Goal: Check status: Check status

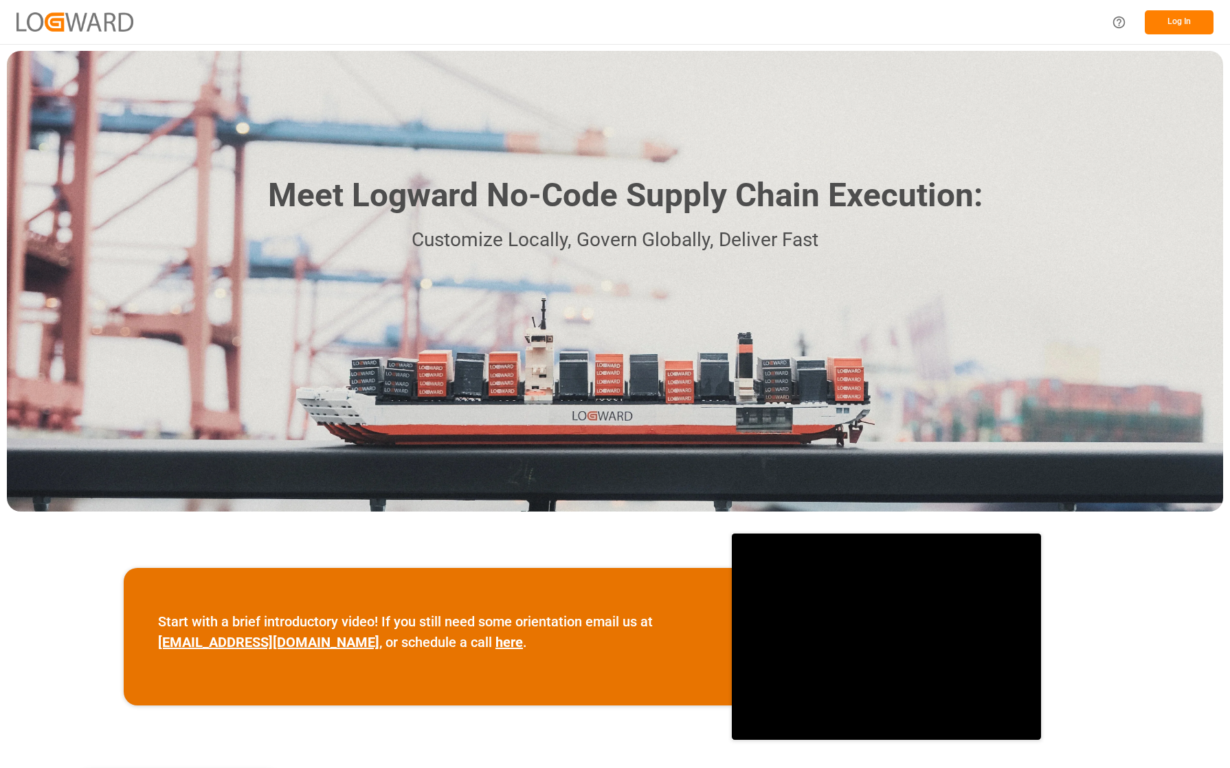
click at [1174, 11] on button "Log In" at bounding box center [1179, 22] width 69 height 24
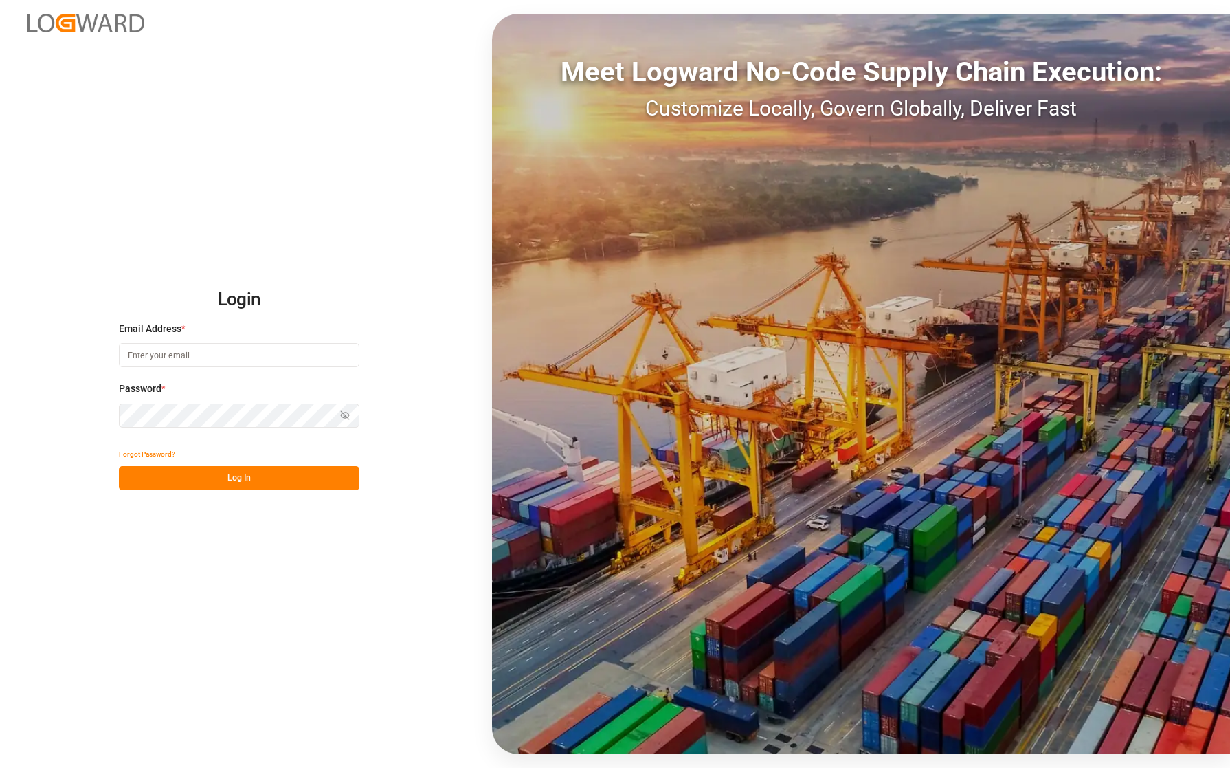
click at [213, 359] on input at bounding box center [239, 355] width 241 height 24
type input "catherine.danielson@jamindustries.com"
click at [231, 488] on button "Log In" at bounding box center [239, 478] width 241 height 24
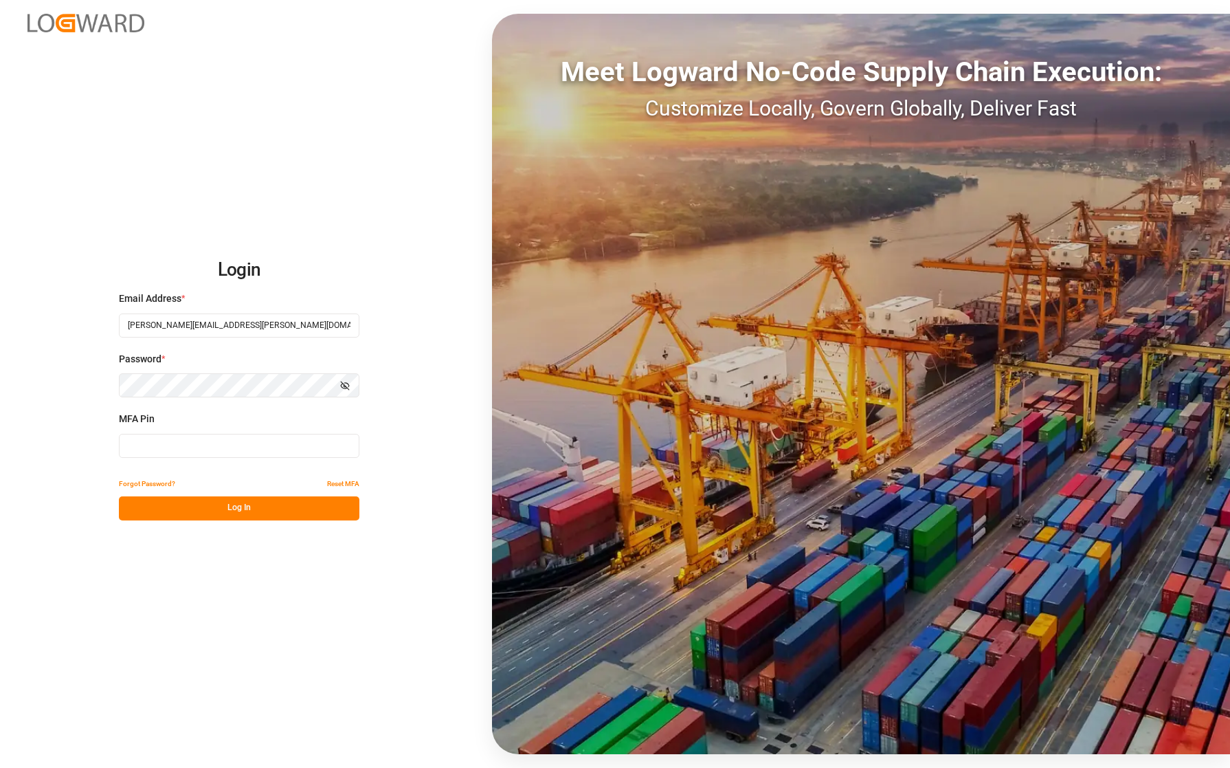
click at [221, 447] on input at bounding box center [239, 446] width 241 height 24
type input "685919"
click at [241, 499] on button "Log In" at bounding box center [239, 508] width 241 height 24
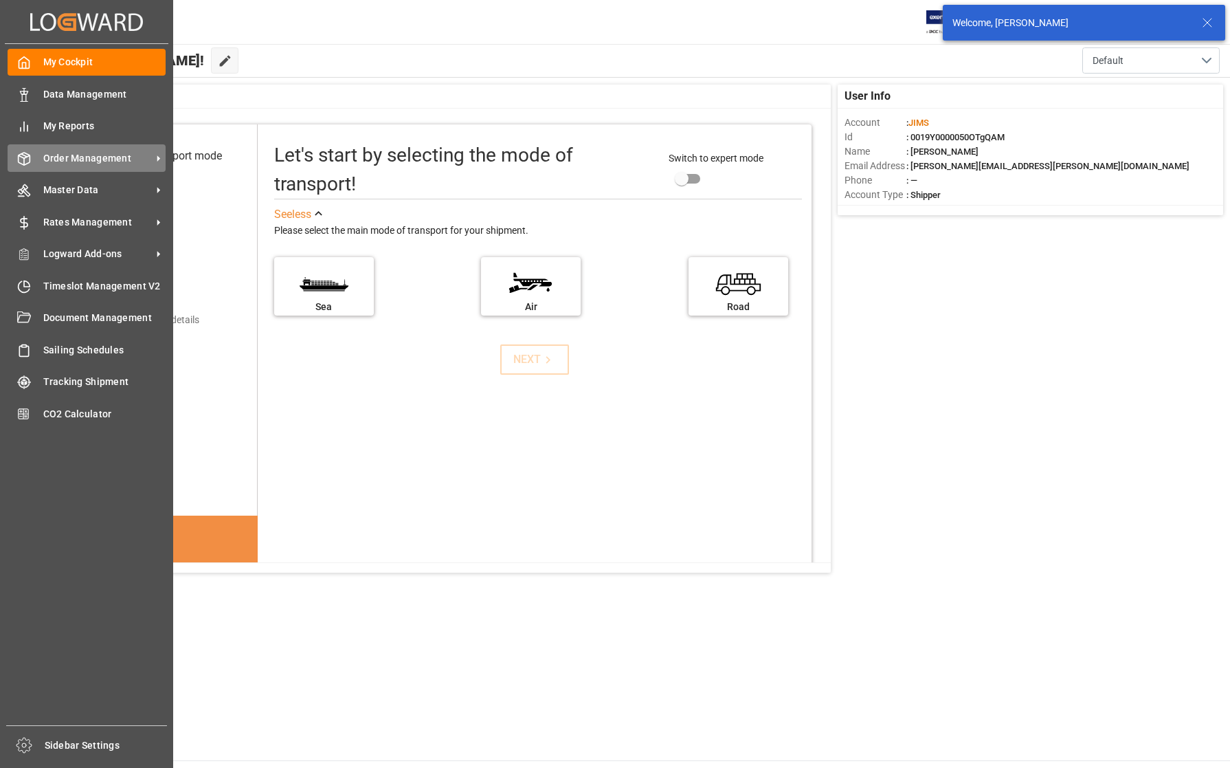
click at [74, 157] on span "Order Management" at bounding box center [97, 158] width 109 height 14
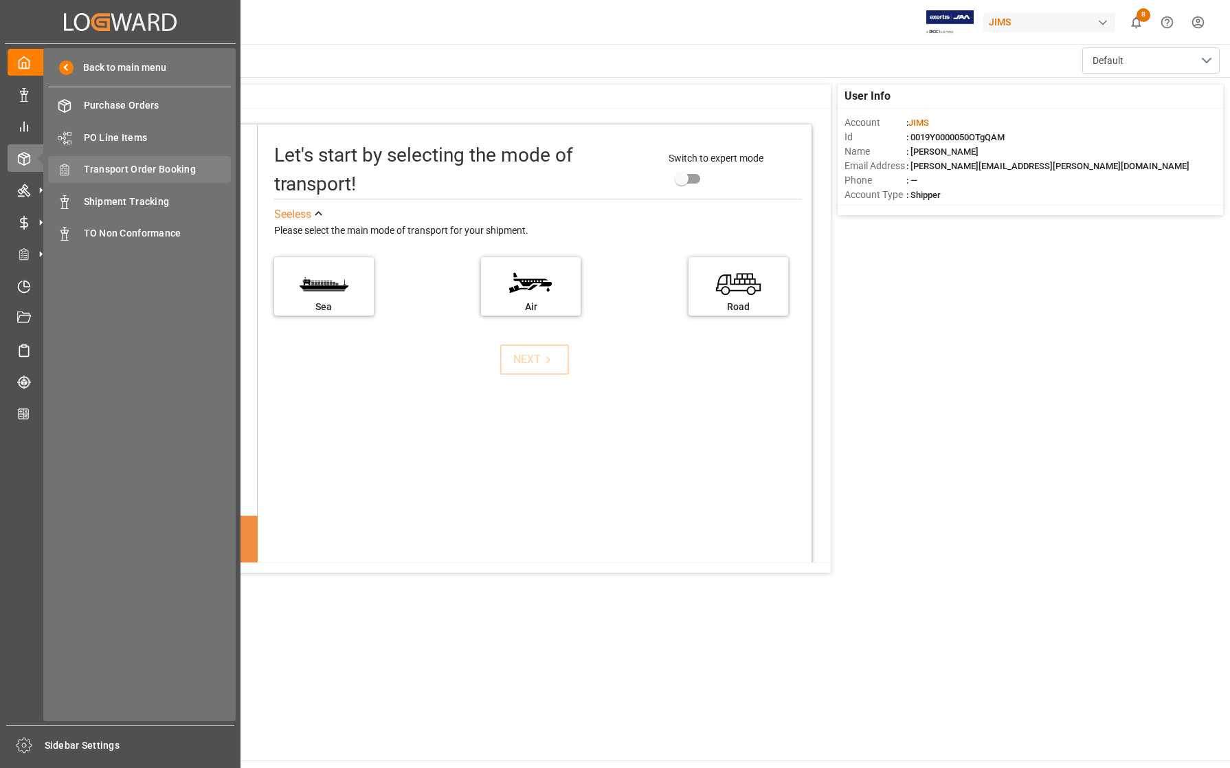
click at [98, 168] on span "Transport Order Booking" at bounding box center [158, 169] width 148 height 14
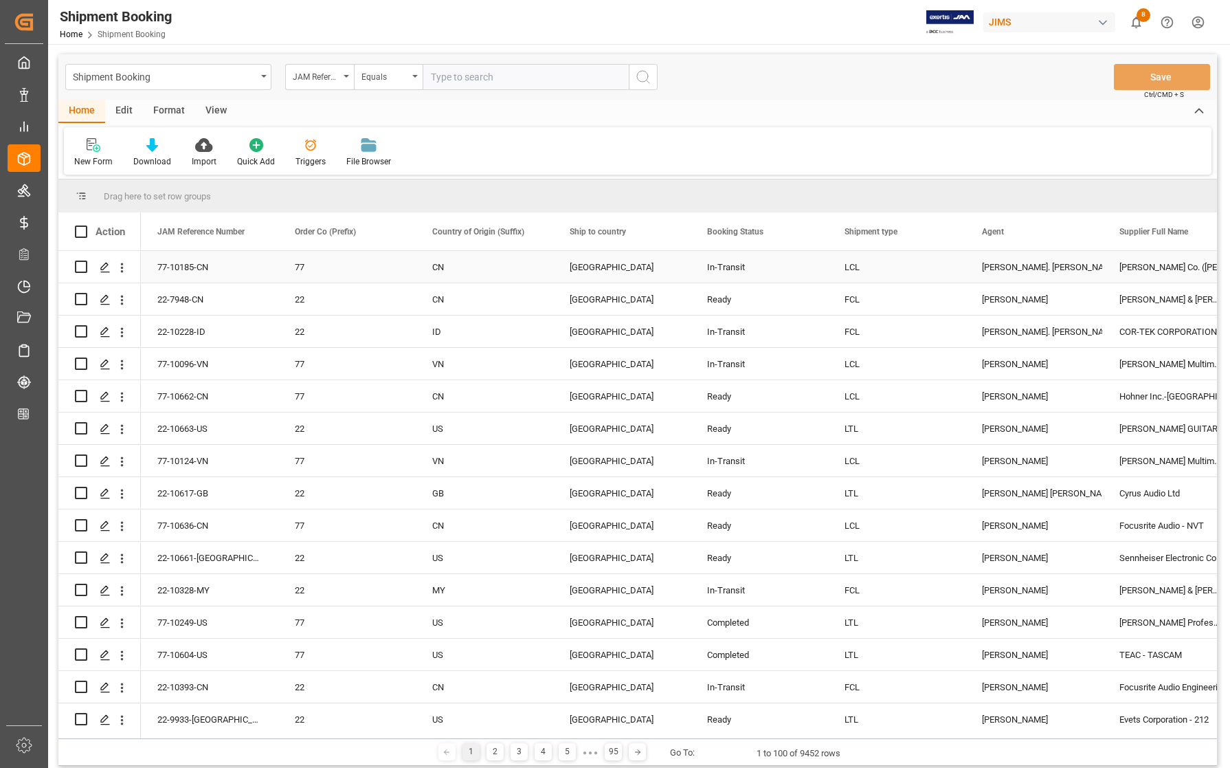
click at [764, 269] on div "In-Transit" at bounding box center [759, 268] width 104 height 32
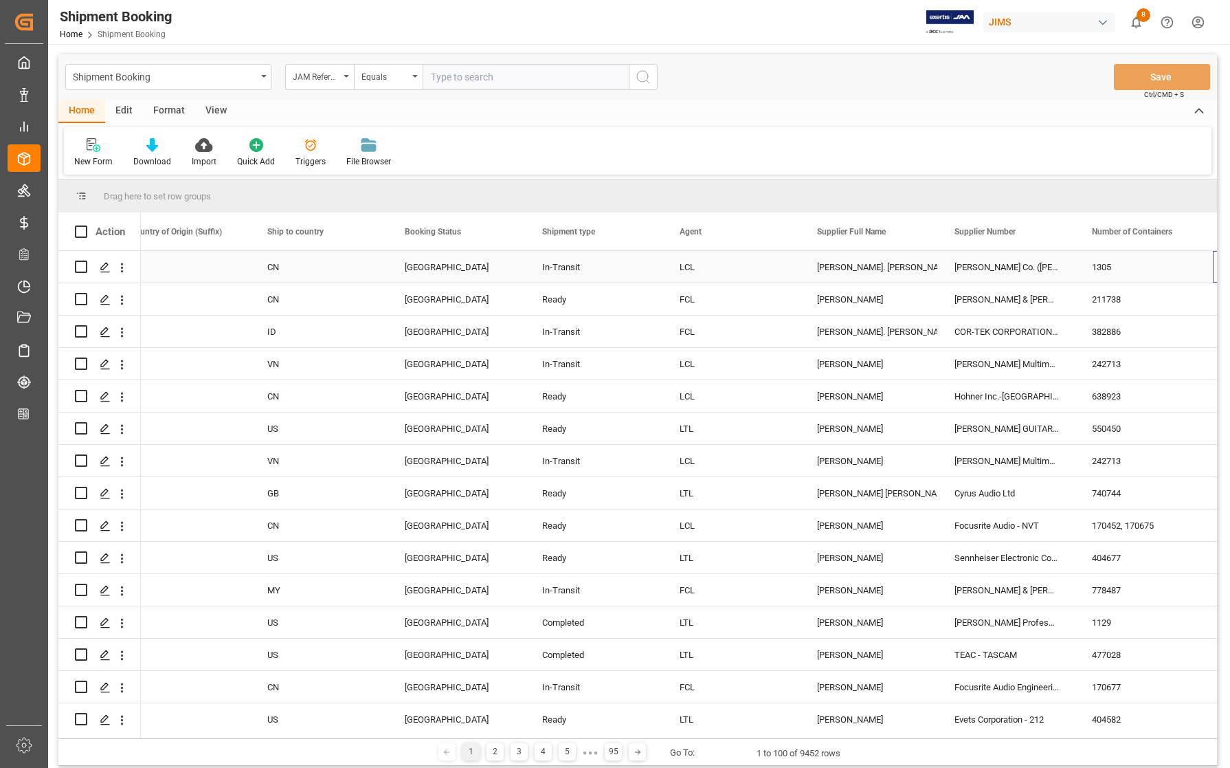
scroll to position [0, 302]
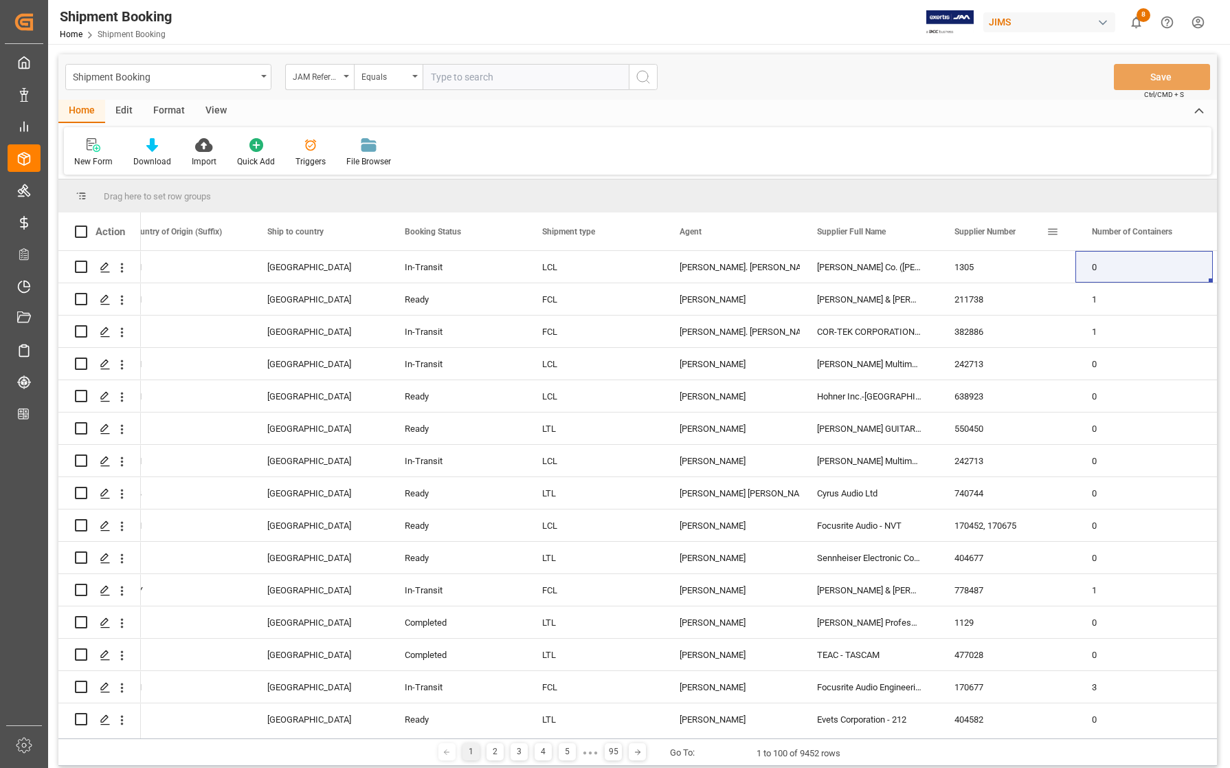
click at [1055, 231] on span at bounding box center [1053, 231] width 12 height 12
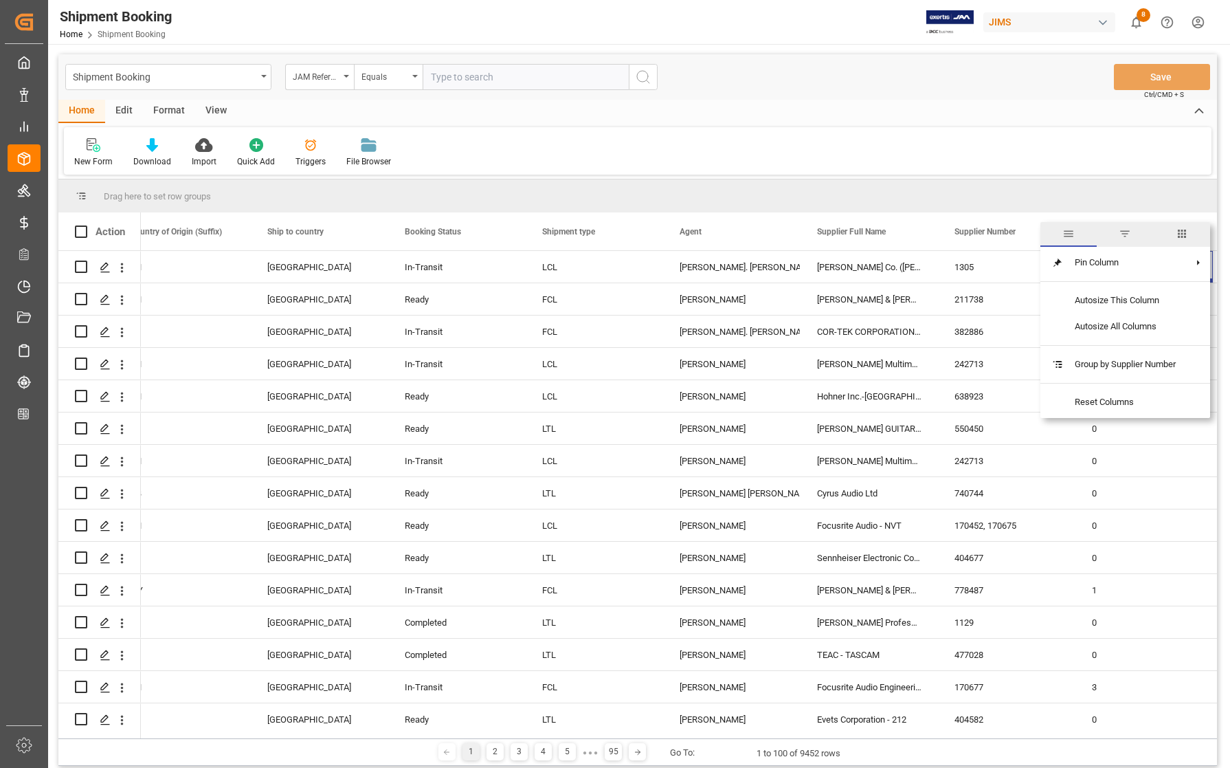
click at [1131, 234] on span "filter" at bounding box center [1125, 234] width 12 height 12
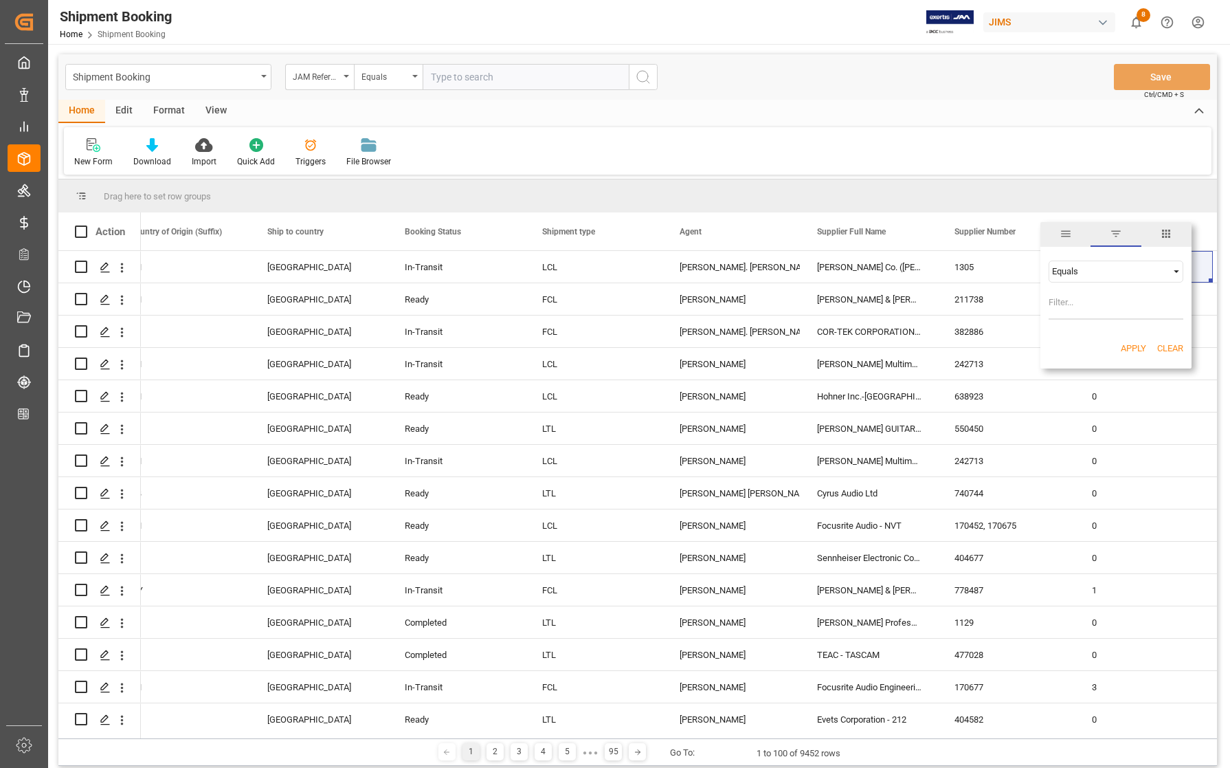
click at [1080, 302] on input "Filter Value" at bounding box center [1116, 305] width 135 height 27
click at [1085, 303] on input "Filter Value" at bounding box center [1116, 305] width 135 height 27
type input "670402"
click at [1135, 351] on button "Apply" at bounding box center [1133, 349] width 25 height 14
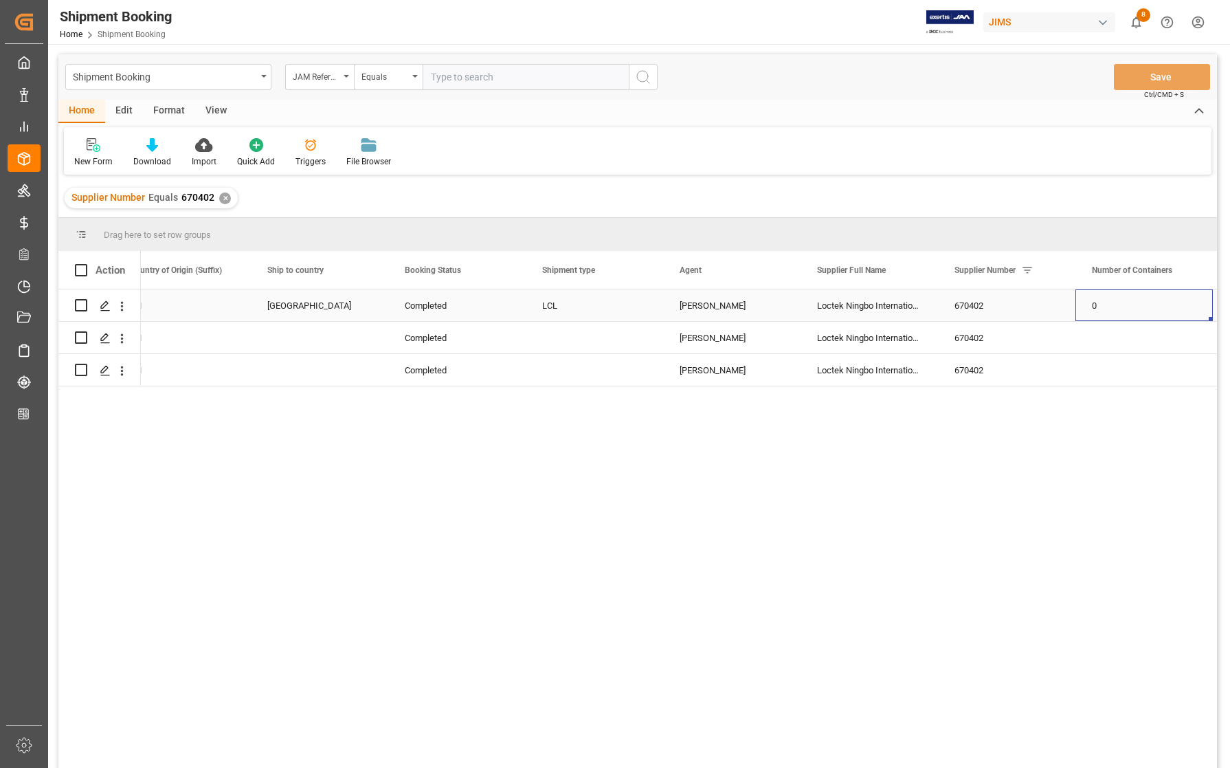
click at [1136, 308] on div "0" at bounding box center [1144, 305] width 137 height 32
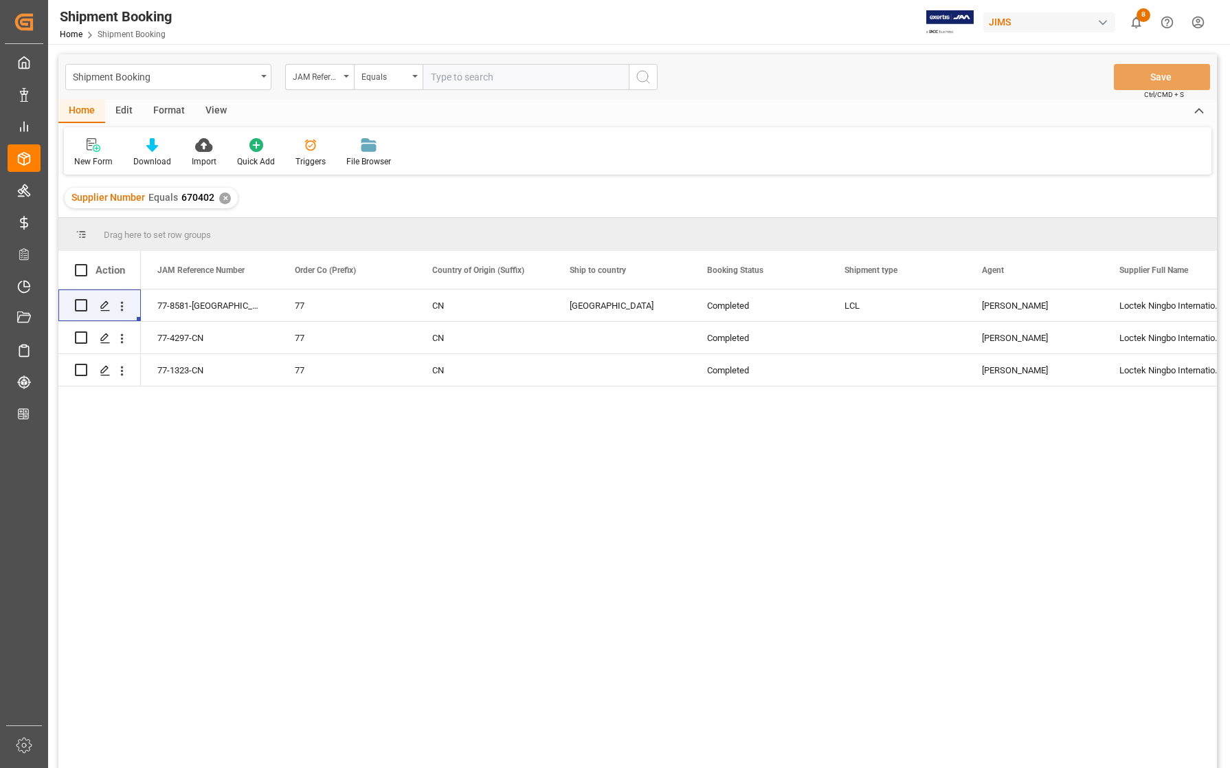
click at [455, 83] on input "text" at bounding box center [526, 77] width 206 height 26
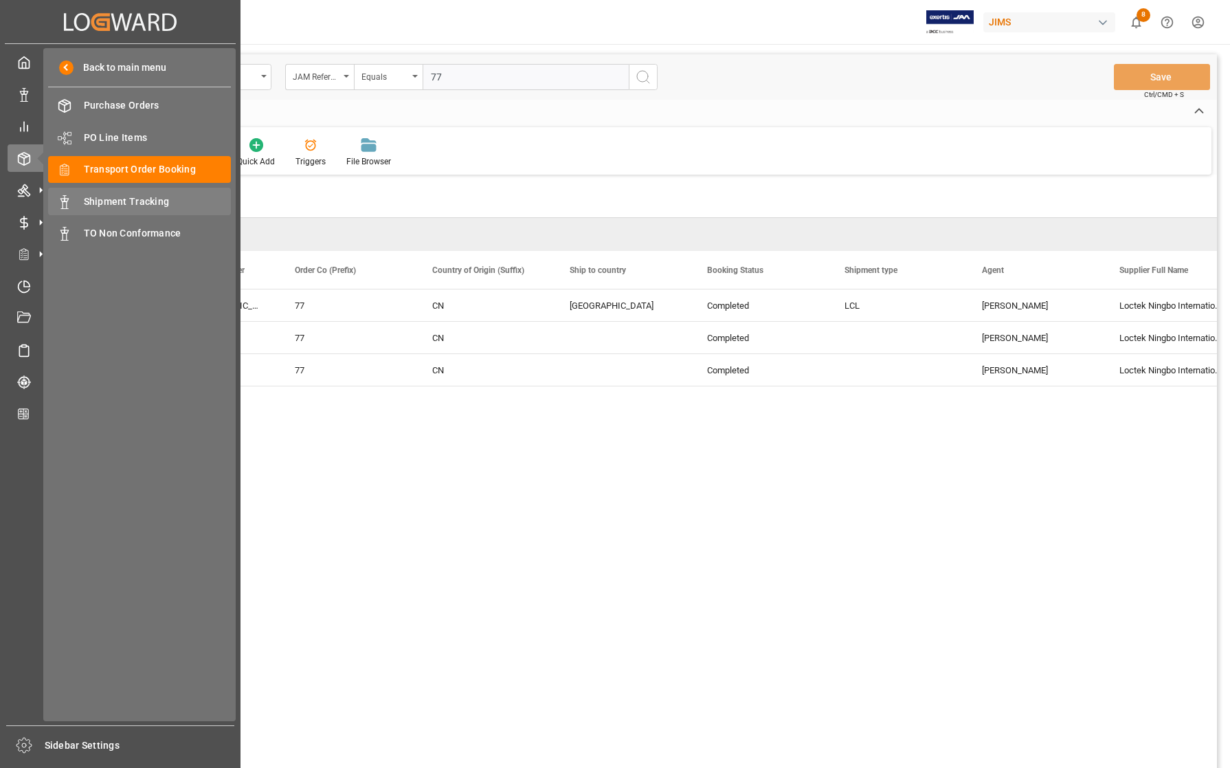
type input "77"
click at [104, 196] on span "Shipment Tracking" at bounding box center [158, 202] width 148 height 14
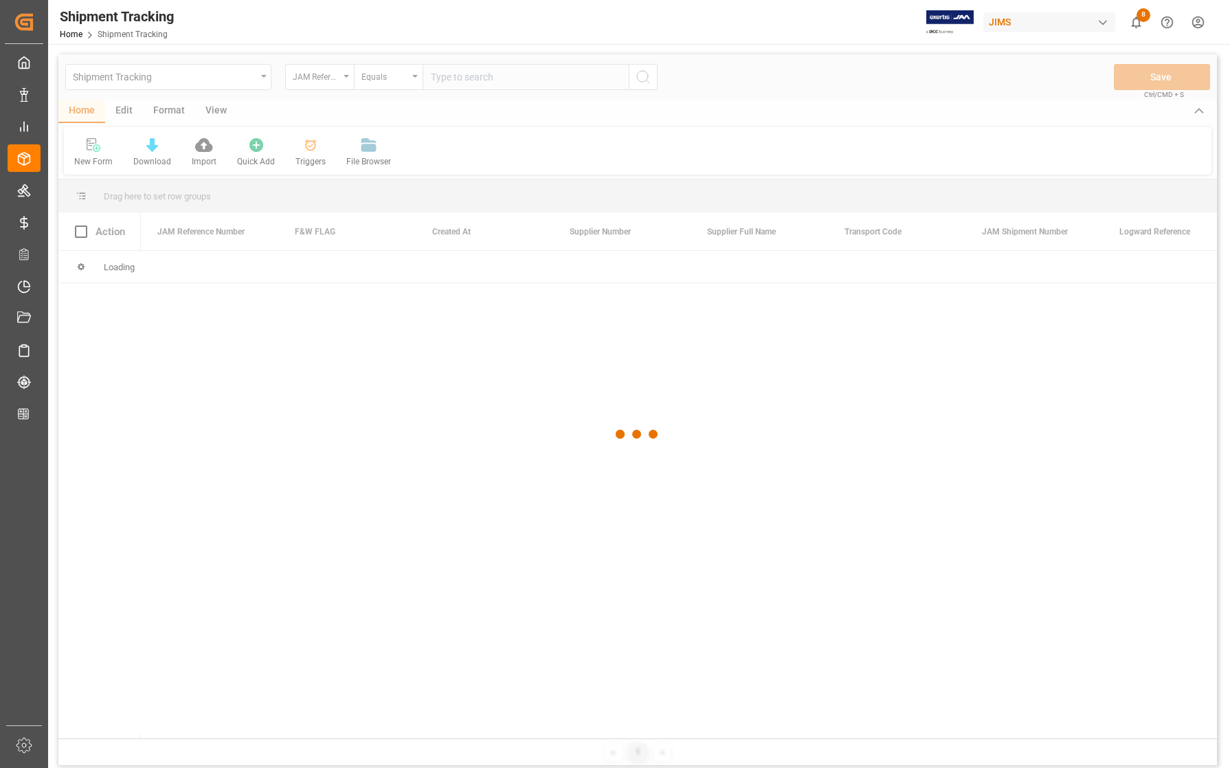
click at [490, 80] on div at bounding box center [637, 433] width 1159 height 759
click at [487, 77] on div at bounding box center [637, 433] width 1159 height 759
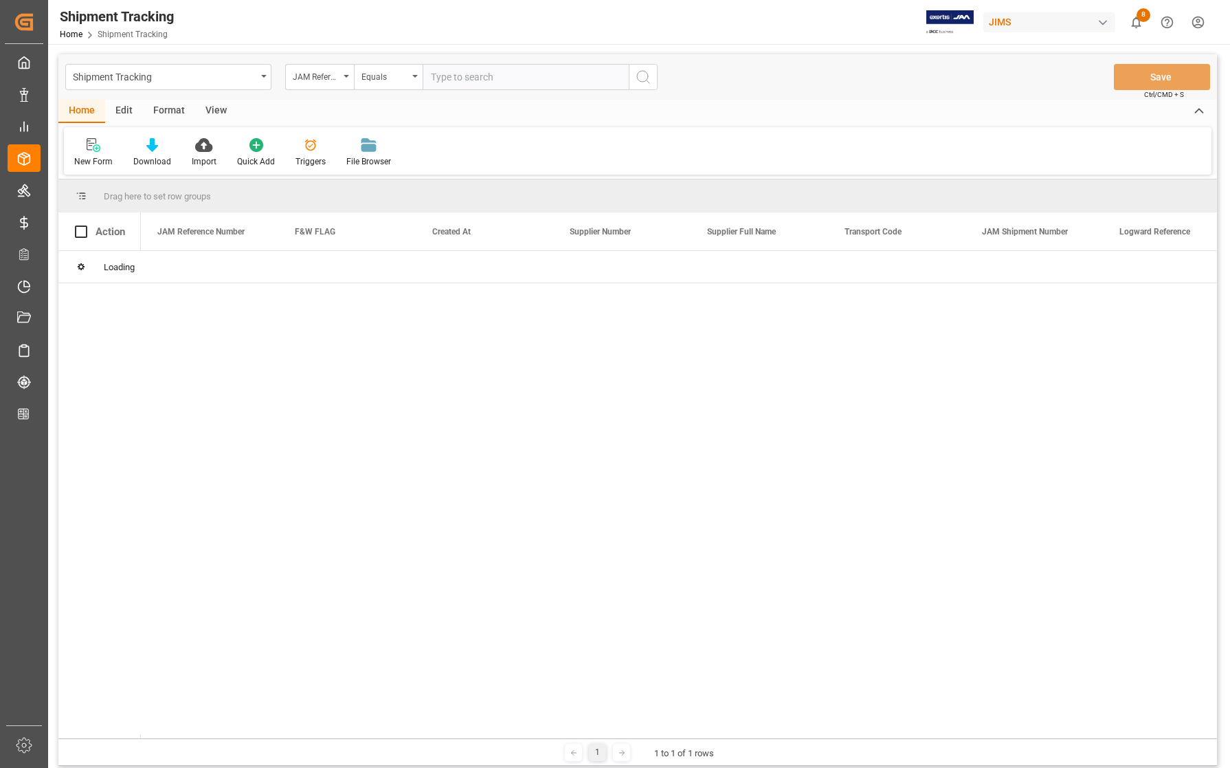
click at [487, 77] on input "text" at bounding box center [526, 77] width 206 height 26
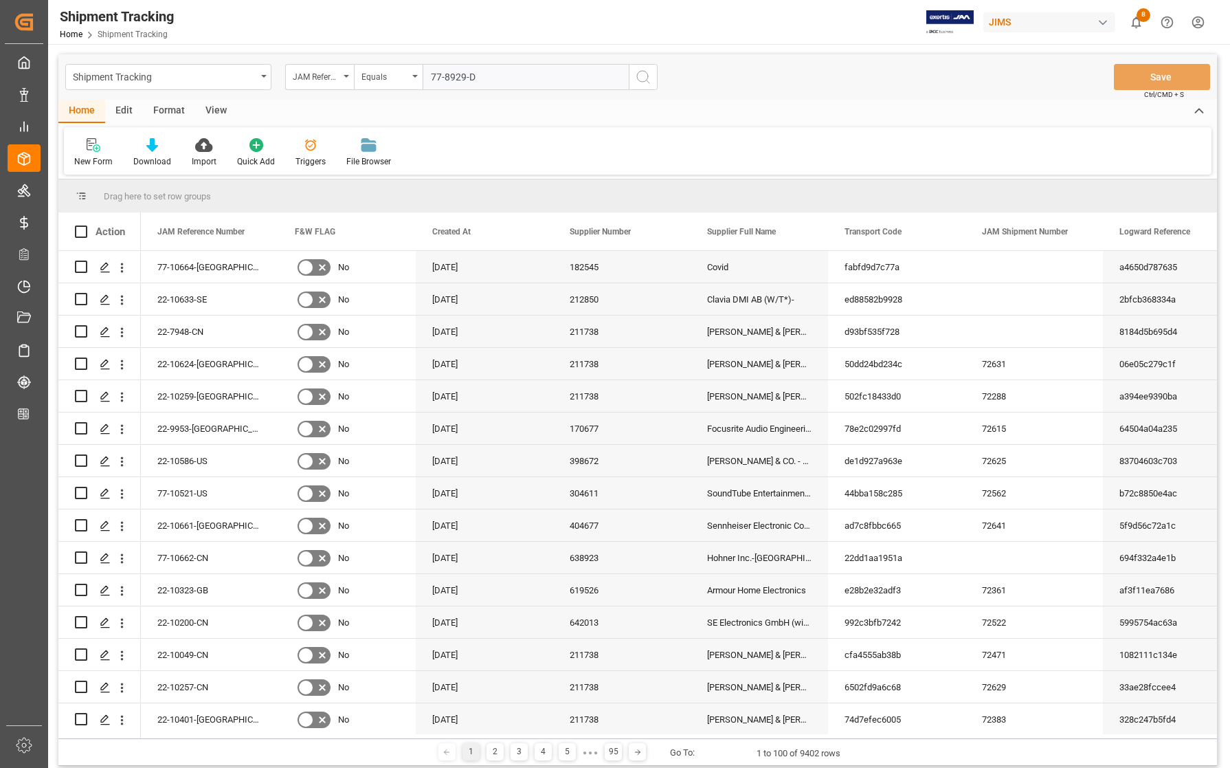
type input "77-8929-DE"
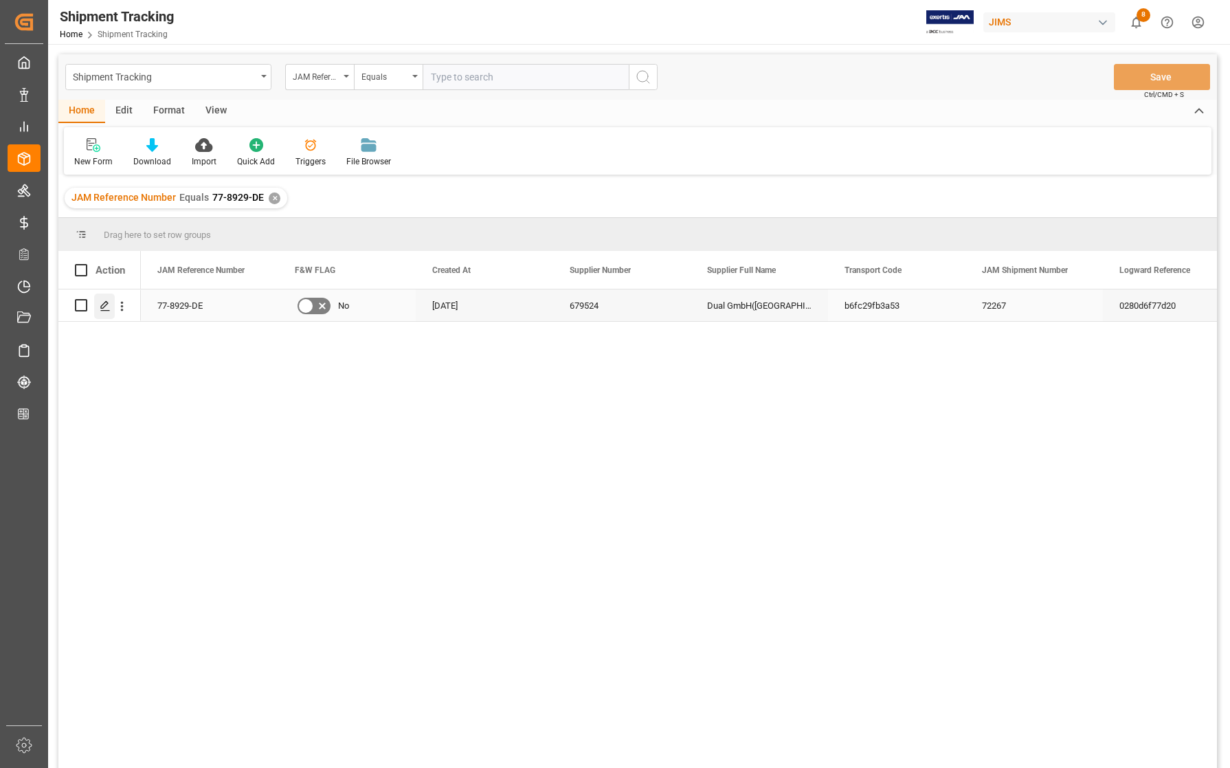
click at [111, 301] on div "Press SPACE to select this row." at bounding box center [104, 305] width 21 height 25
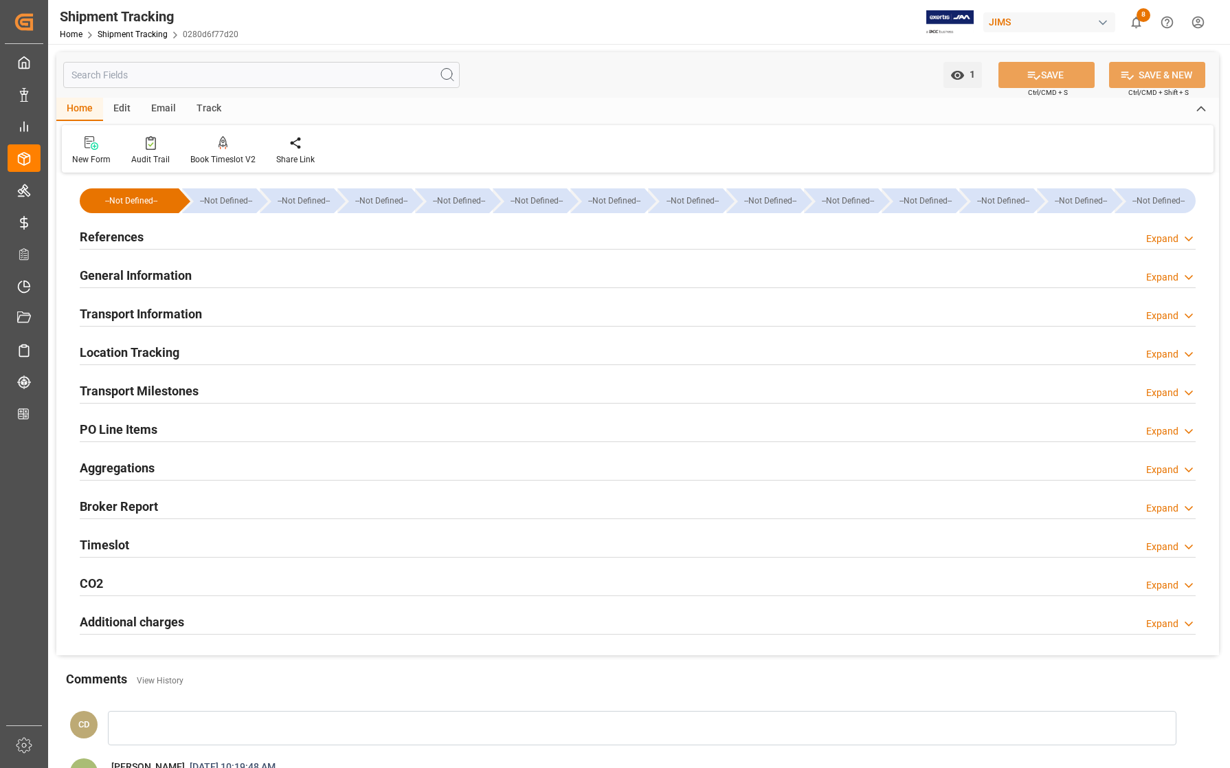
type input "[DATE] 00:00"
type input "[DATE]"
type input "[DATE] 00:00"
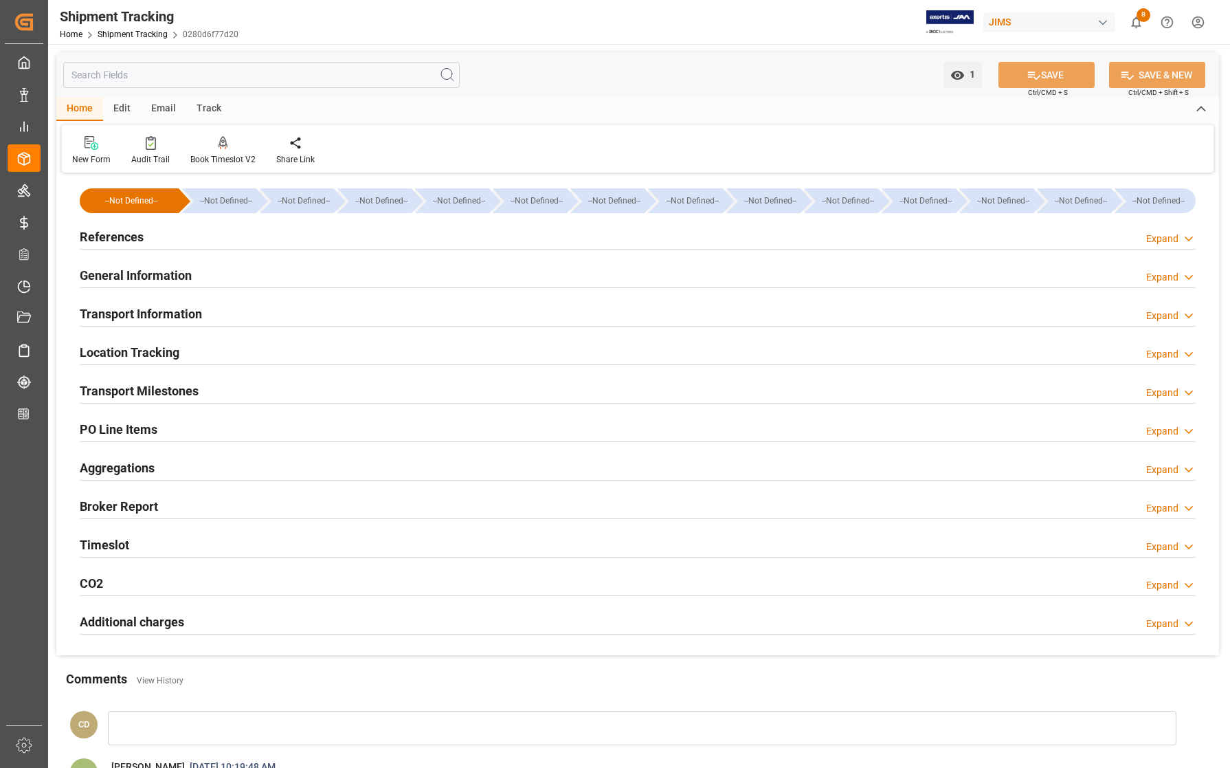
type input "[DATE] 00:00"
type input "[DATE]"
type input "[DATE] 00:00"
type input "[DATE]"
type input "[DATE] 00:00"
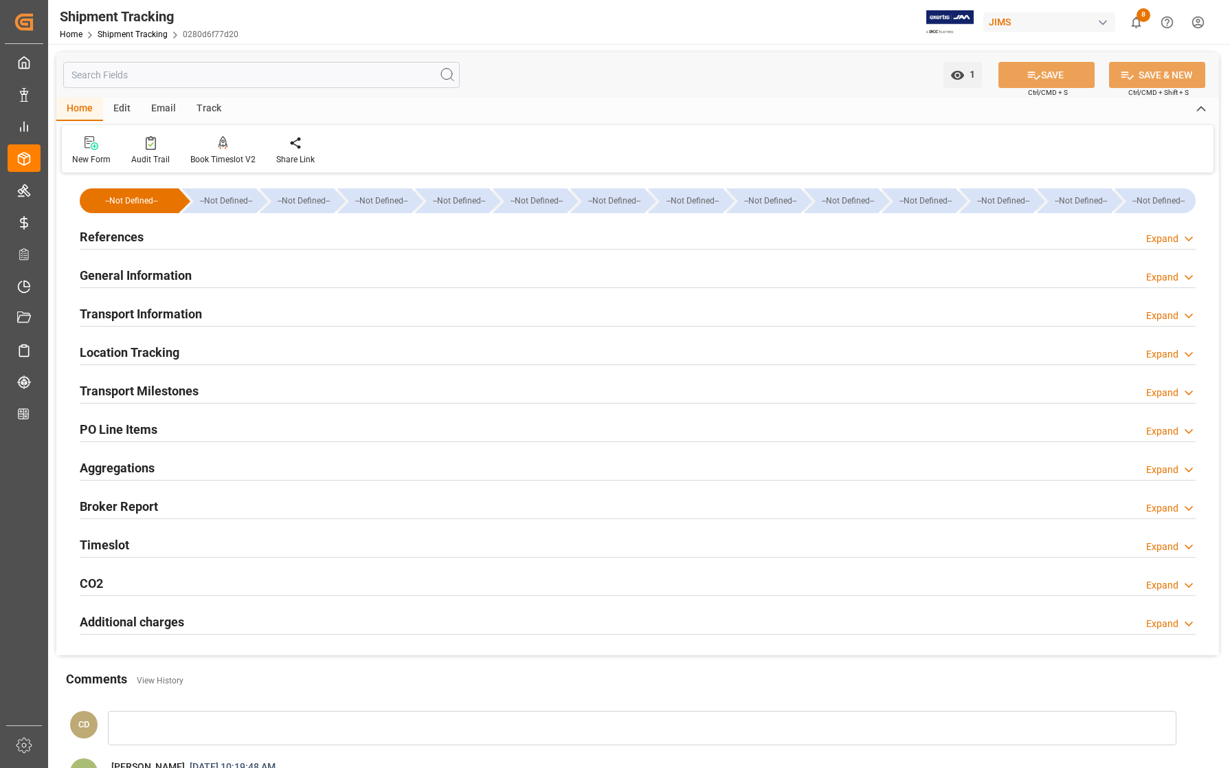
type input "[DATE]"
click at [111, 381] on h2 "Transport Milestones" at bounding box center [139, 390] width 119 height 19
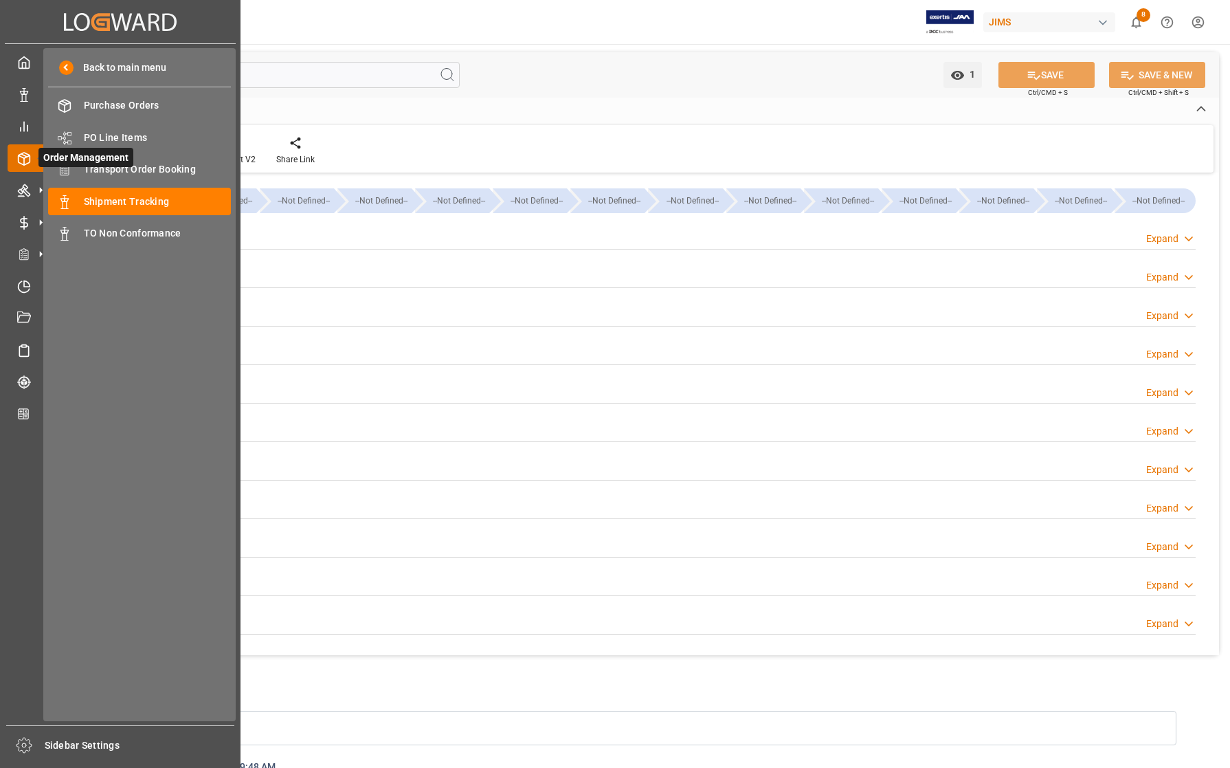
click at [124, 166] on span "Order Management" at bounding box center [85, 157] width 95 height 19
click at [134, 166] on span "Transport Order Booking" at bounding box center [158, 169] width 148 height 14
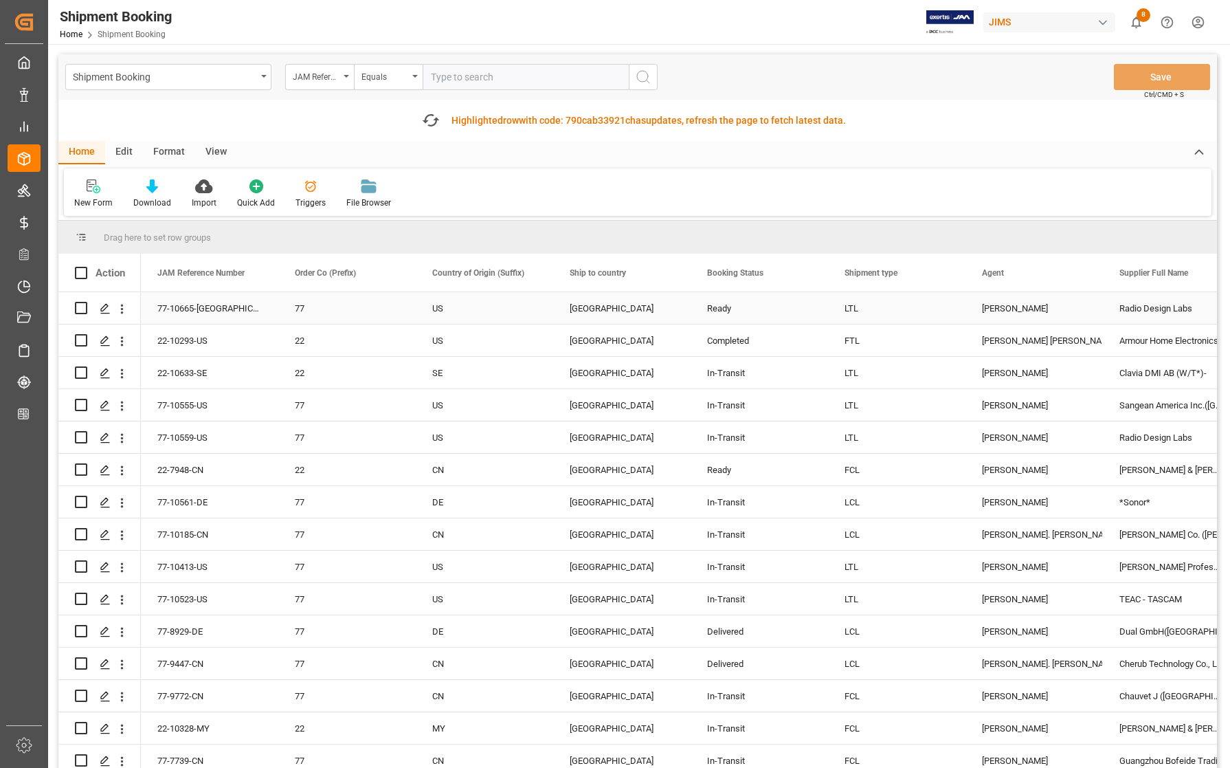
click at [1012, 313] on div "[PERSON_NAME]" at bounding box center [1034, 309] width 104 height 32
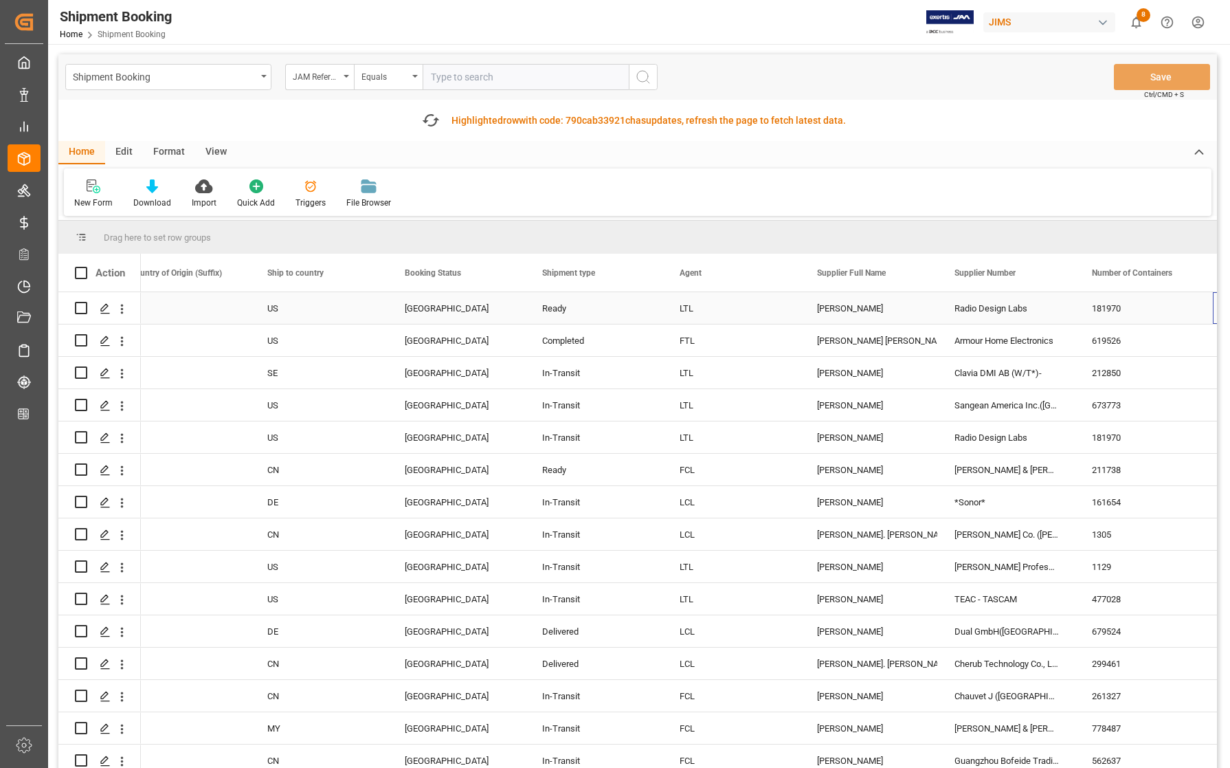
scroll to position [0, 302]
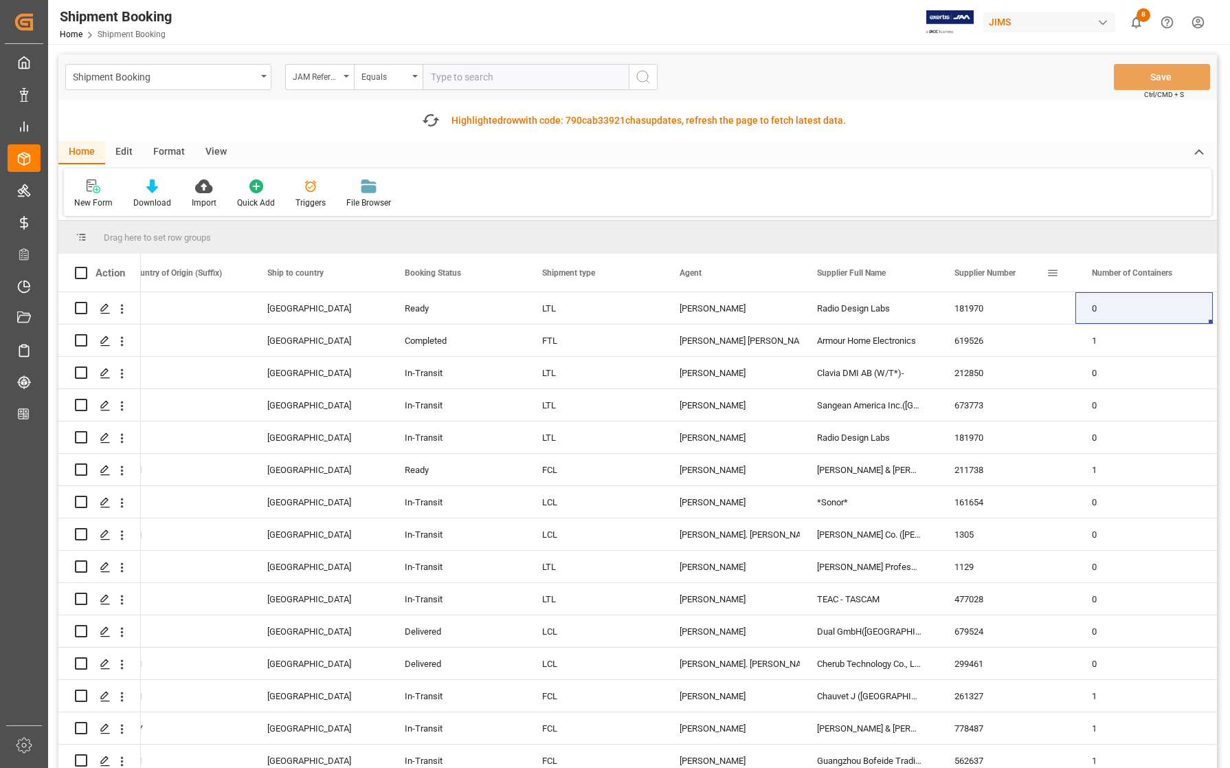
click at [1054, 269] on span at bounding box center [1053, 273] width 12 height 12
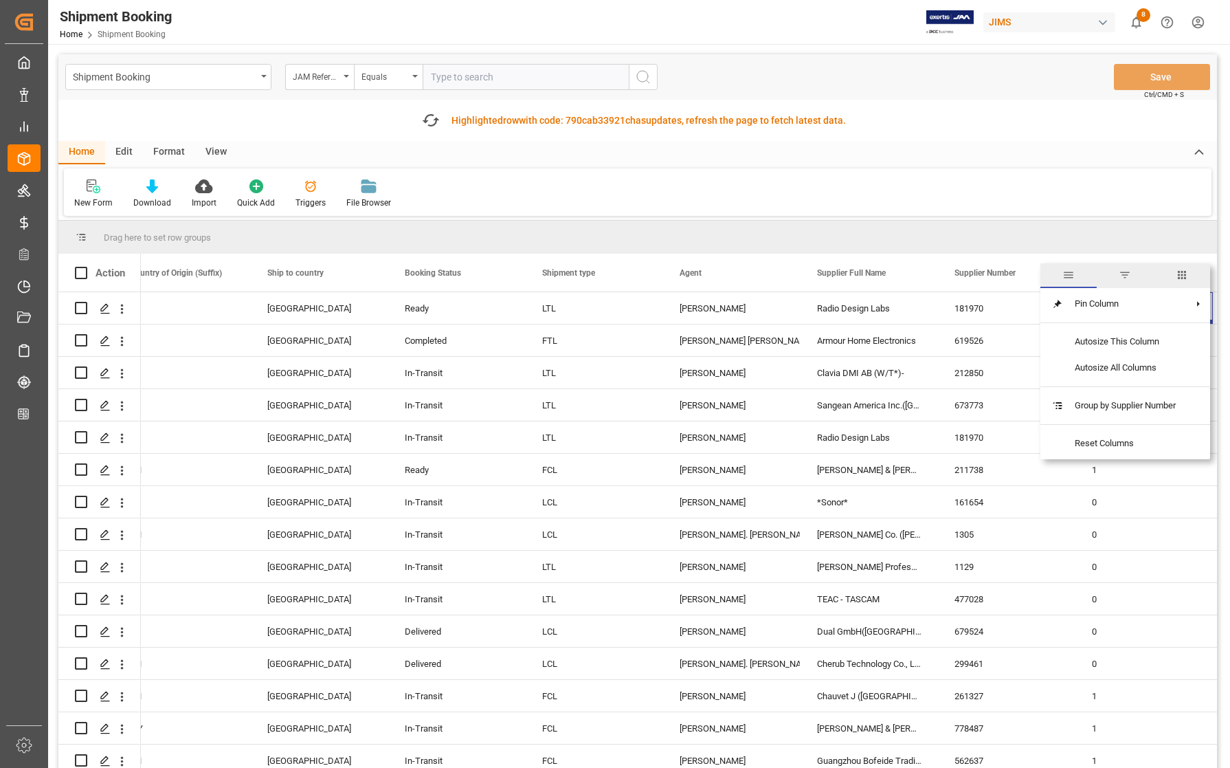
click at [1129, 275] on span "filter" at bounding box center [1125, 275] width 12 height 12
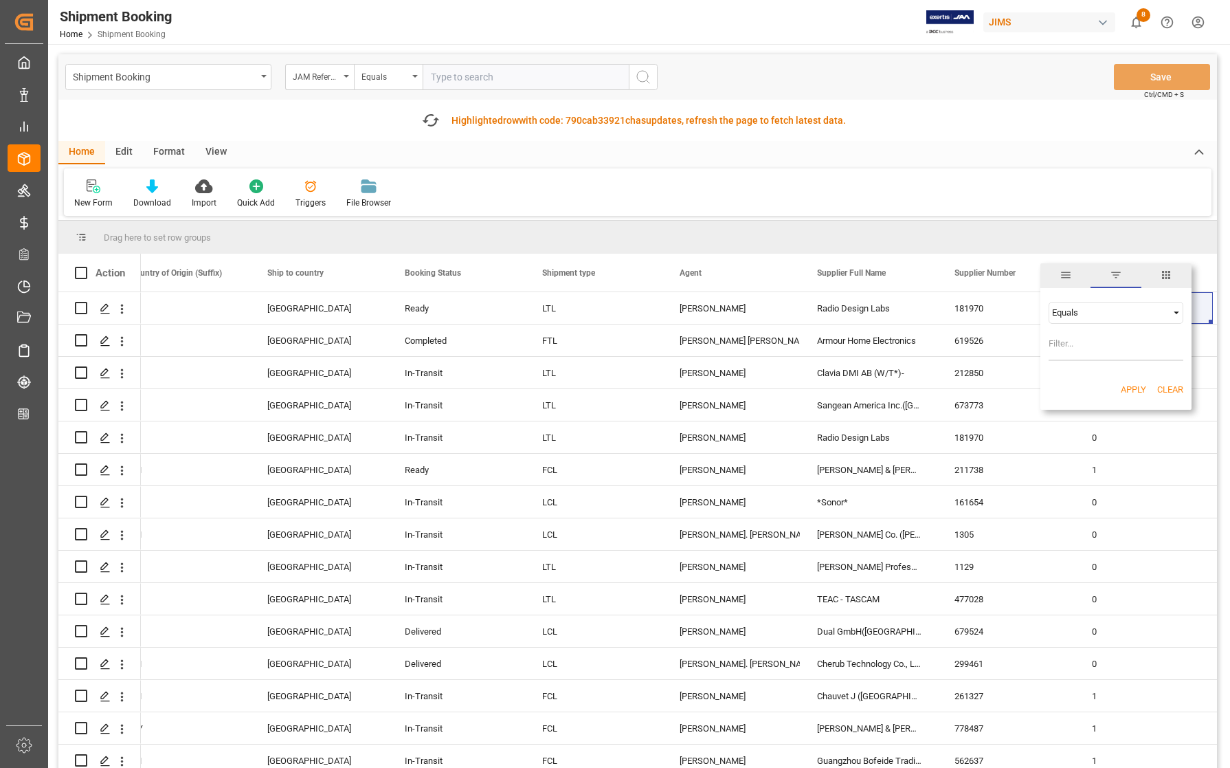
click at [1073, 347] on input "Filter Value" at bounding box center [1116, 346] width 135 height 27
type input "722031"
click at [1138, 385] on button "Apply" at bounding box center [1133, 390] width 25 height 14
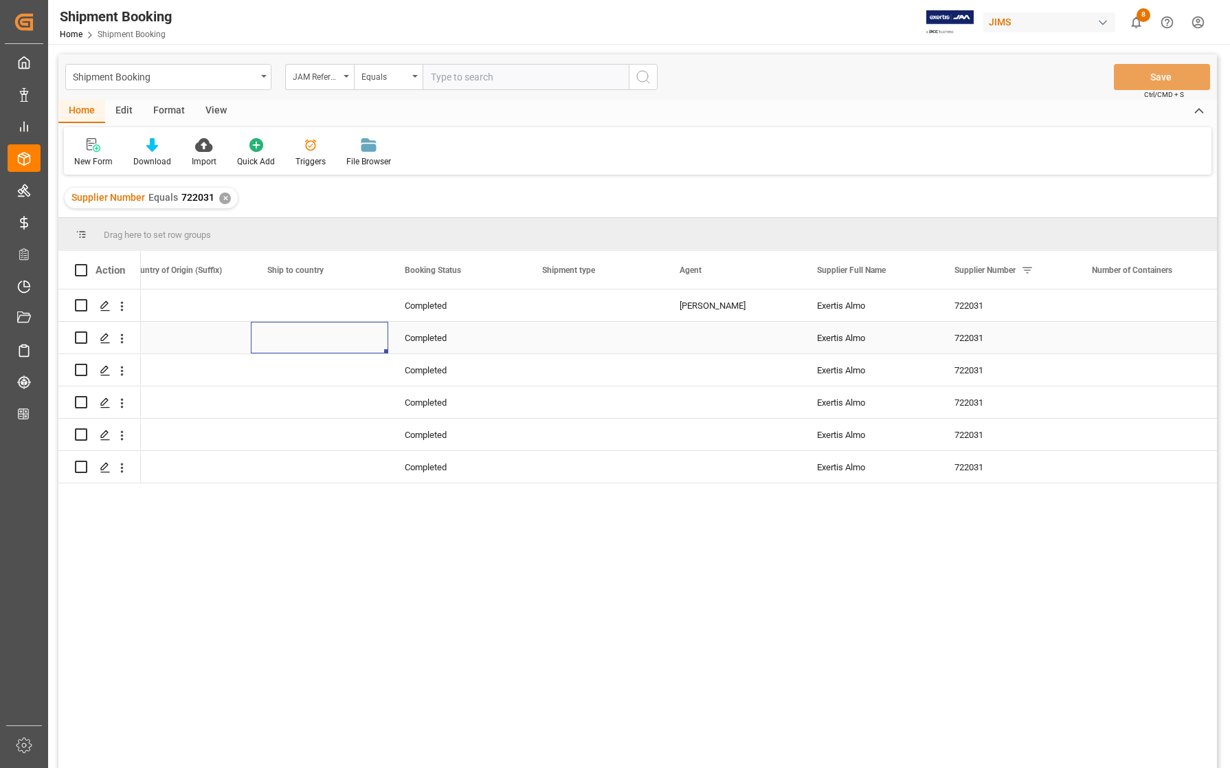
click at [344, 349] on div "Press SPACE to select this row." at bounding box center [319, 338] width 137 height 32
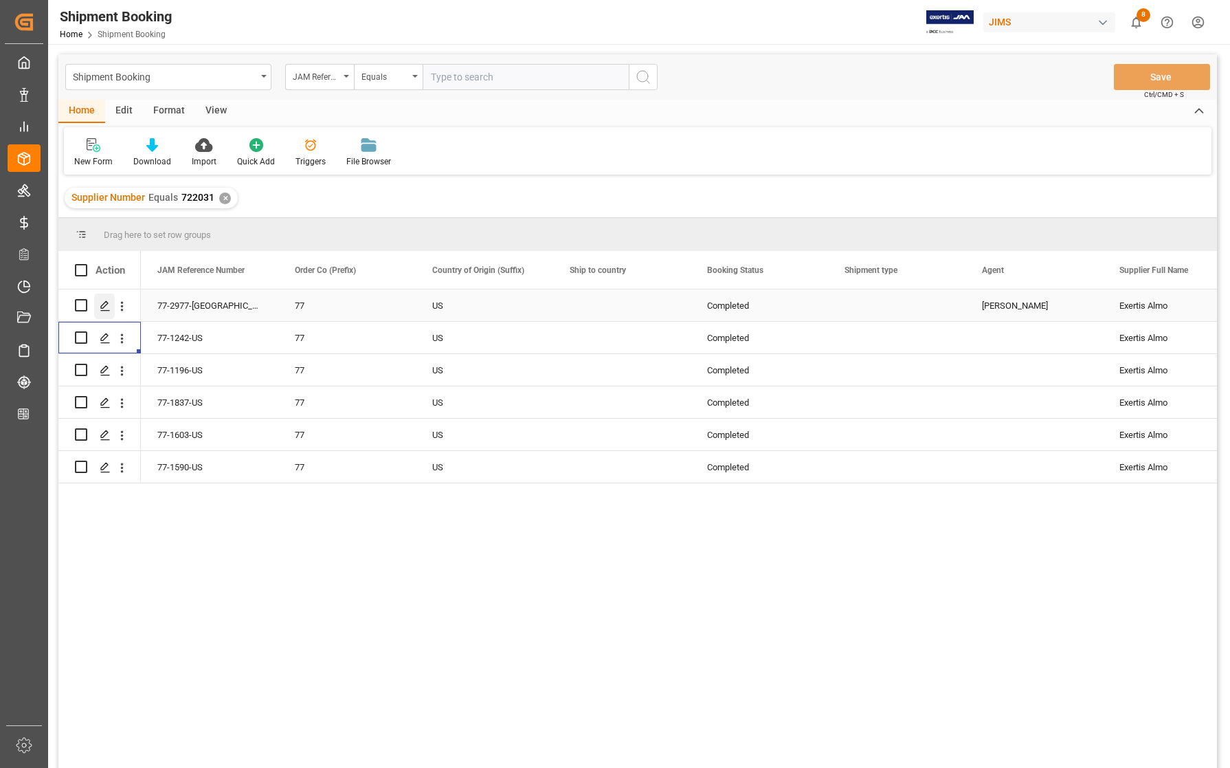
click at [104, 303] on icon "Press SPACE to select this row." at bounding box center [105, 305] width 11 height 11
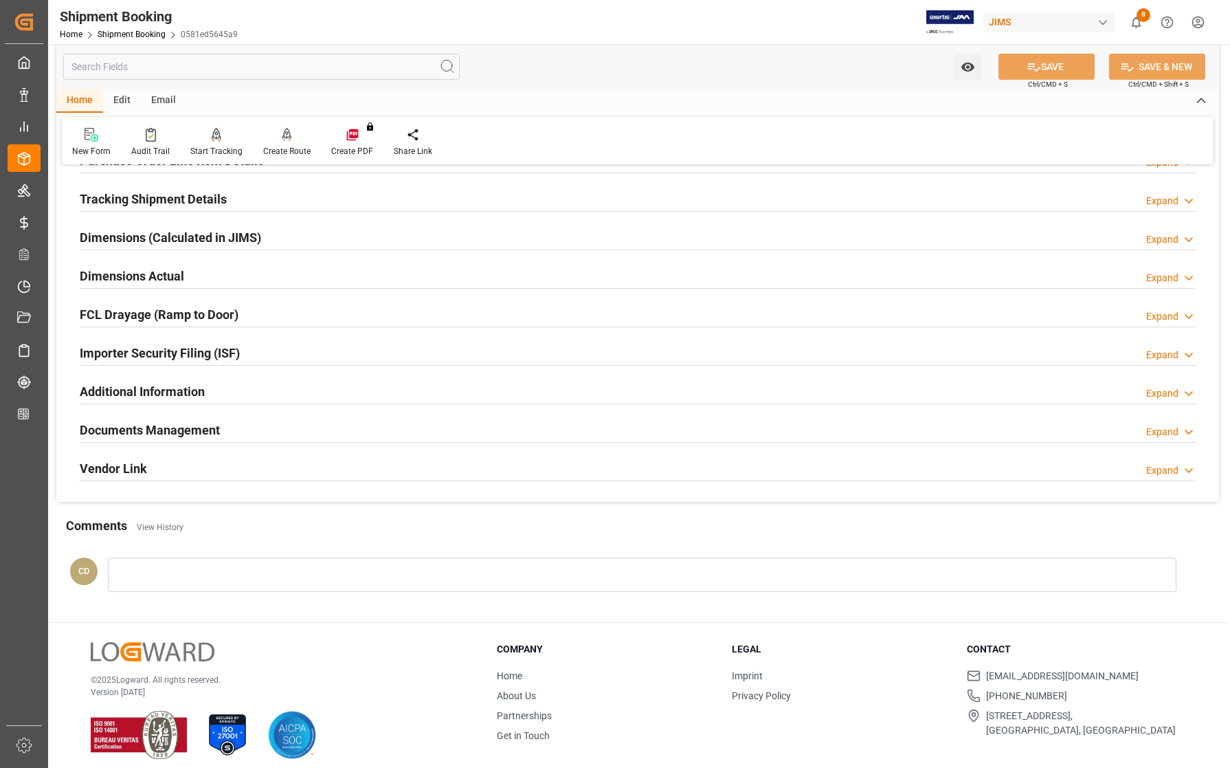
scroll to position [258, 0]
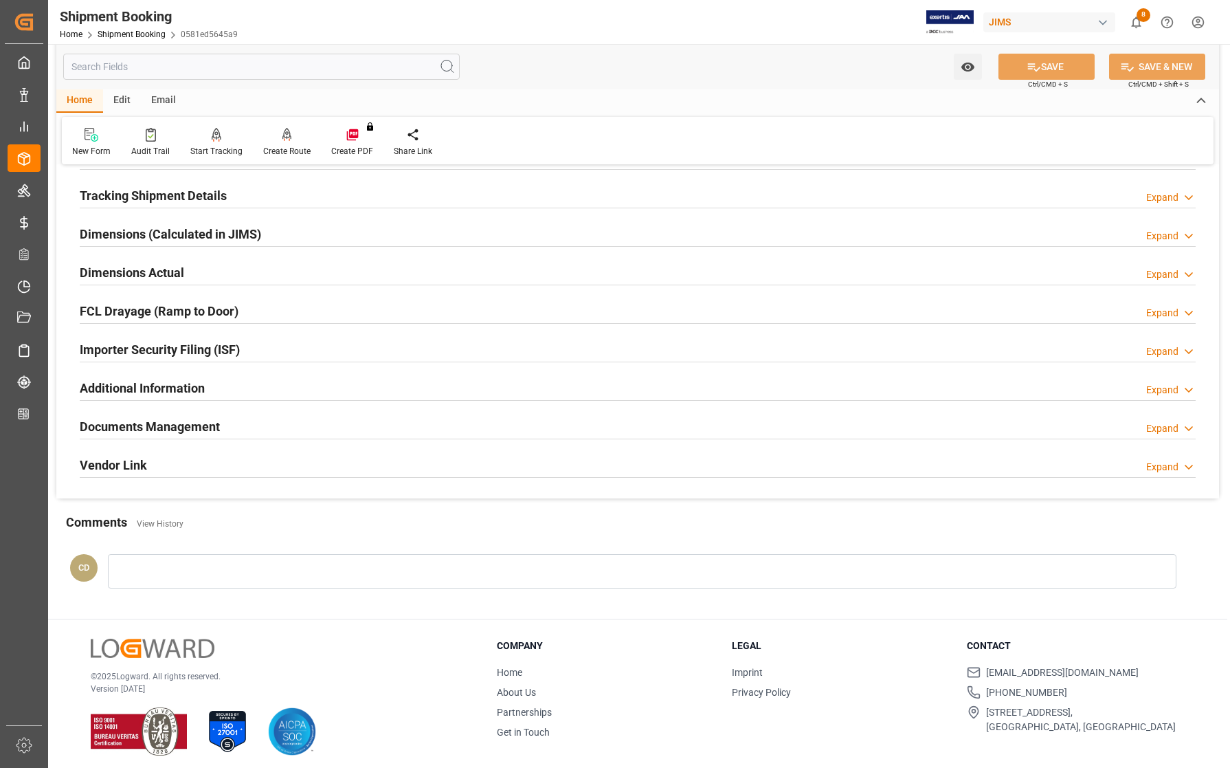
click at [142, 428] on h2 "Documents Management" at bounding box center [150, 426] width 140 height 19
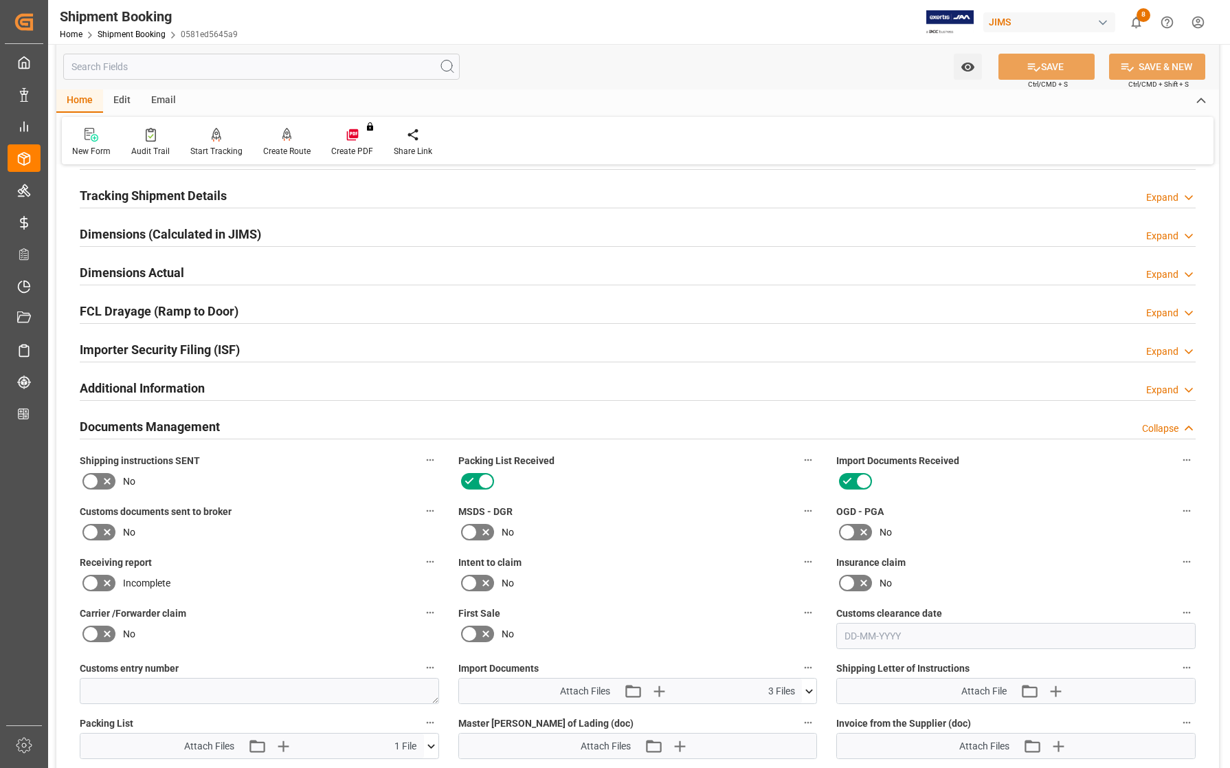
click at [808, 684] on icon at bounding box center [809, 691] width 14 height 14
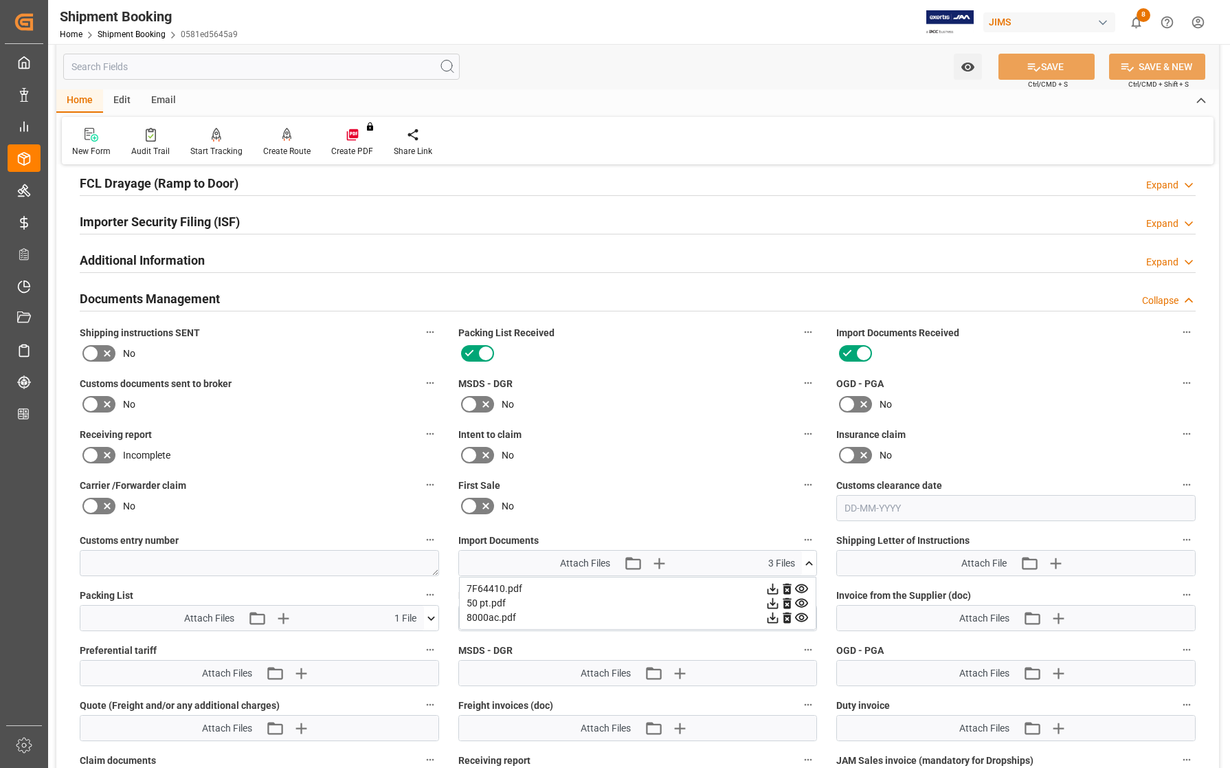
scroll to position [515, 0]
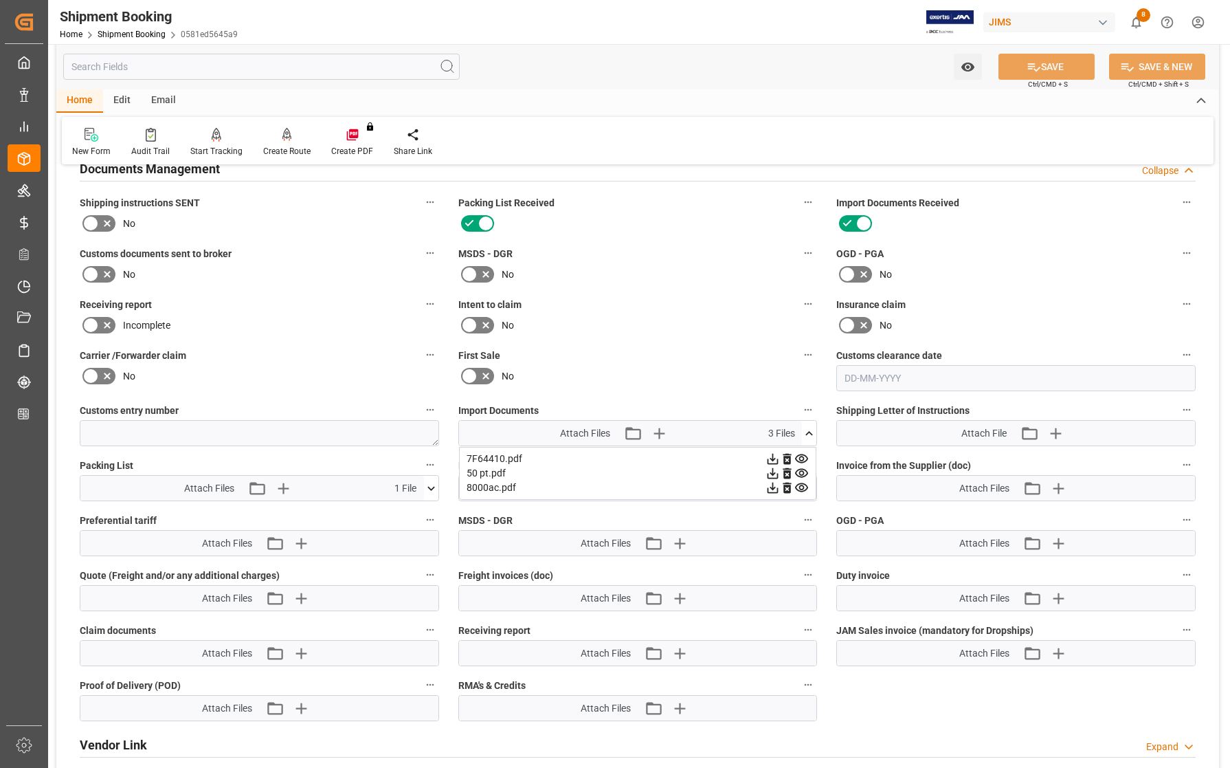
click at [768, 486] on icon at bounding box center [773, 487] width 14 height 14
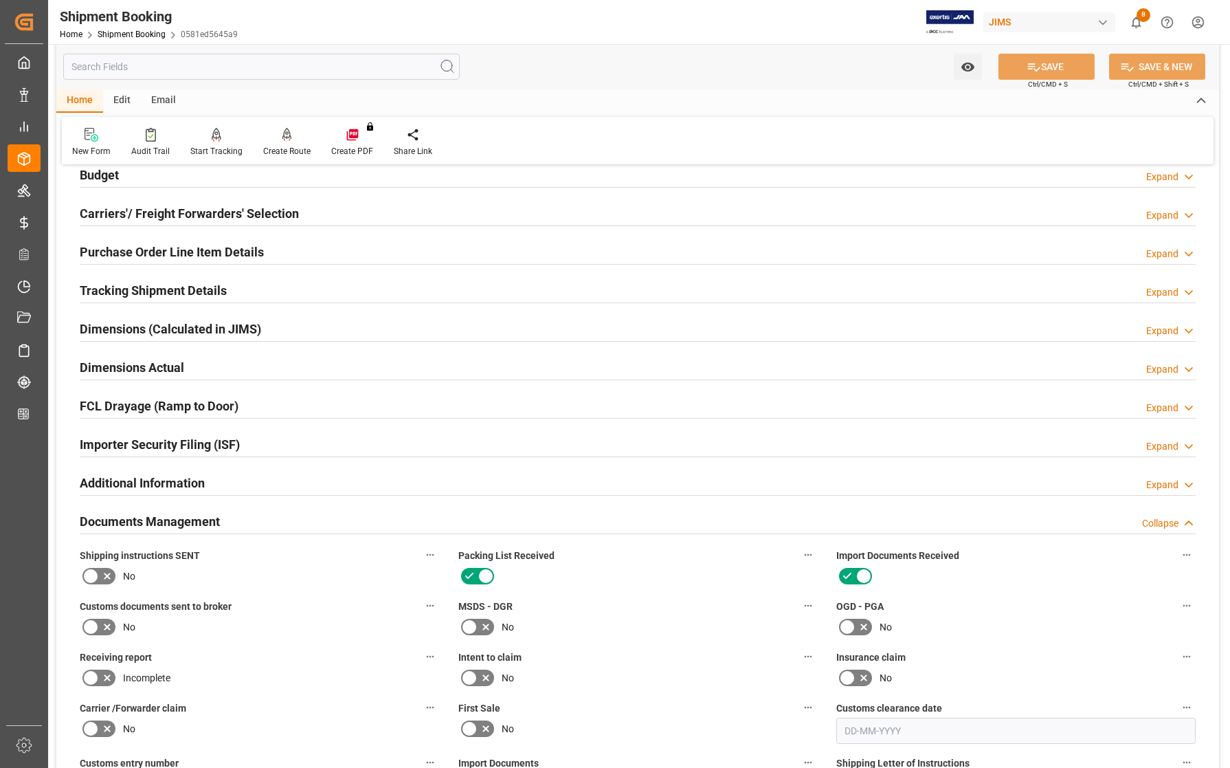
scroll to position [0, 0]
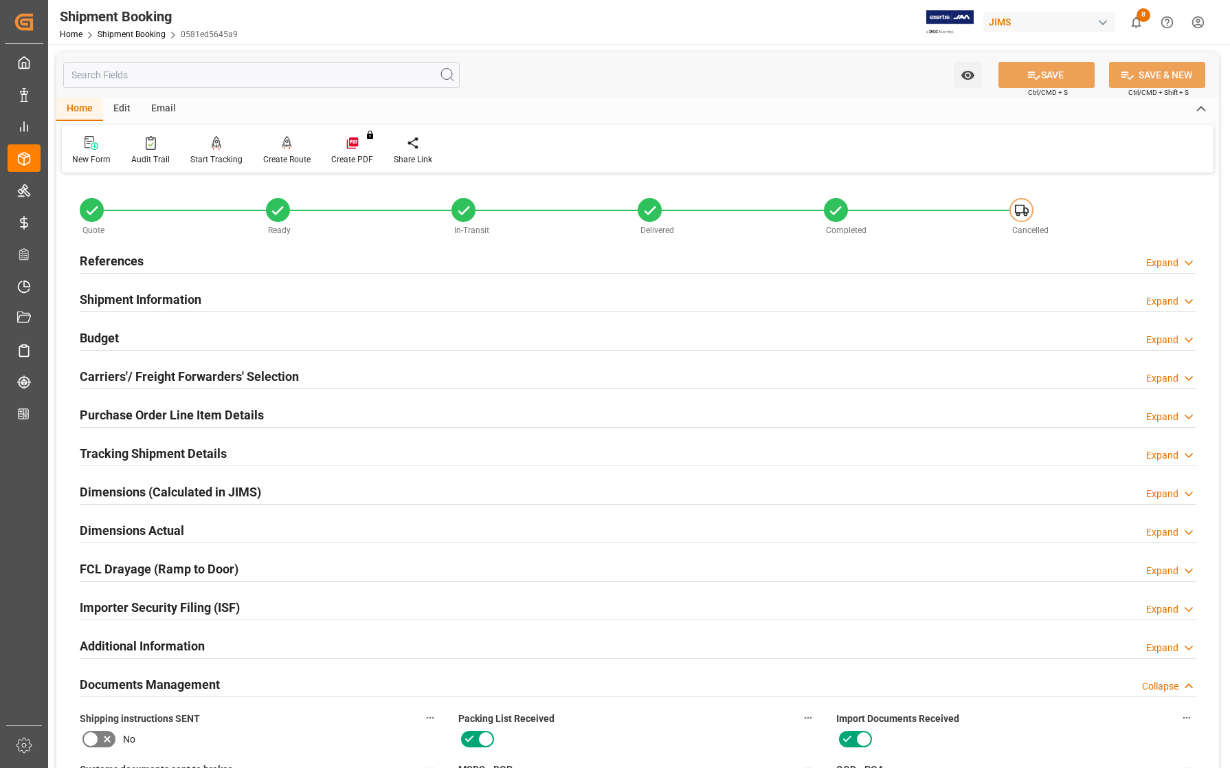
click at [131, 258] on h2 "References" at bounding box center [112, 261] width 64 height 19
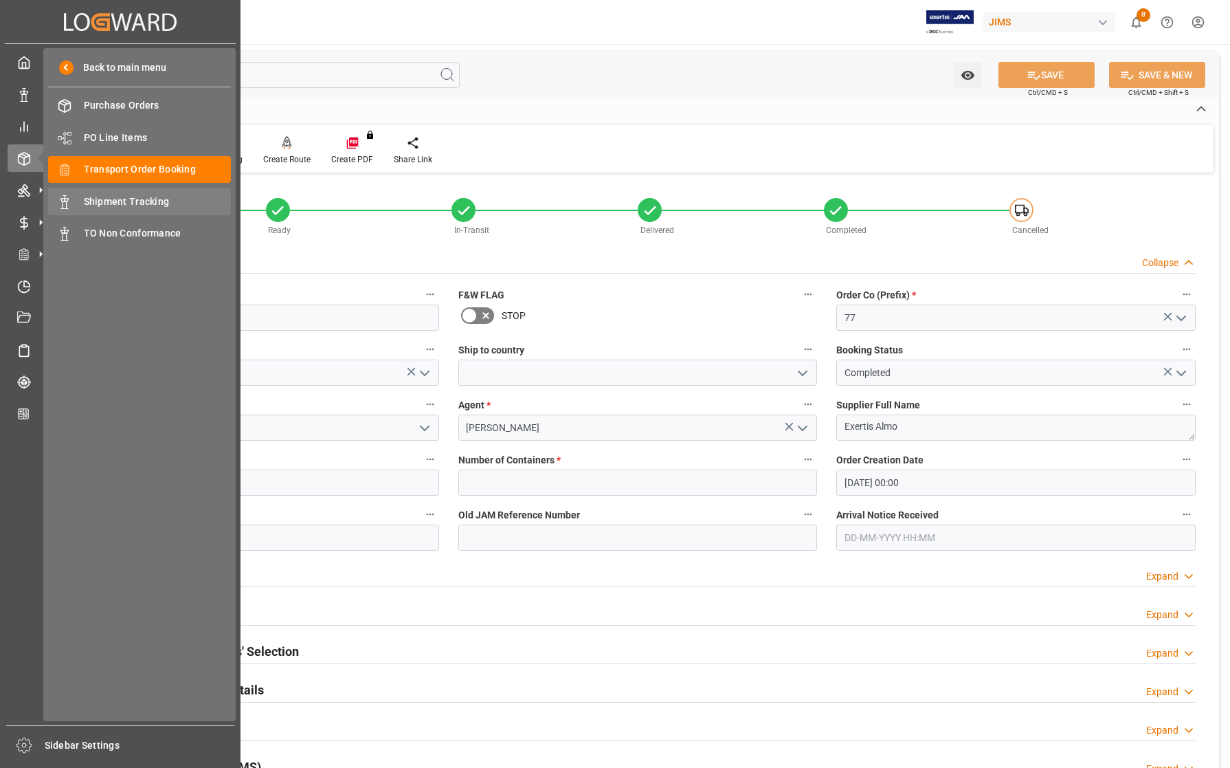
click at [129, 201] on span "Shipment Tracking" at bounding box center [158, 202] width 148 height 14
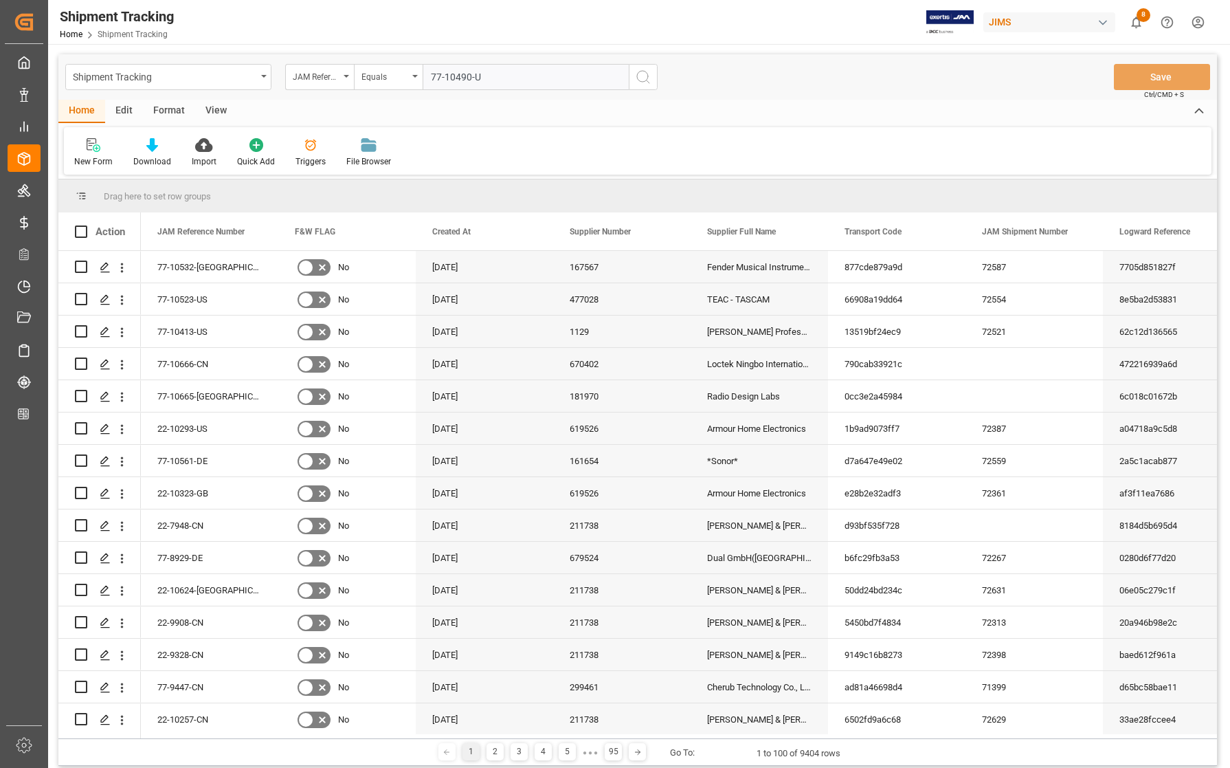
type input "77-10490-[GEOGRAPHIC_DATA]"
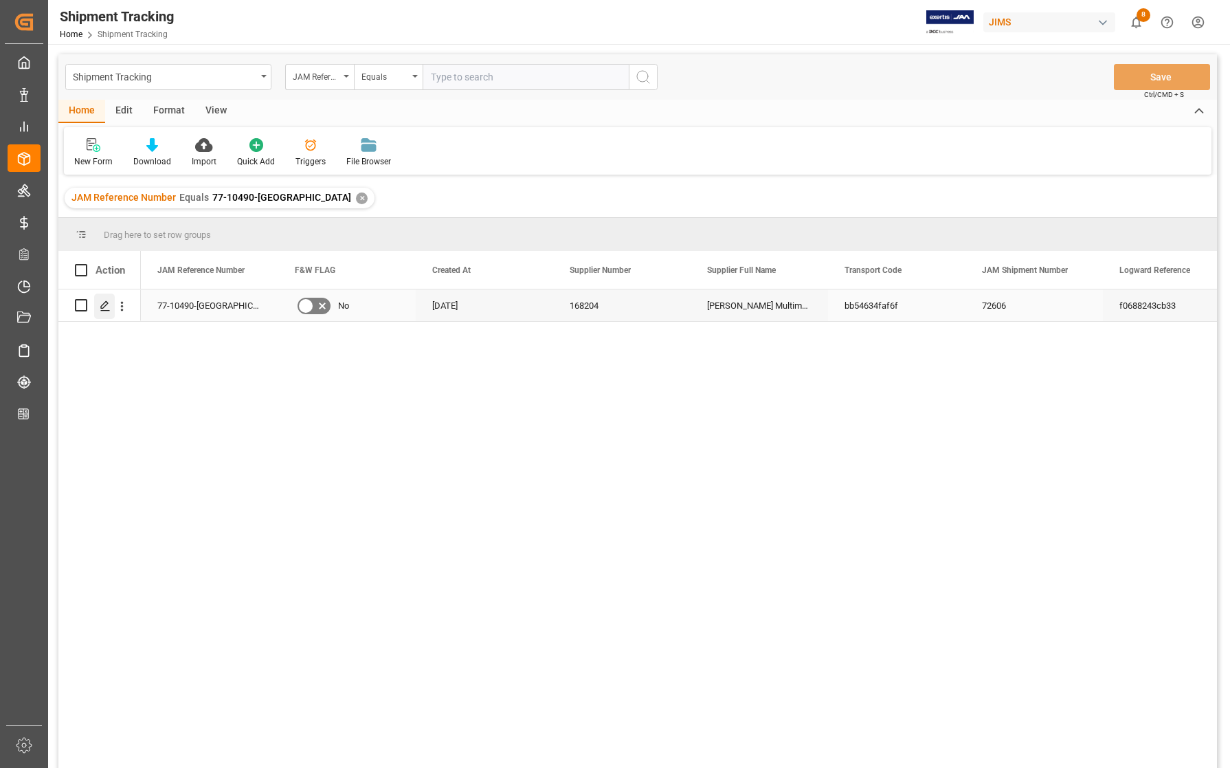
click at [107, 303] on icon "Press SPACE to select this row." at bounding box center [105, 305] width 11 height 11
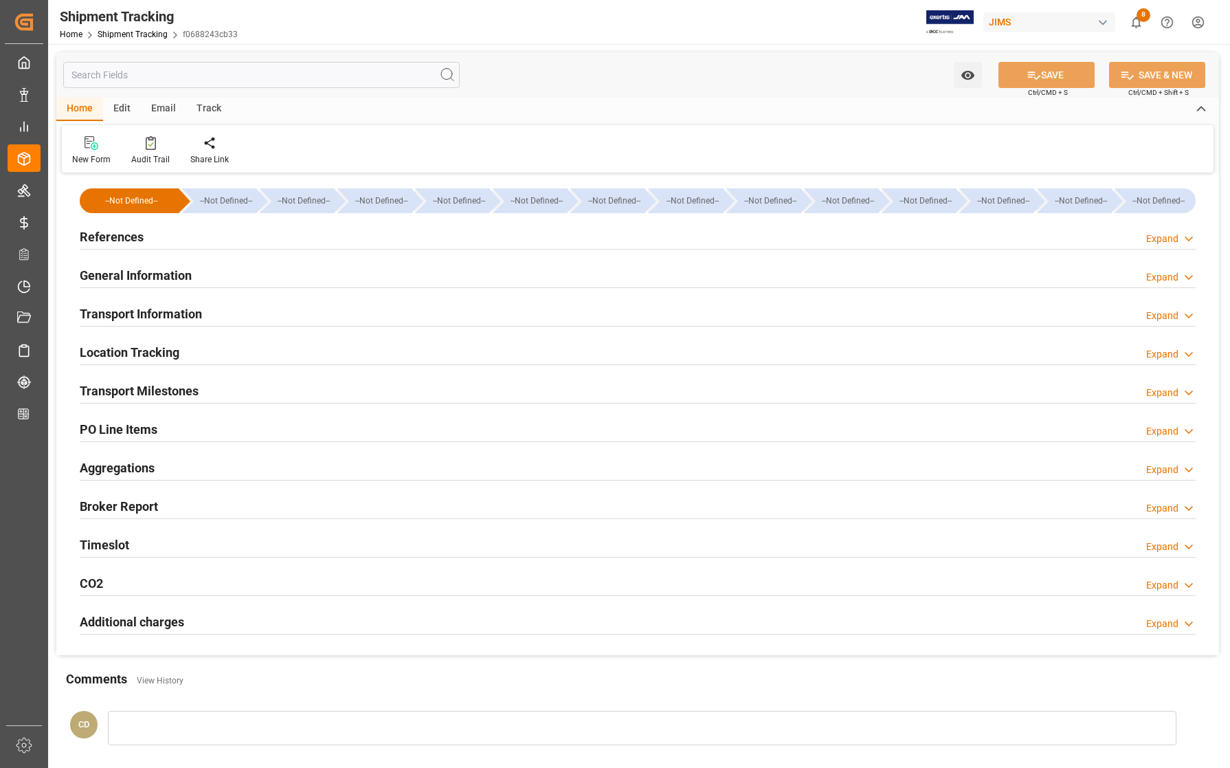
type input "[DATE]"
click at [118, 234] on h2 "References" at bounding box center [112, 237] width 64 height 19
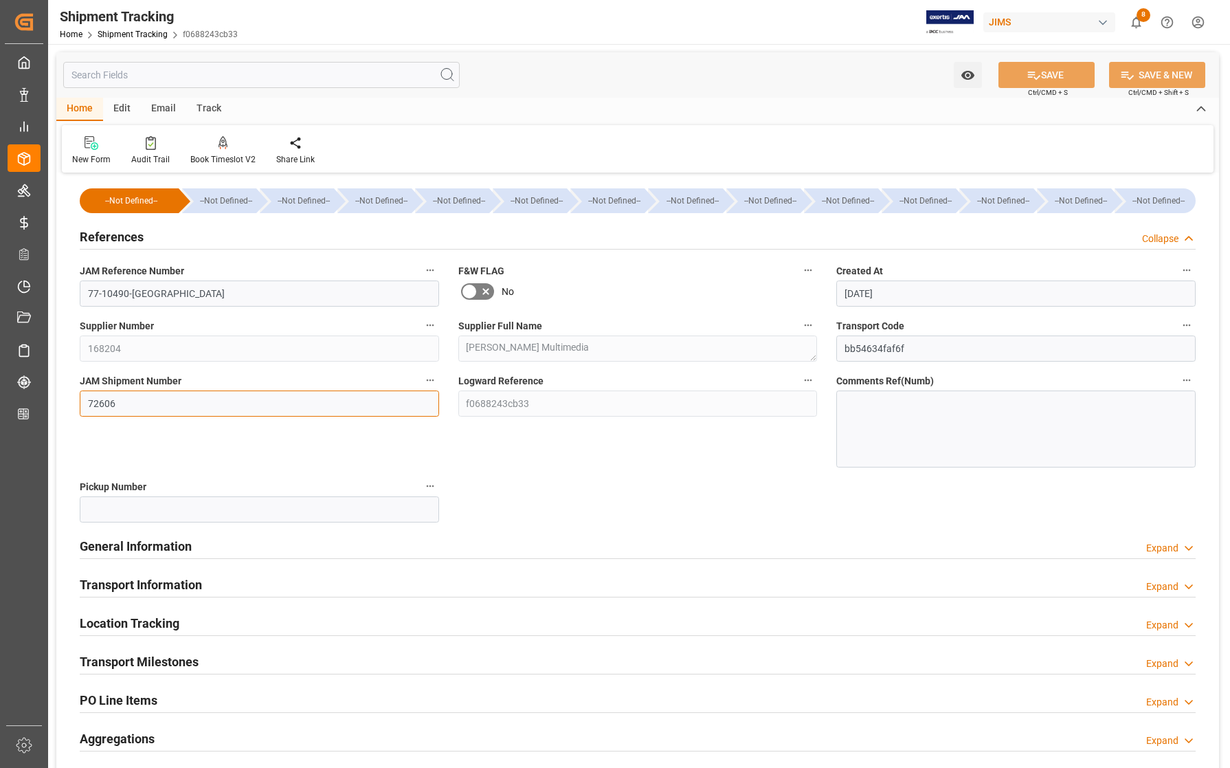
click at [153, 397] on input "72606" at bounding box center [259, 403] width 359 height 26
type input "72644"
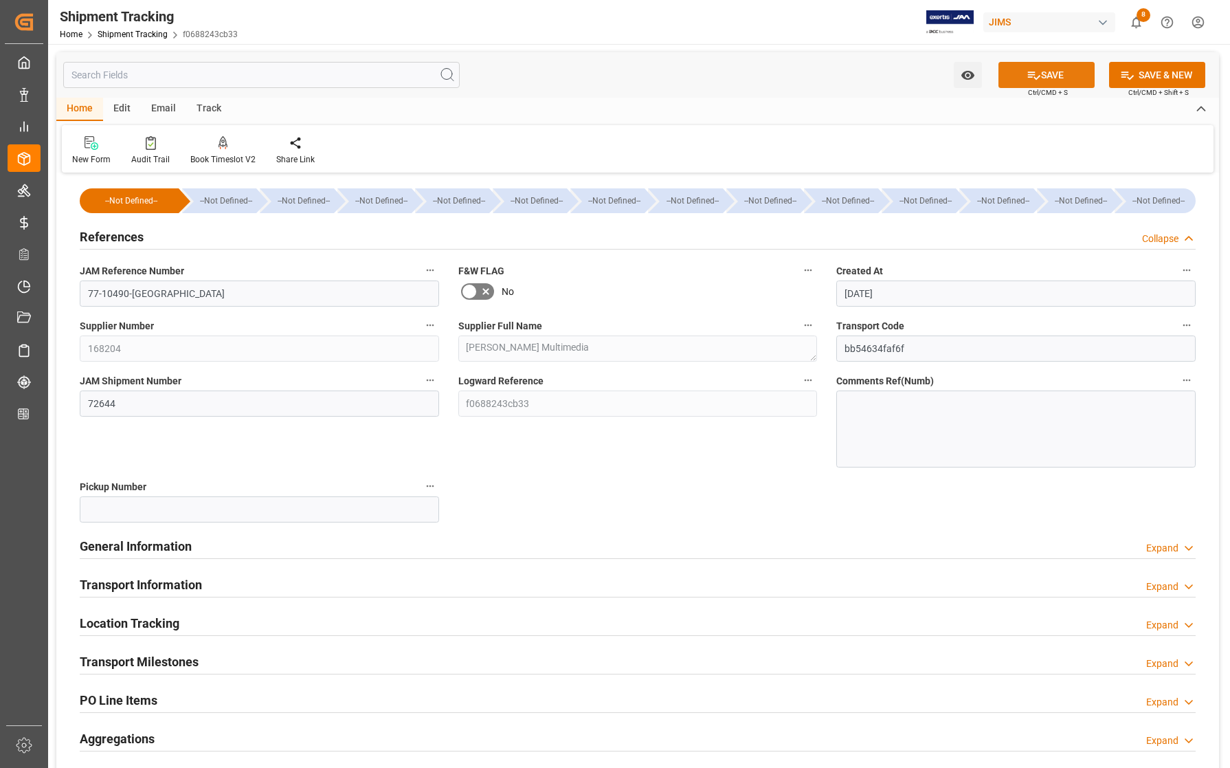
click at [1058, 74] on button "SAVE" at bounding box center [1047, 75] width 96 height 26
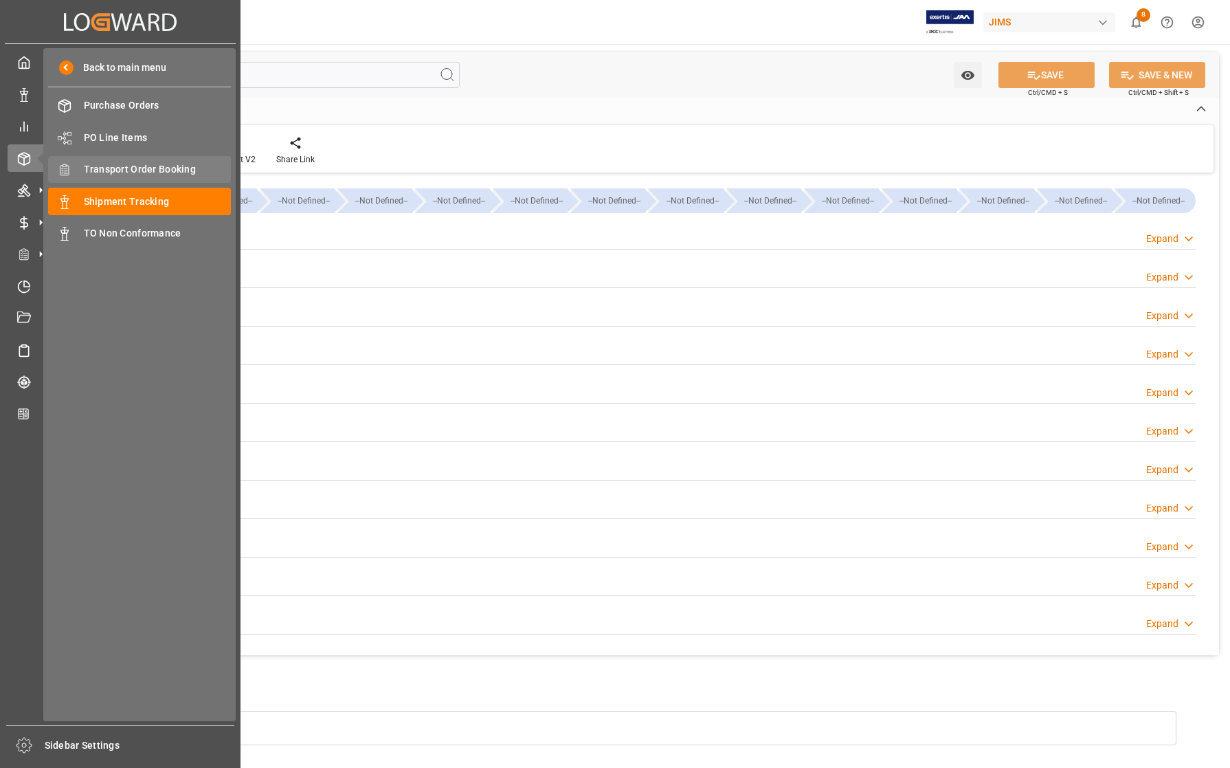
click at [112, 172] on span "Transport Order Booking" at bounding box center [158, 169] width 148 height 14
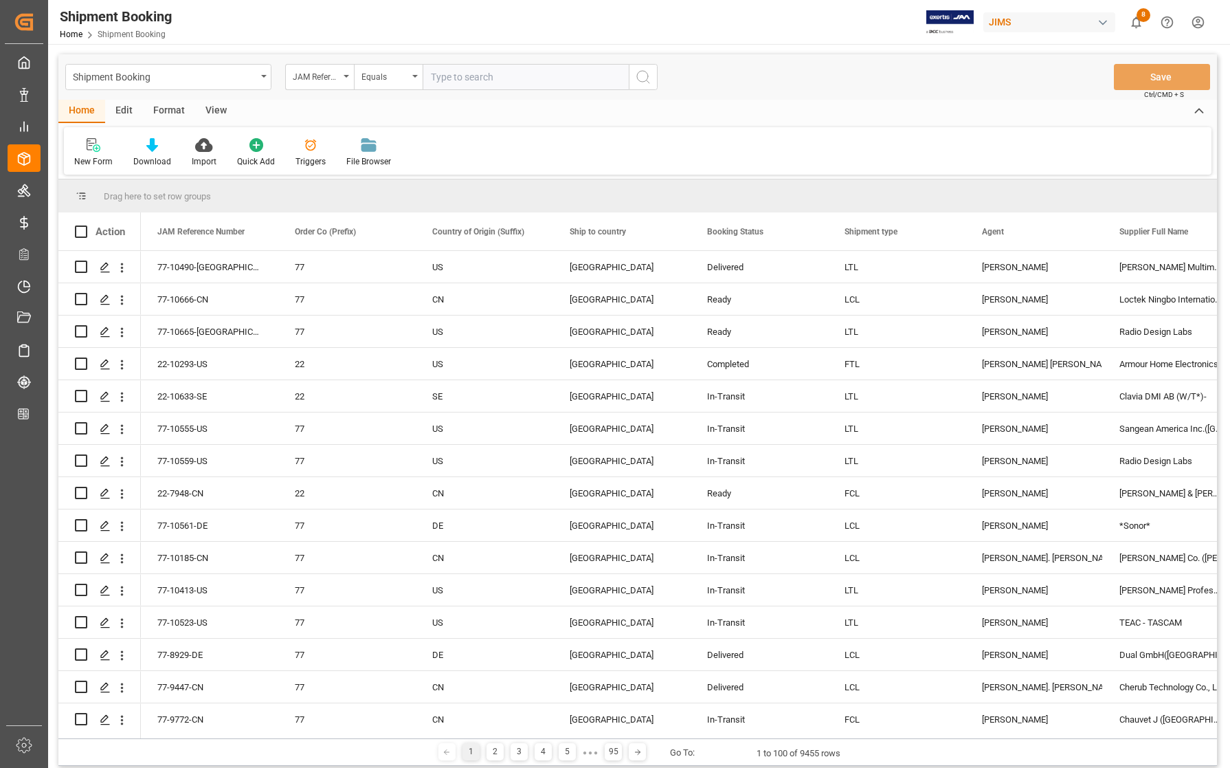
click at [515, 76] on input "text" at bounding box center [526, 77] width 206 height 26
type input "77-10490-[GEOGRAPHIC_DATA]"
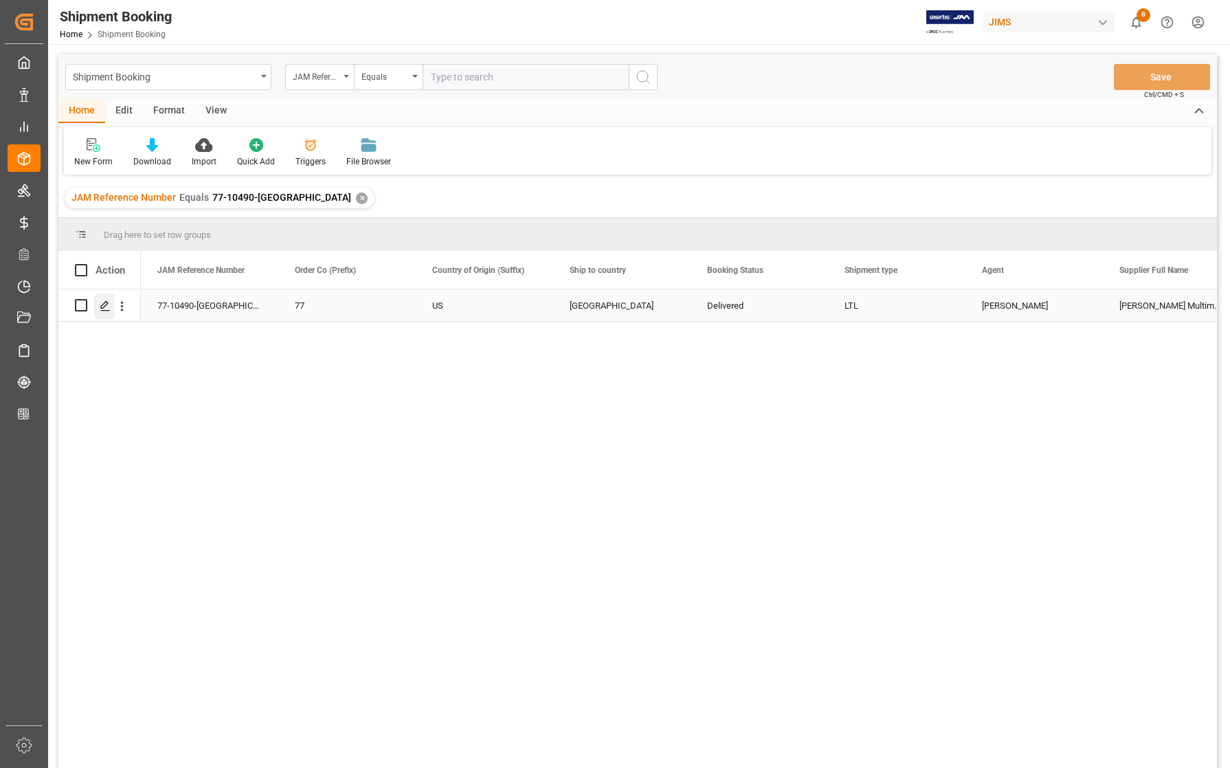
click at [107, 303] on icon "Press SPACE to select this row." at bounding box center [105, 305] width 11 height 11
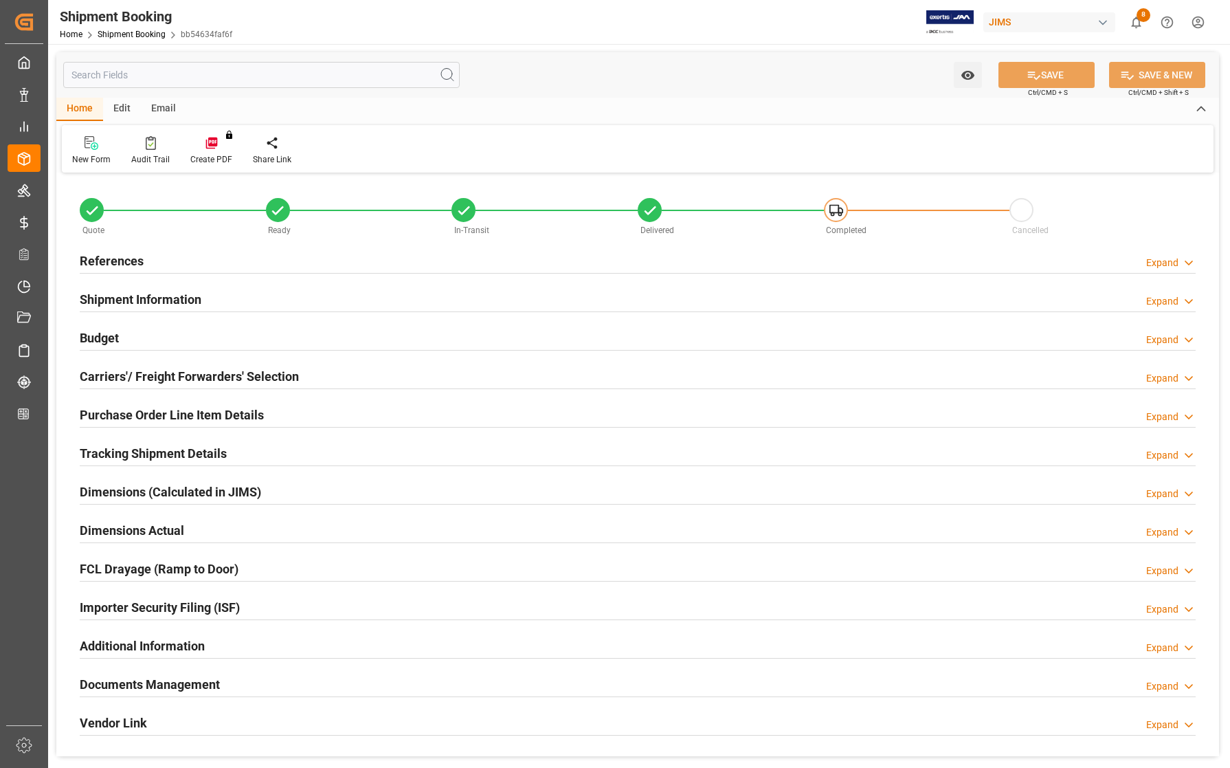
type input "23"
click at [94, 417] on h2 "Purchase Order Line Item Details" at bounding box center [172, 415] width 184 height 19
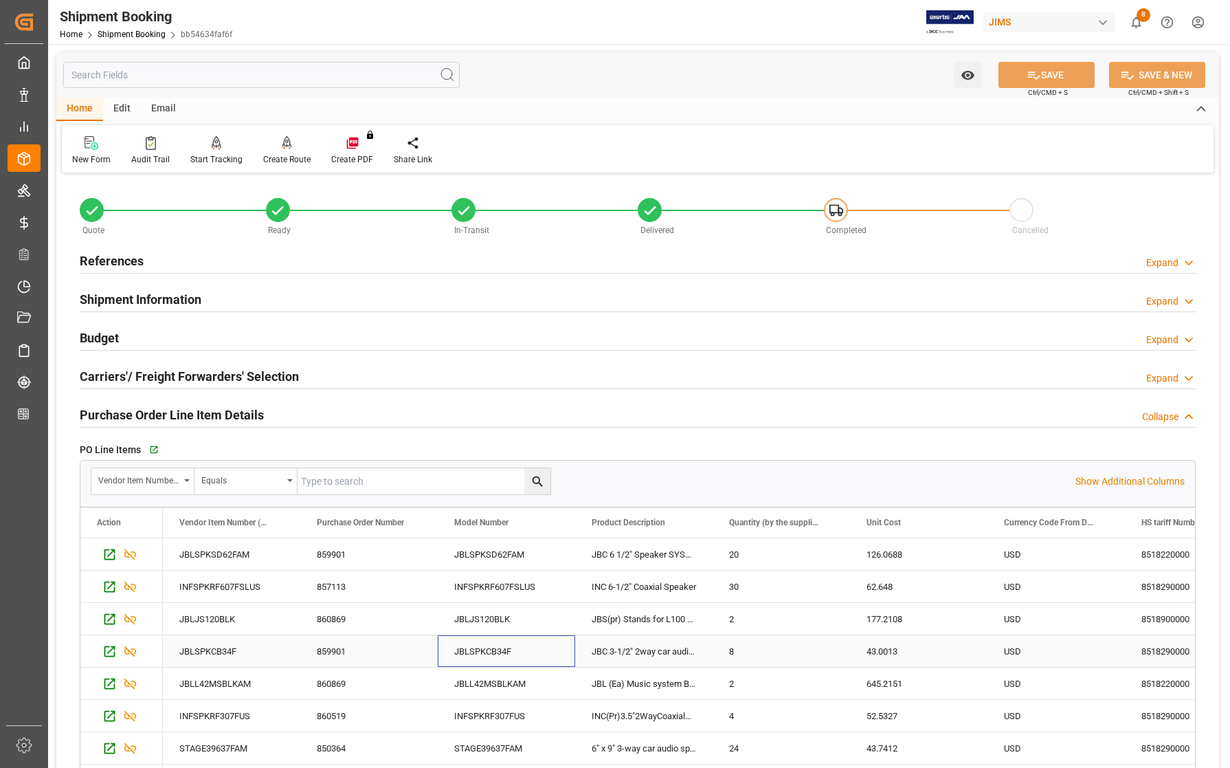
click at [524, 654] on div "JBLSPKCB34F" at bounding box center [506, 651] width 137 height 32
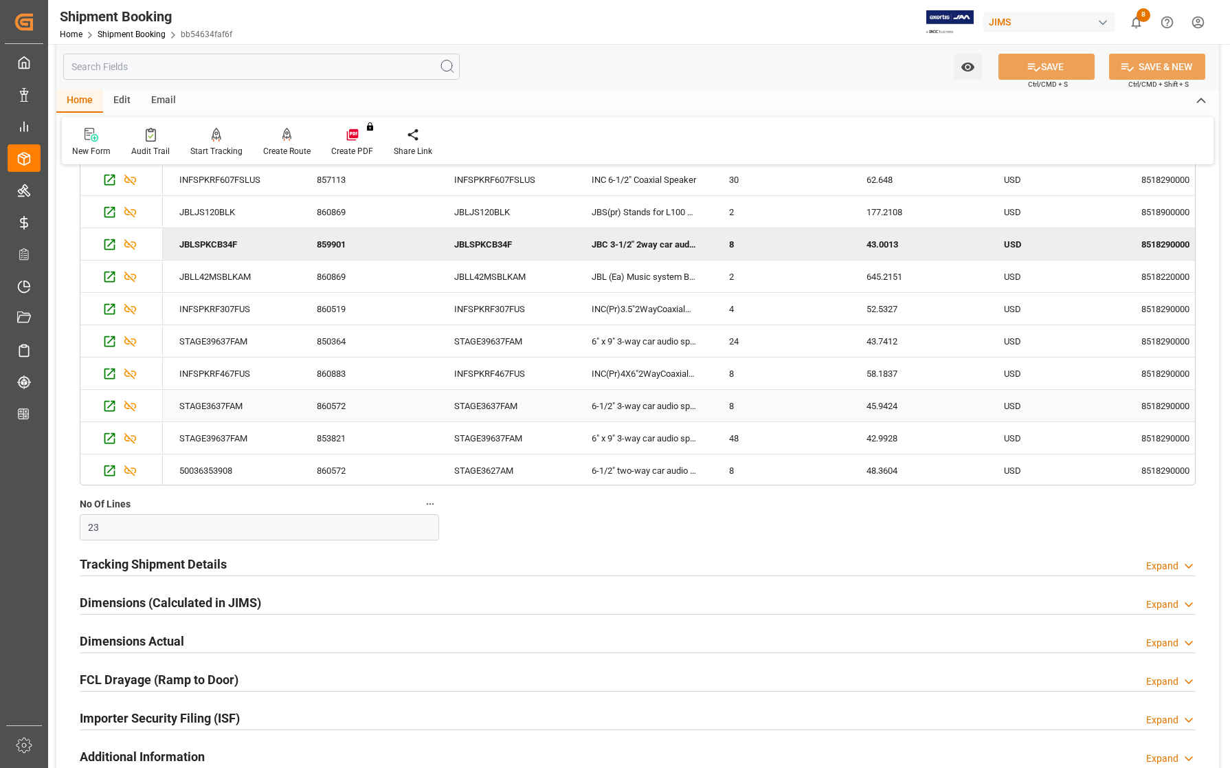
scroll to position [63, 0]
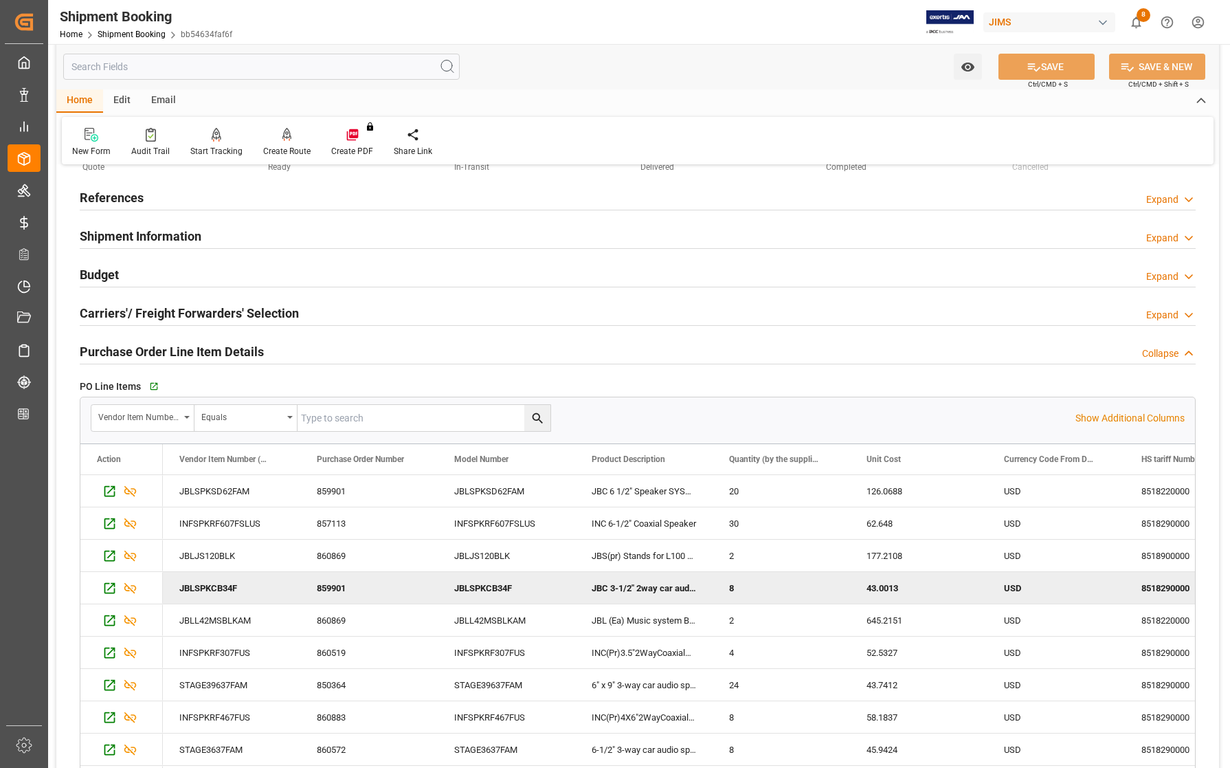
click at [100, 355] on h2 "Purchase Order Line Item Details" at bounding box center [172, 351] width 184 height 19
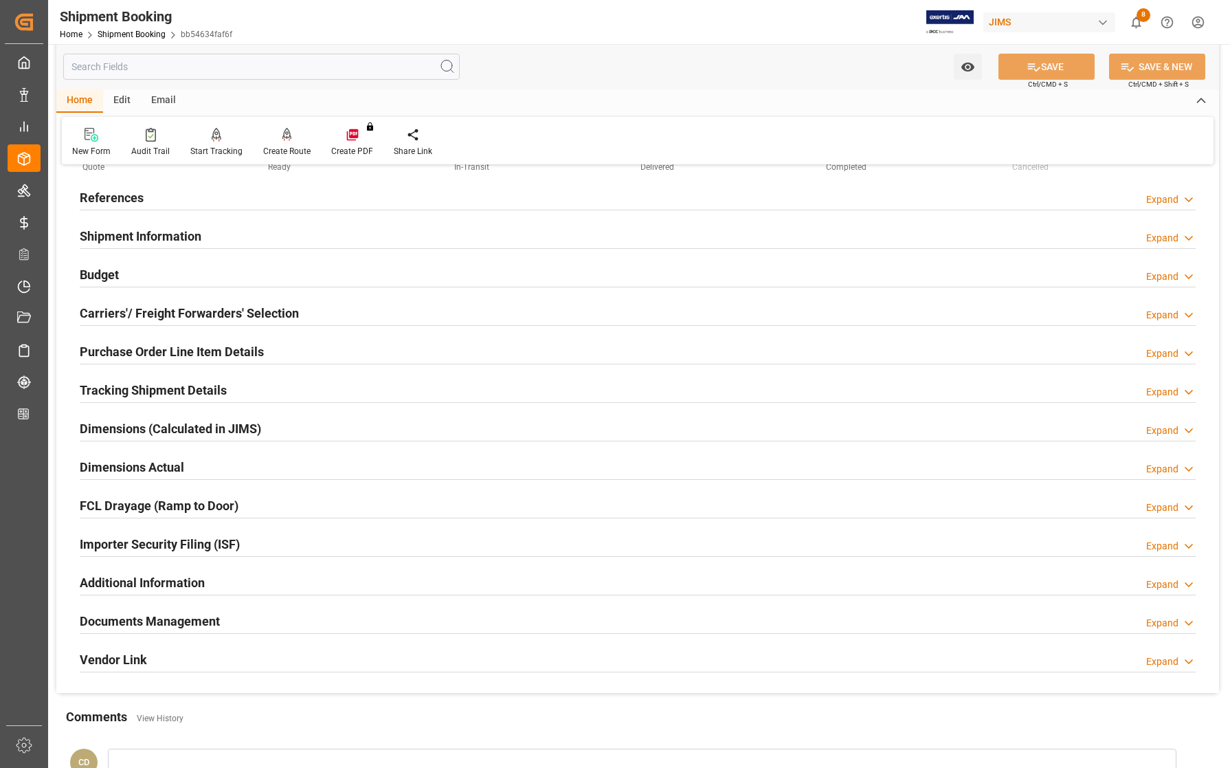
click at [113, 192] on h2 "References" at bounding box center [112, 197] width 64 height 19
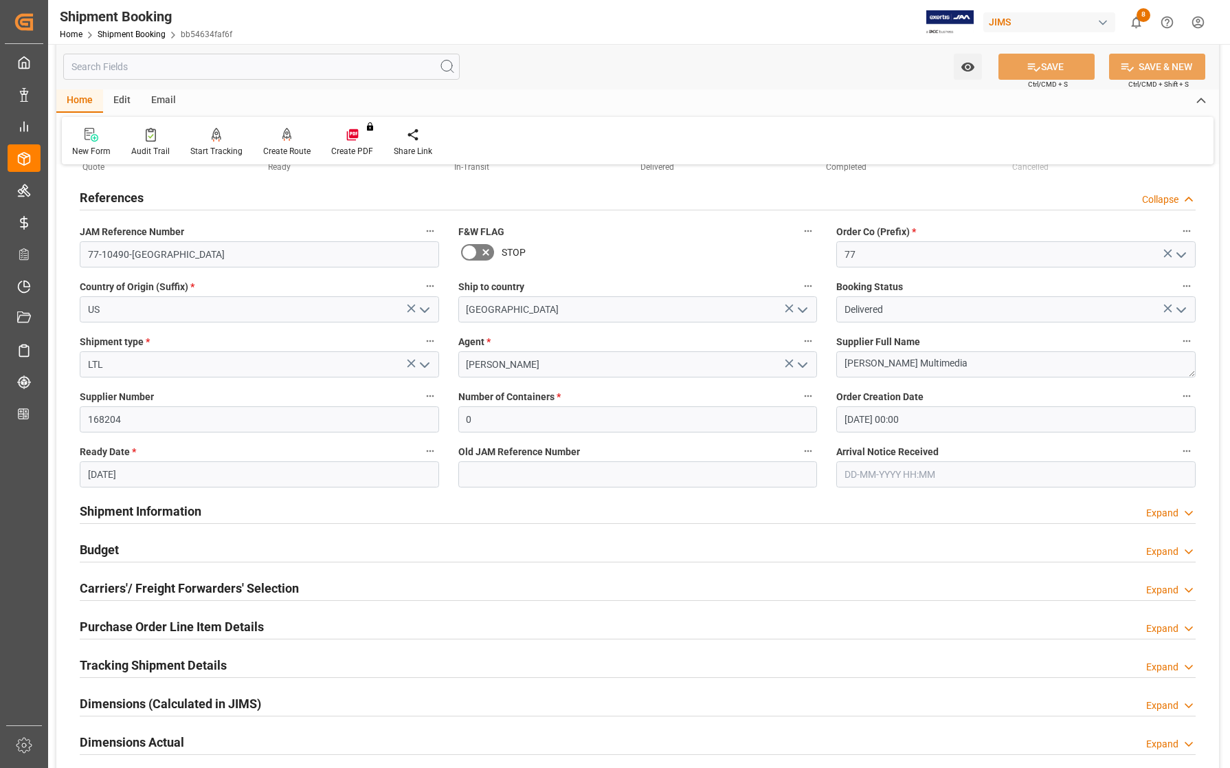
click at [113, 192] on h2 "References" at bounding box center [112, 197] width 64 height 19
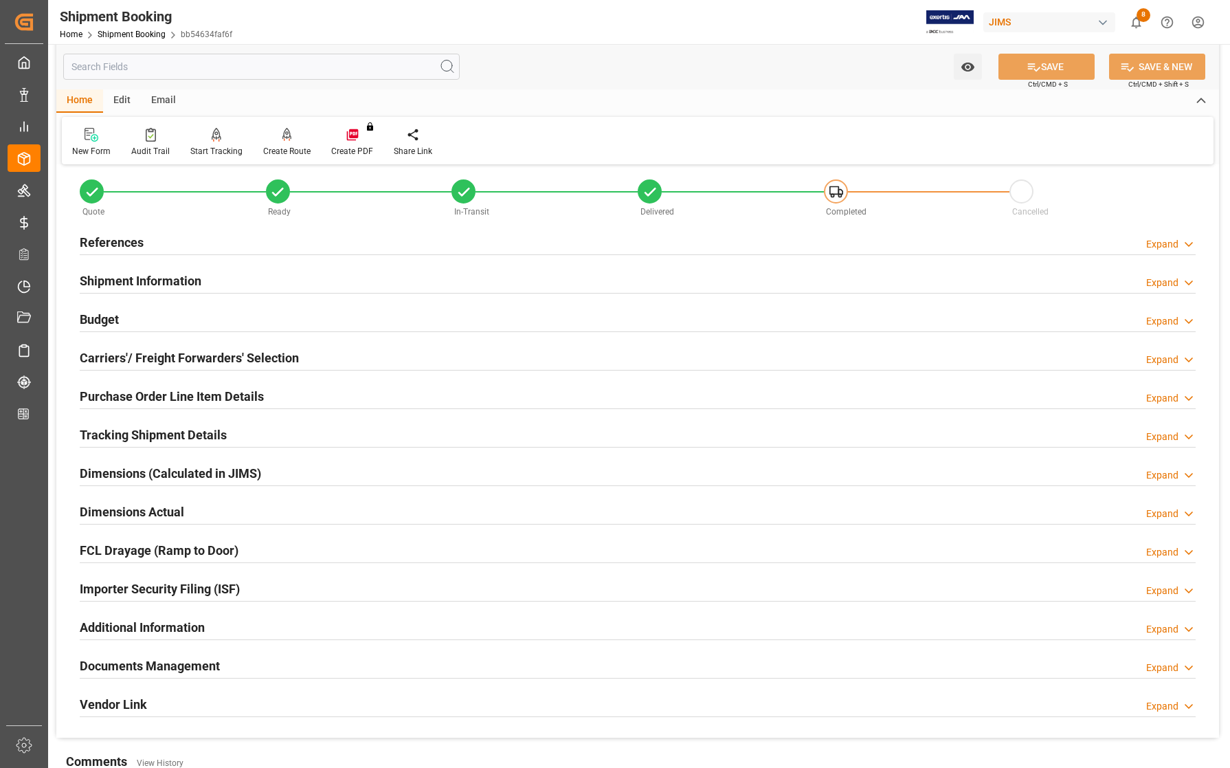
scroll to position [0, 0]
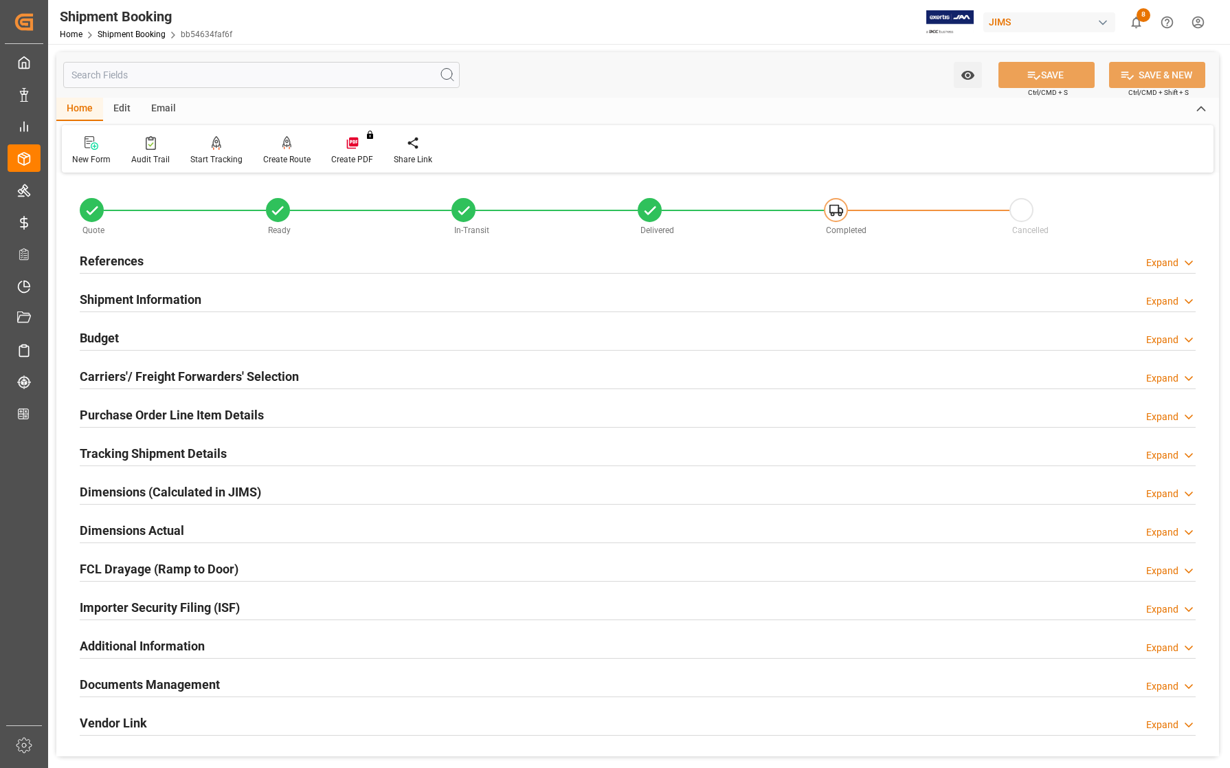
click at [107, 256] on h2 "References" at bounding box center [112, 261] width 64 height 19
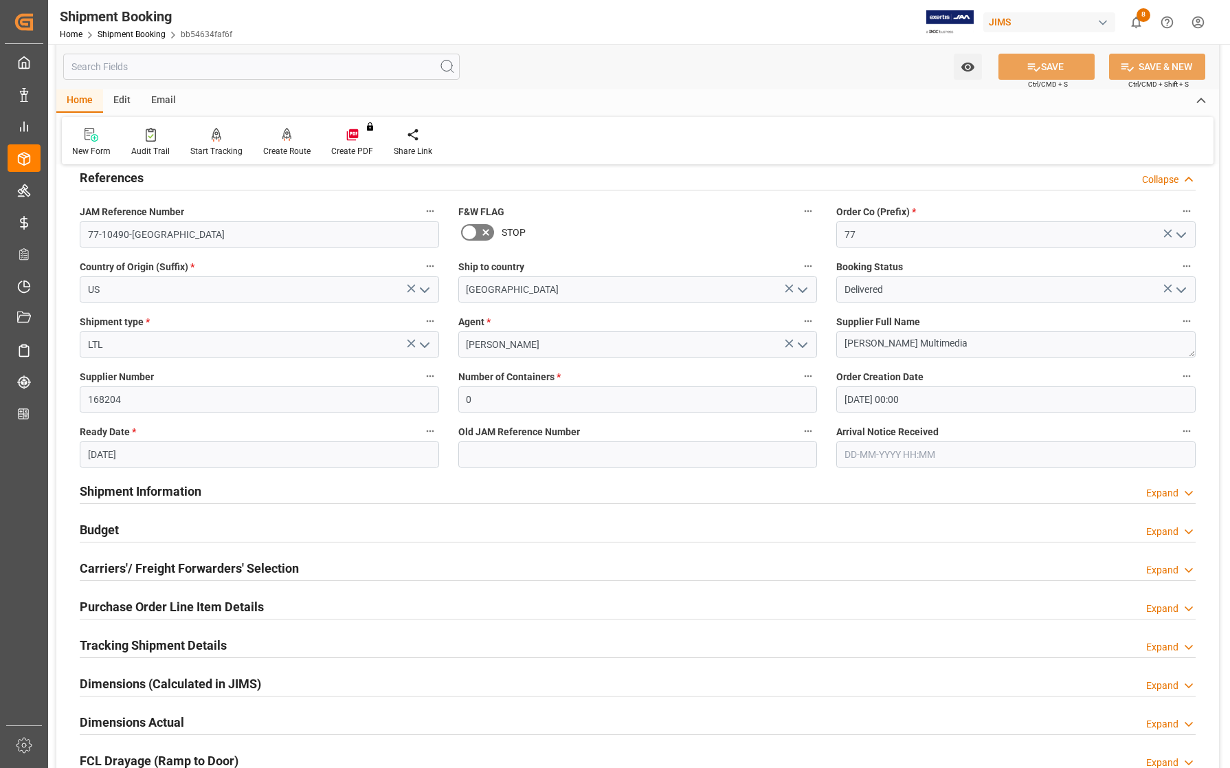
scroll to position [172, 0]
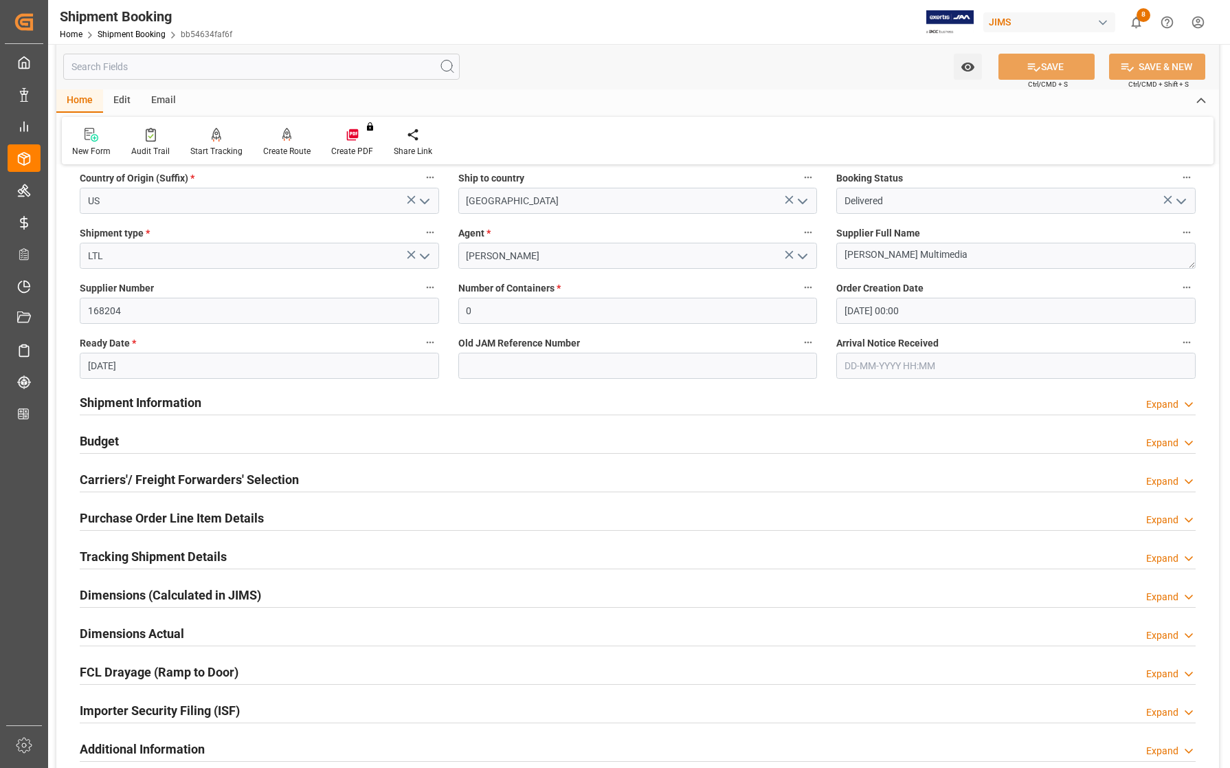
click at [118, 519] on h2 "Purchase Order Line Item Details" at bounding box center [172, 518] width 184 height 19
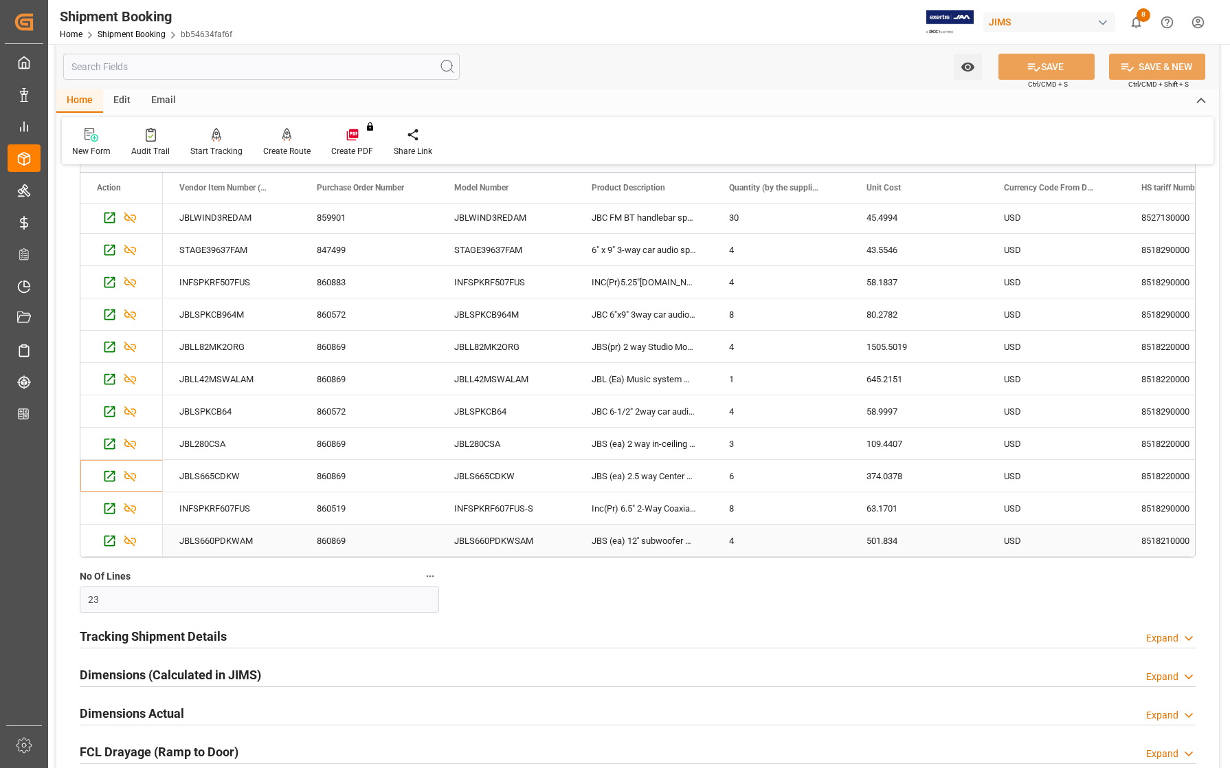
scroll to position [687, 0]
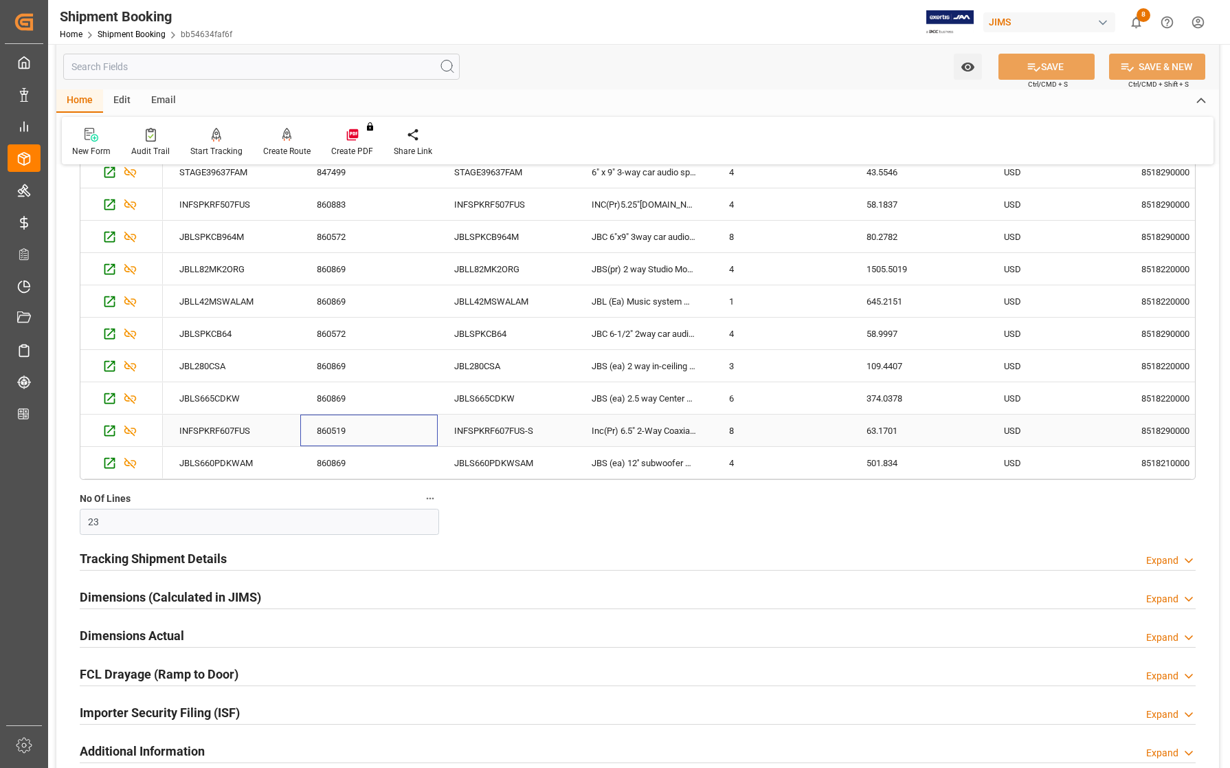
click at [387, 424] on div "860519" at bounding box center [368, 430] width 137 height 32
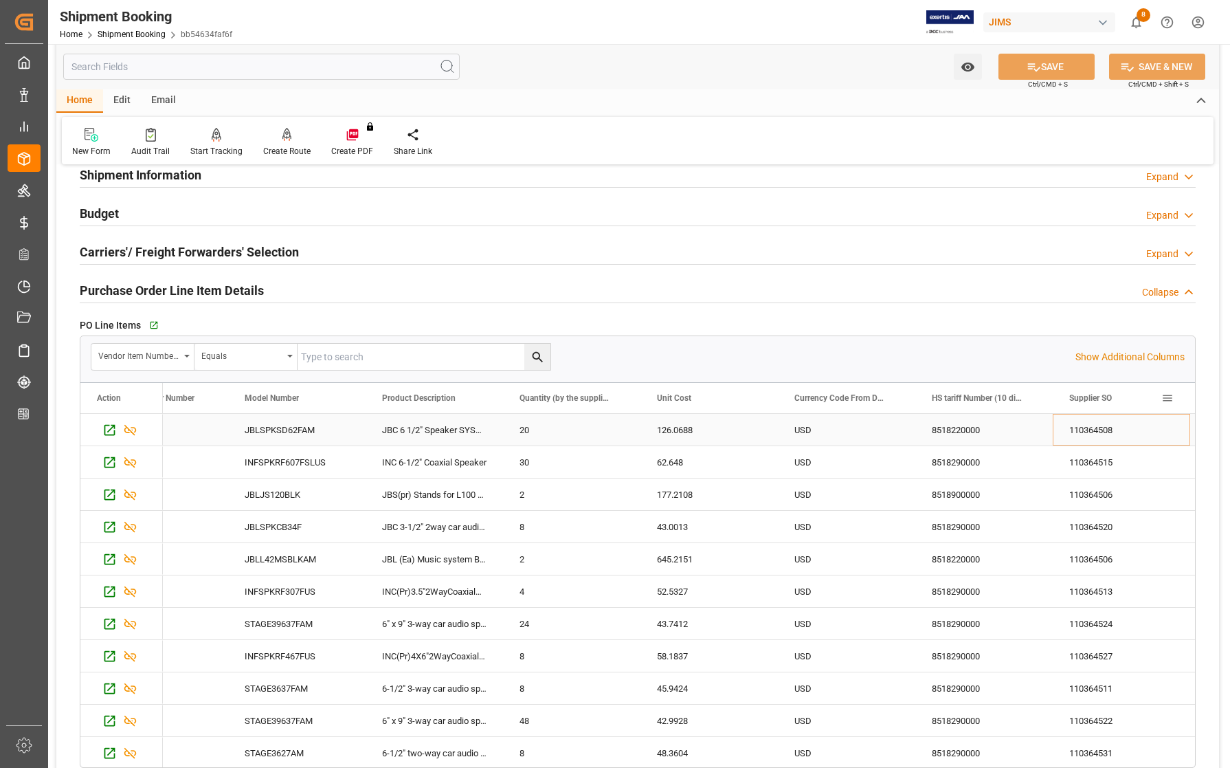
scroll to position [344, 0]
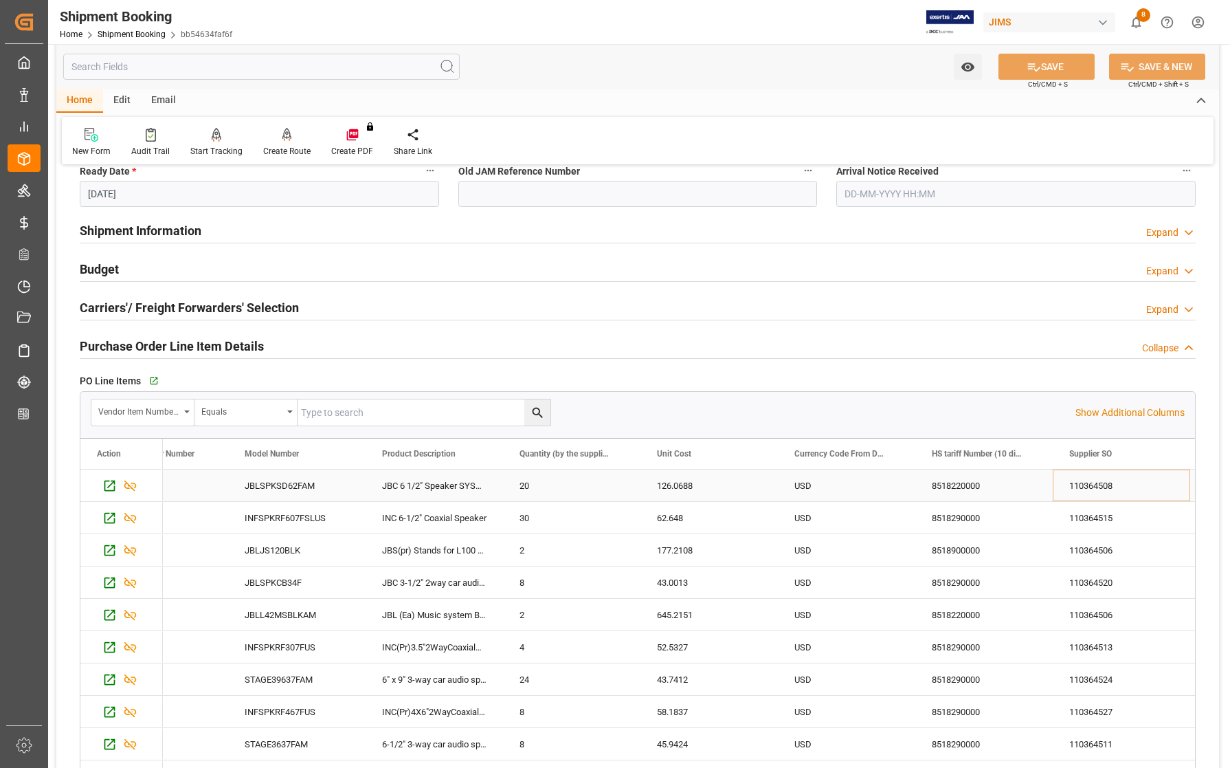
click at [1067, 482] on div "110364508" at bounding box center [1121, 485] width 137 height 32
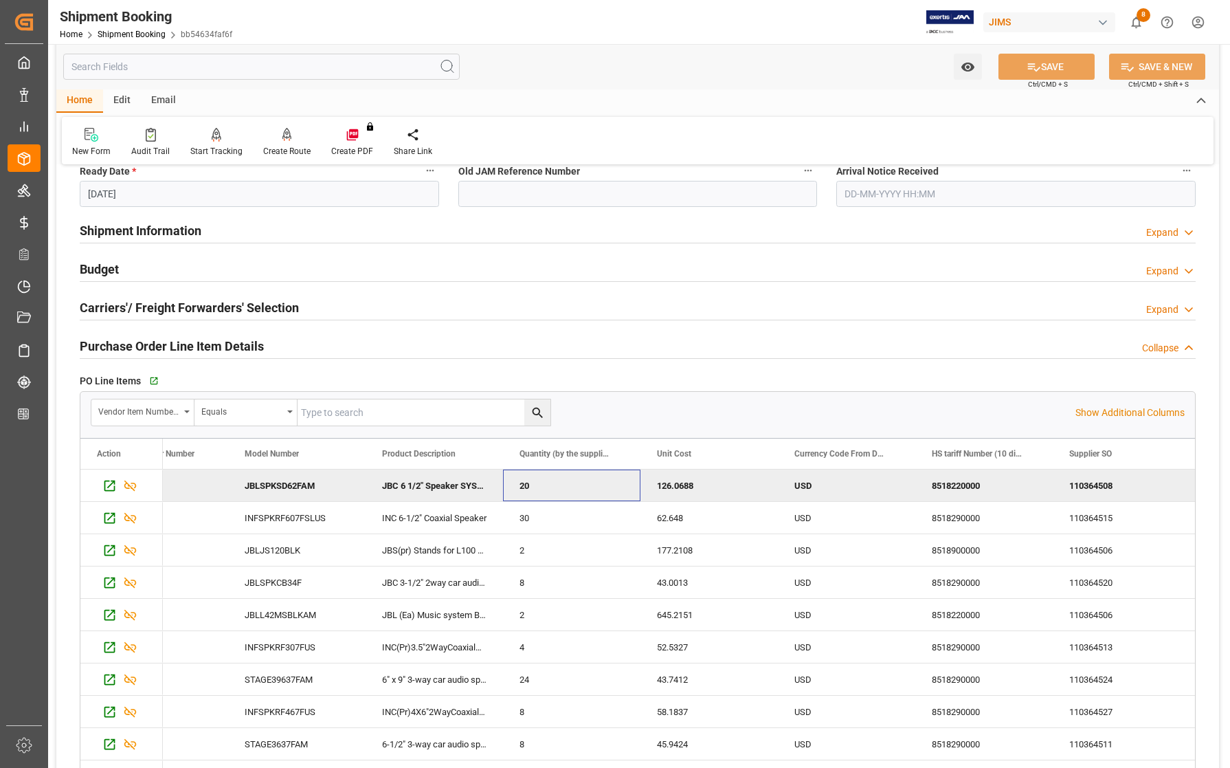
scroll to position [0, 0]
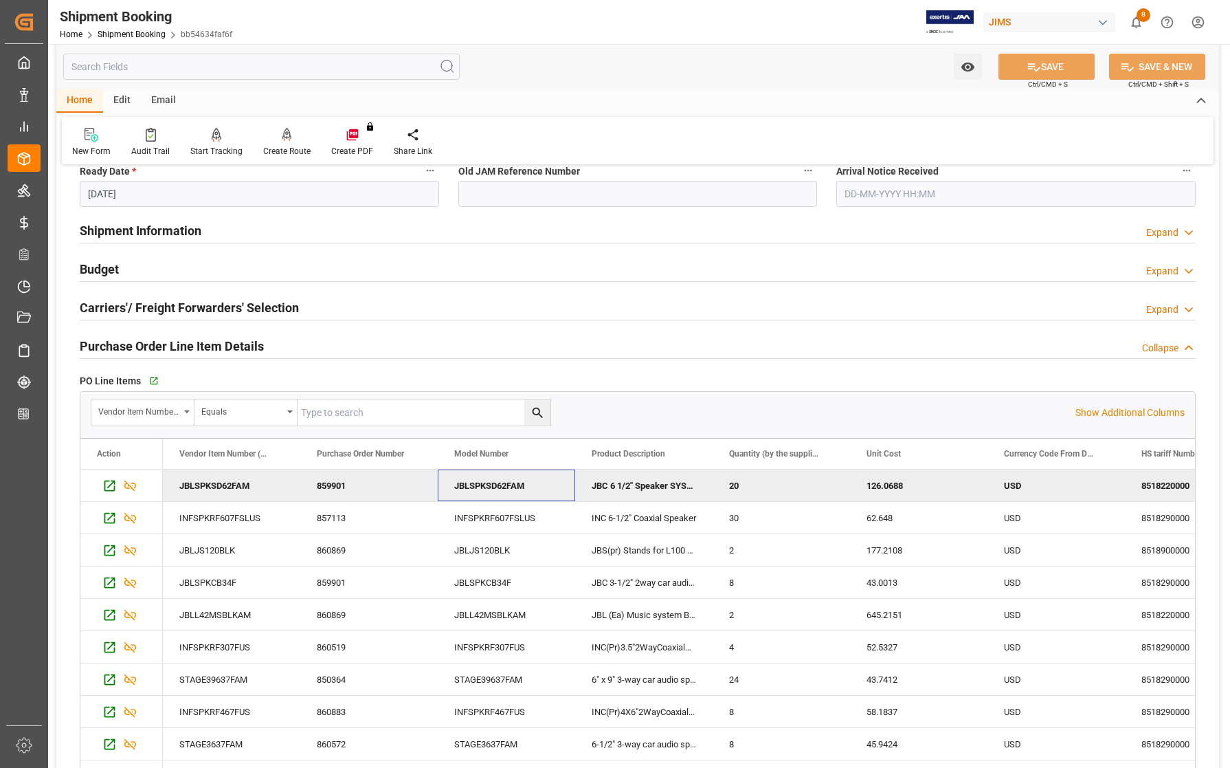
click at [542, 488] on div "JBLSPKSD62FAM" at bounding box center [506, 485] width 137 height 32
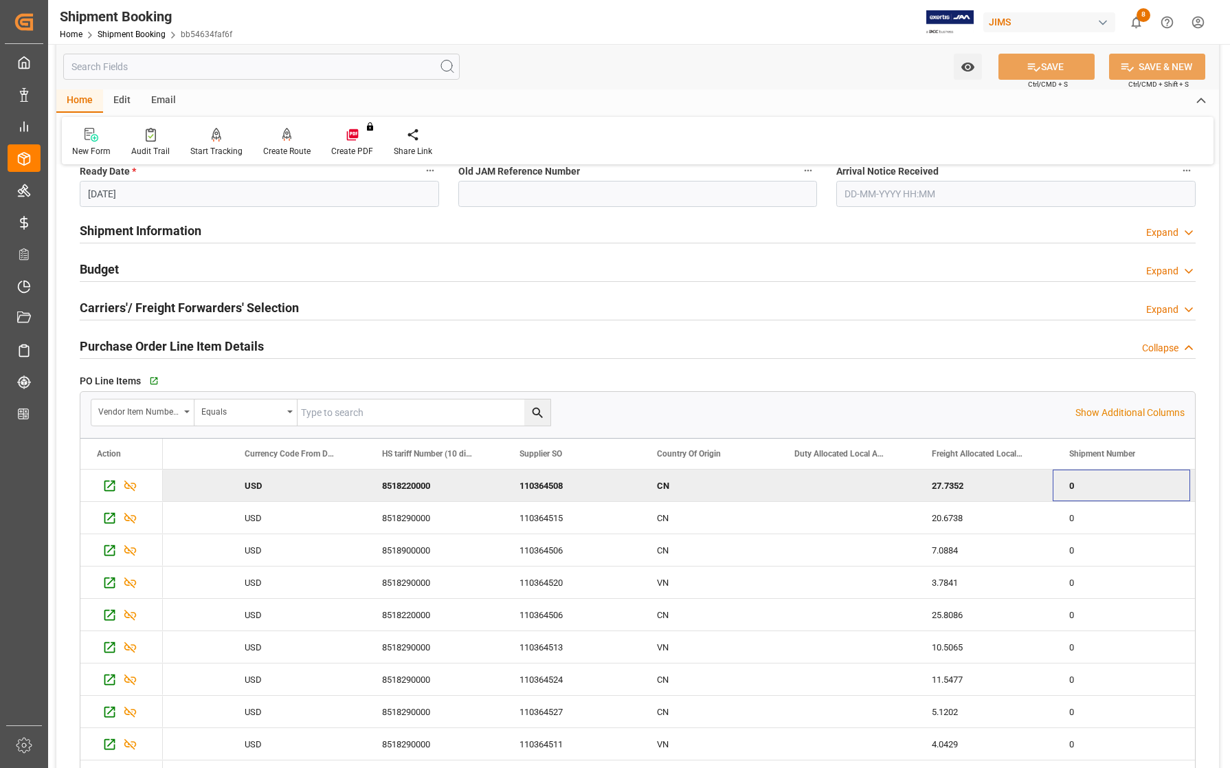
scroll to position [0, 897]
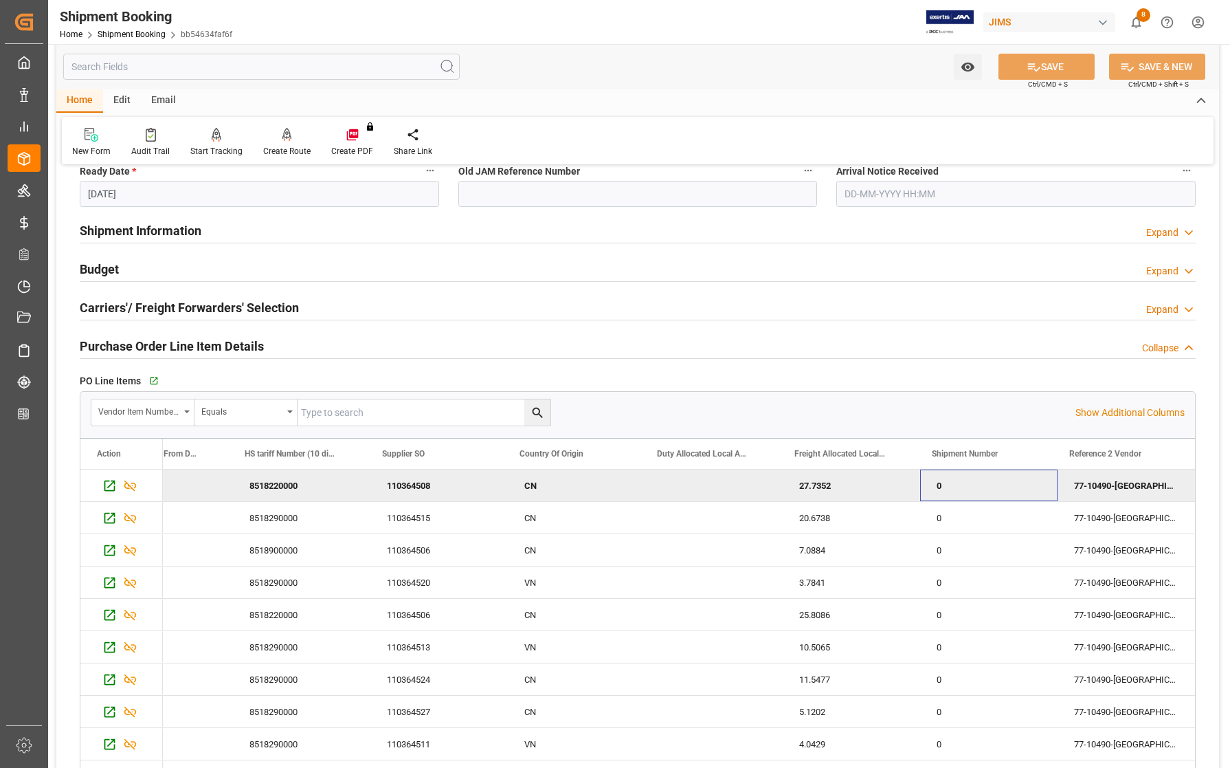
click at [950, 486] on div "0" at bounding box center [988, 485] width 137 height 32
click at [937, 493] on div "0" at bounding box center [988, 485] width 137 height 32
click at [937, 486] on div "0" at bounding box center [988, 485] width 137 height 32
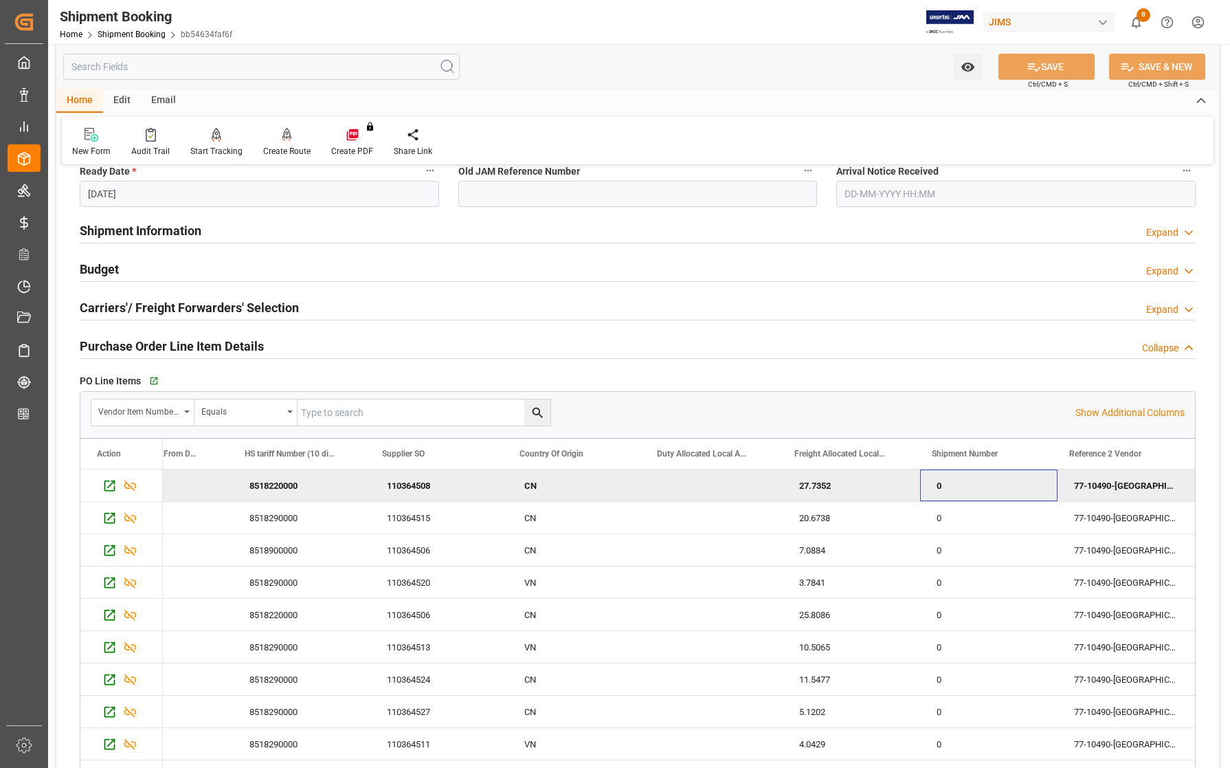
click at [970, 493] on div "0" at bounding box center [988, 485] width 137 height 32
click at [931, 488] on div "0" at bounding box center [988, 485] width 137 height 32
click at [904, 421] on div "Vendor Item Number (By The Supplier) Equals" at bounding box center [583, 412] width 985 height 27
click at [935, 487] on div "0" at bounding box center [988, 485] width 137 height 32
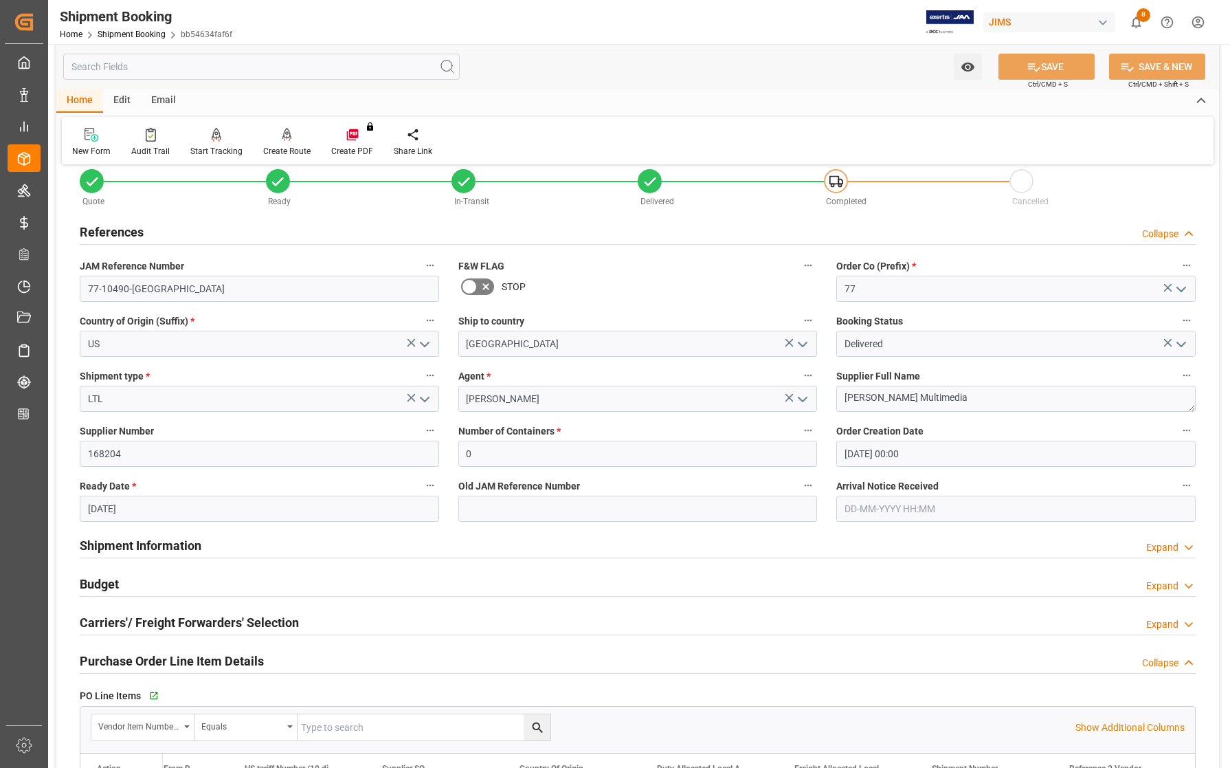
scroll to position [0, 0]
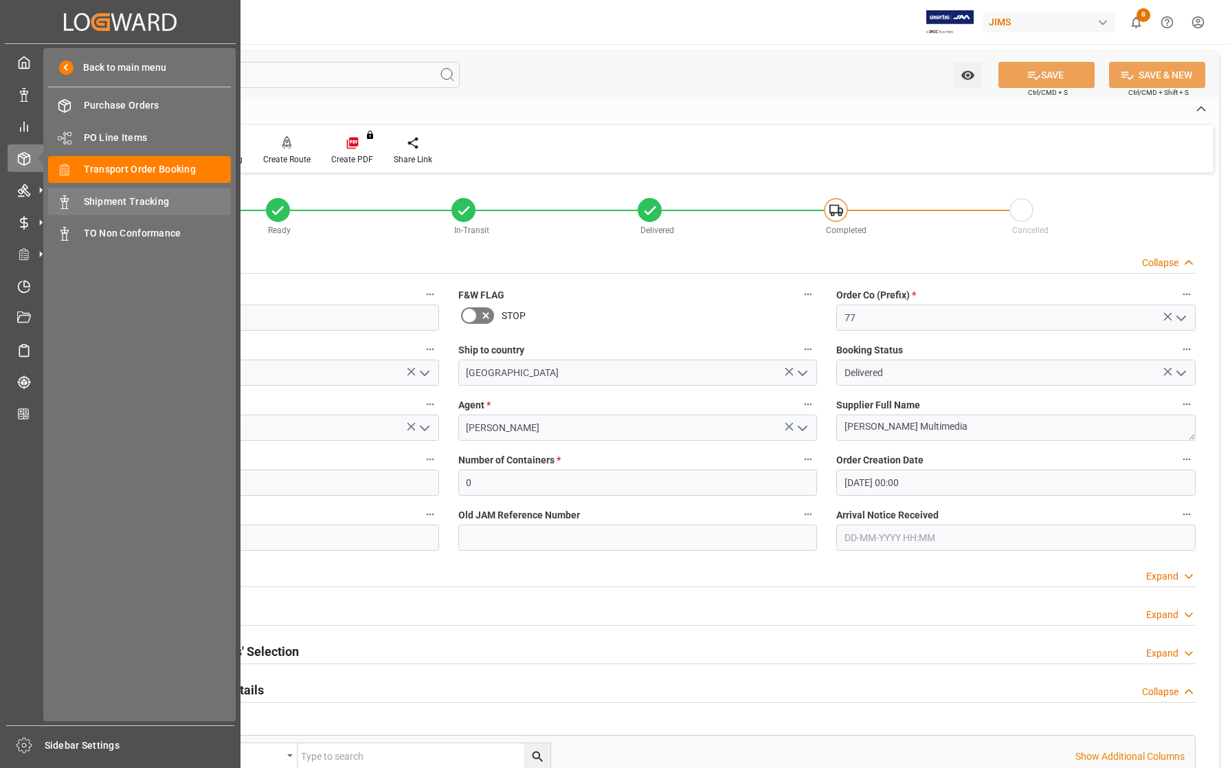
click at [87, 203] on span "Shipment Tracking" at bounding box center [158, 202] width 148 height 14
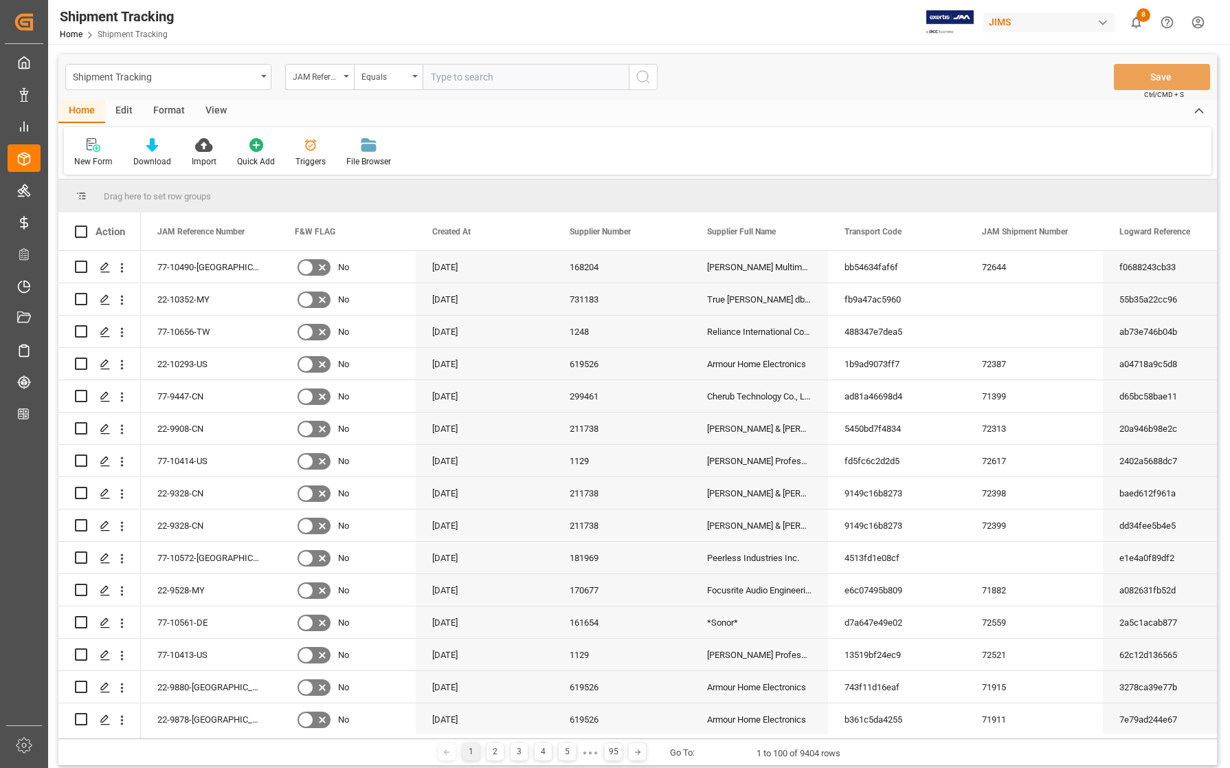
click at [448, 77] on input "text" at bounding box center [526, 77] width 206 height 26
type input "77-10490-[GEOGRAPHIC_DATA]"
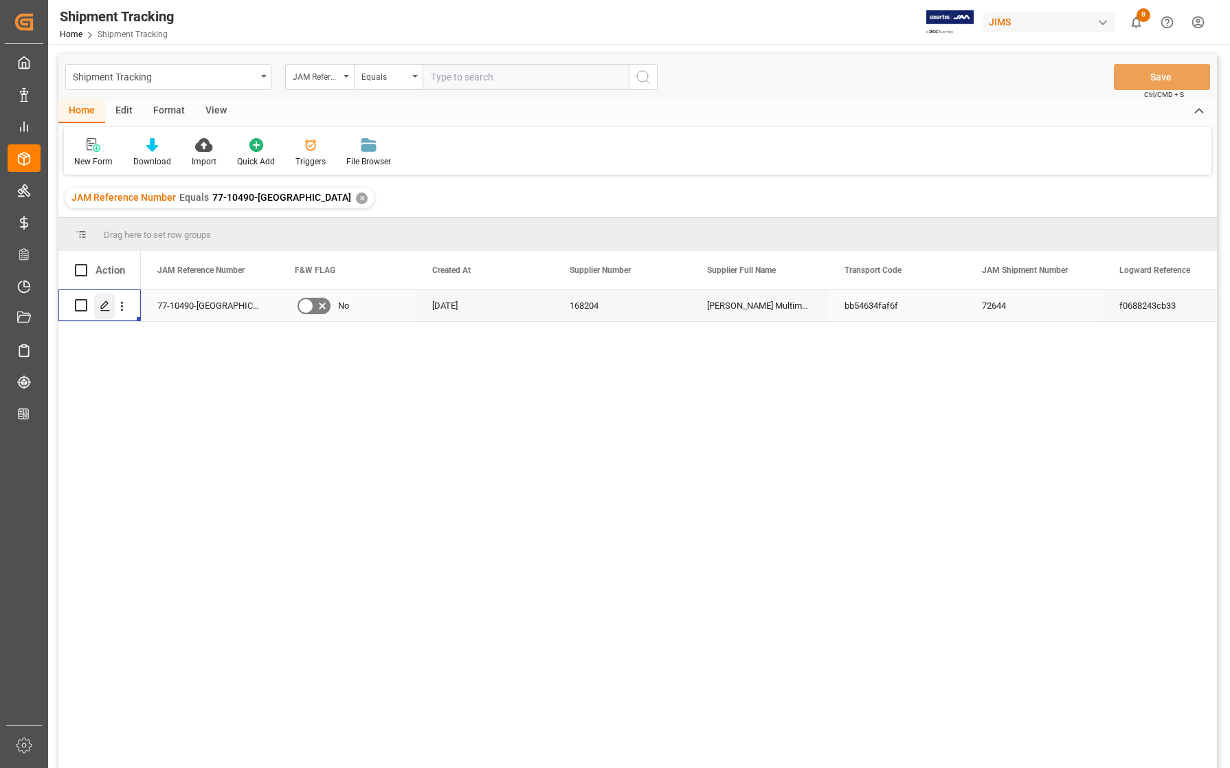
click at [104, 307] on polygon "Press SPACE to select this row." at bounding box center [104, 304] width 7 height 7
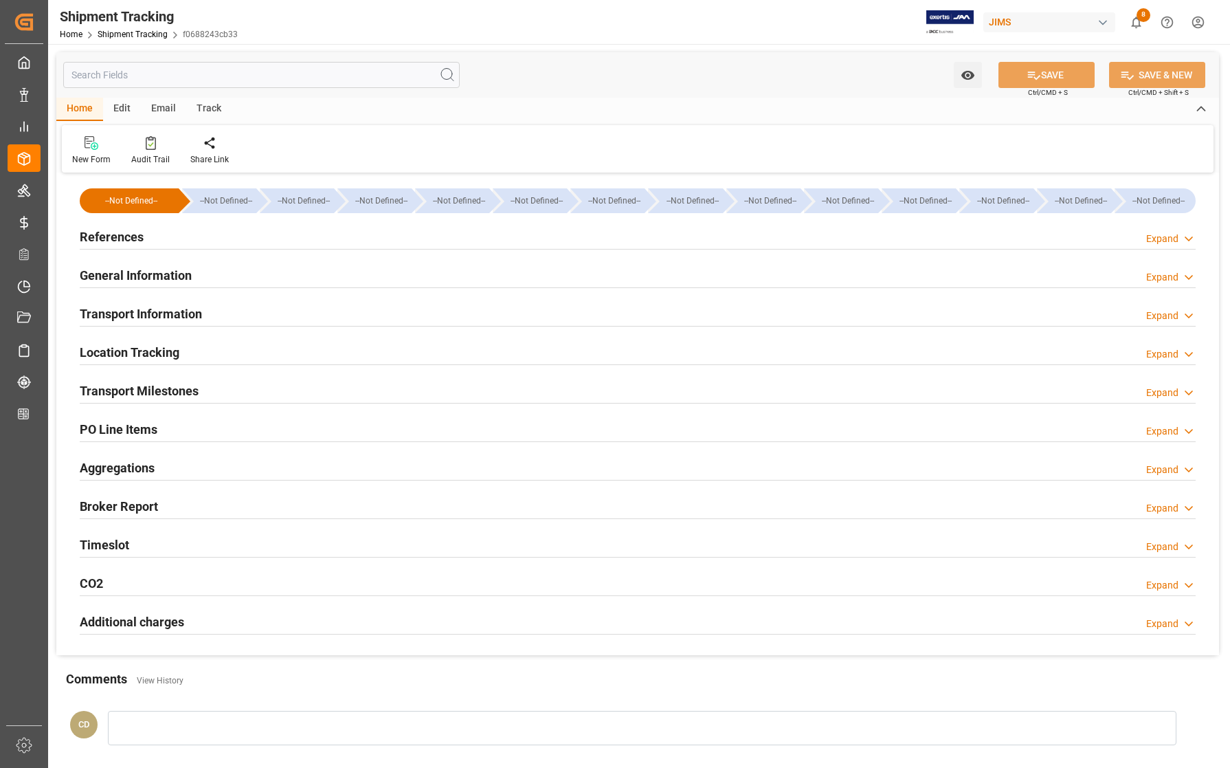
type input "[DATE]"
click at [117, 234] on h2 "References" at bounding box center [112, 237] width 64 height 19
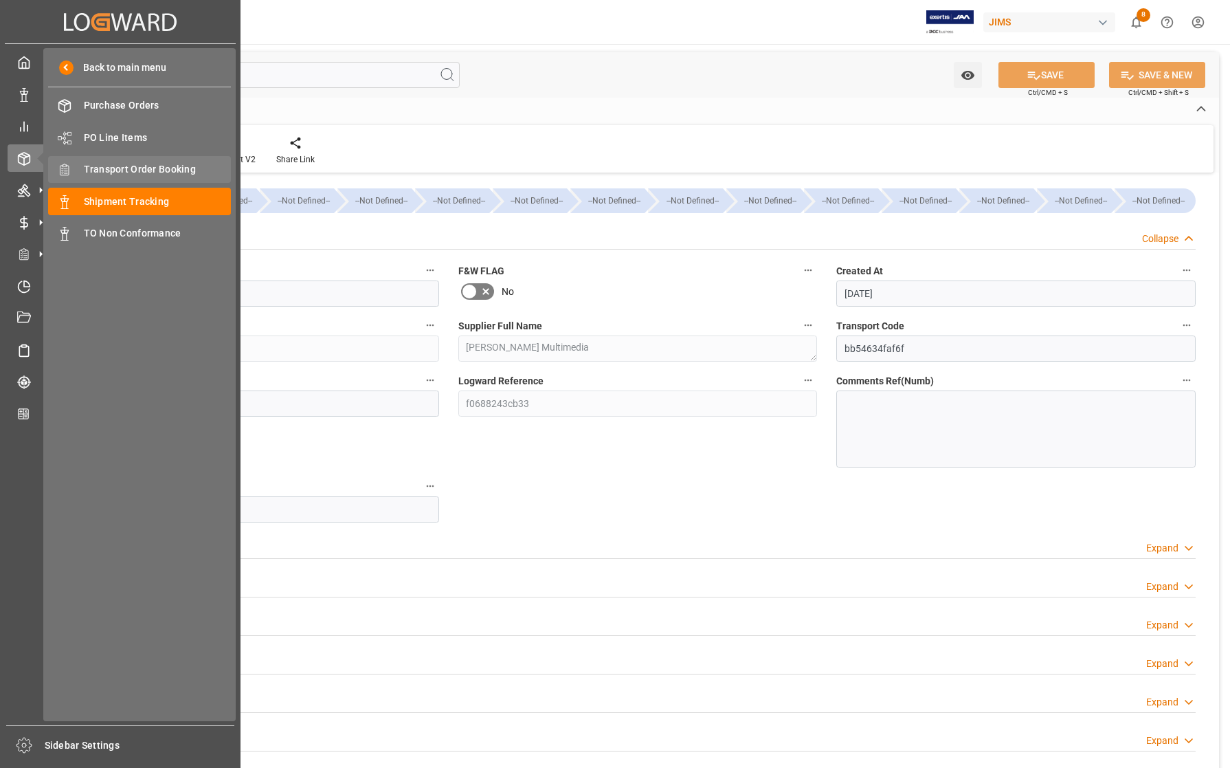
click at [131, 170] on span "Transport Order Booking" at bounding box center [158, 169] width 148 height 14
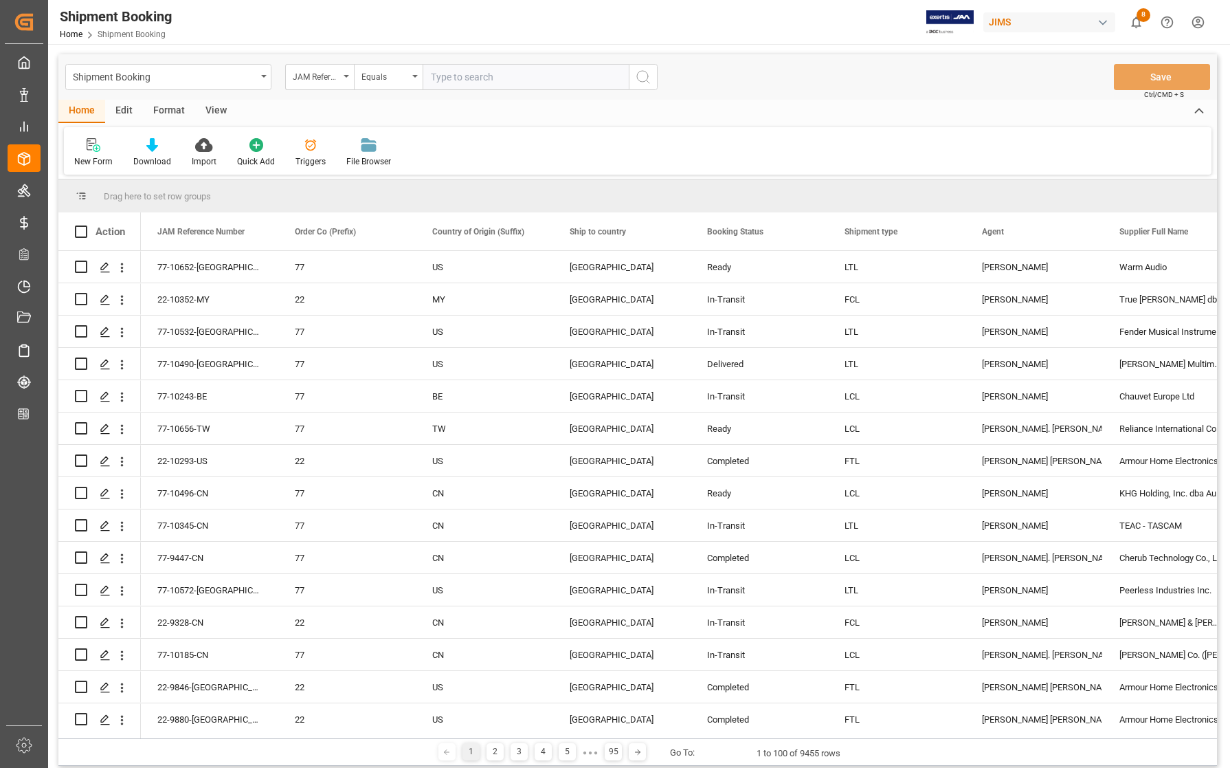
click at [510, 81] on input "text" at bounding box center [526, 77] width 206 height 26
type input "77-10490-[GEOGRAPHIC_DATA]"
click at [639, 78] on icon "search button" at bounding box center [643, 77] width 16 height 16
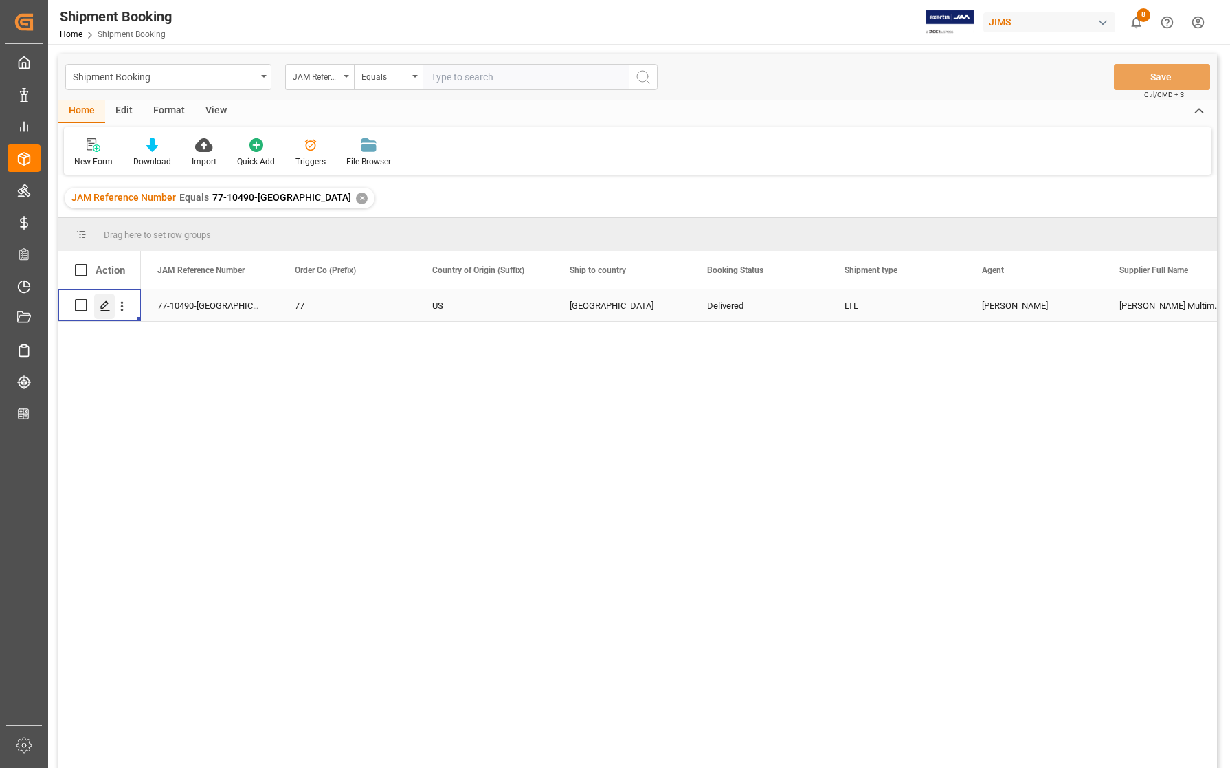
click at [108, 308] on icon "Press SPACE to select this row." at bounding box center [105, 305] width 11 height 11
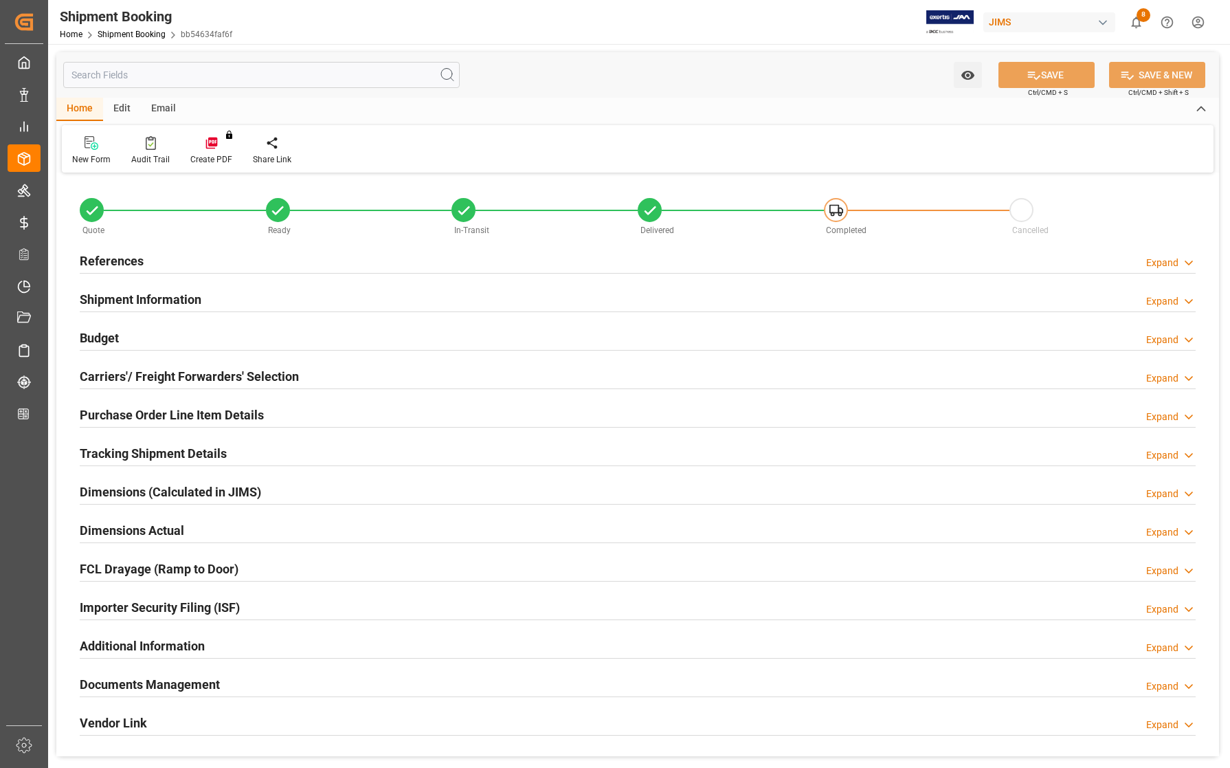
type input "23"
click at [107, 408] on h2 "Purchase Order Line Item Details" at bounding box center [172, 415] width 184 height 19
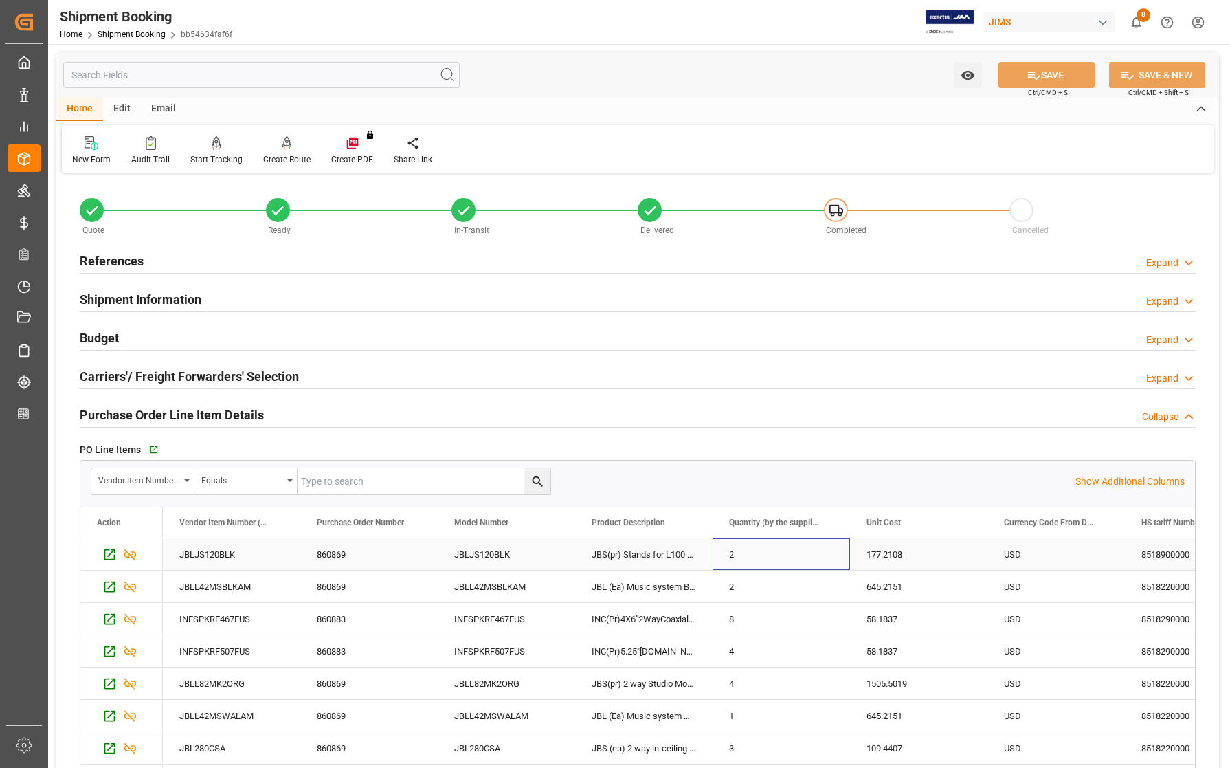
click at [792, 561] on div "2" at bounding box center [781, 554] width 137 height 32
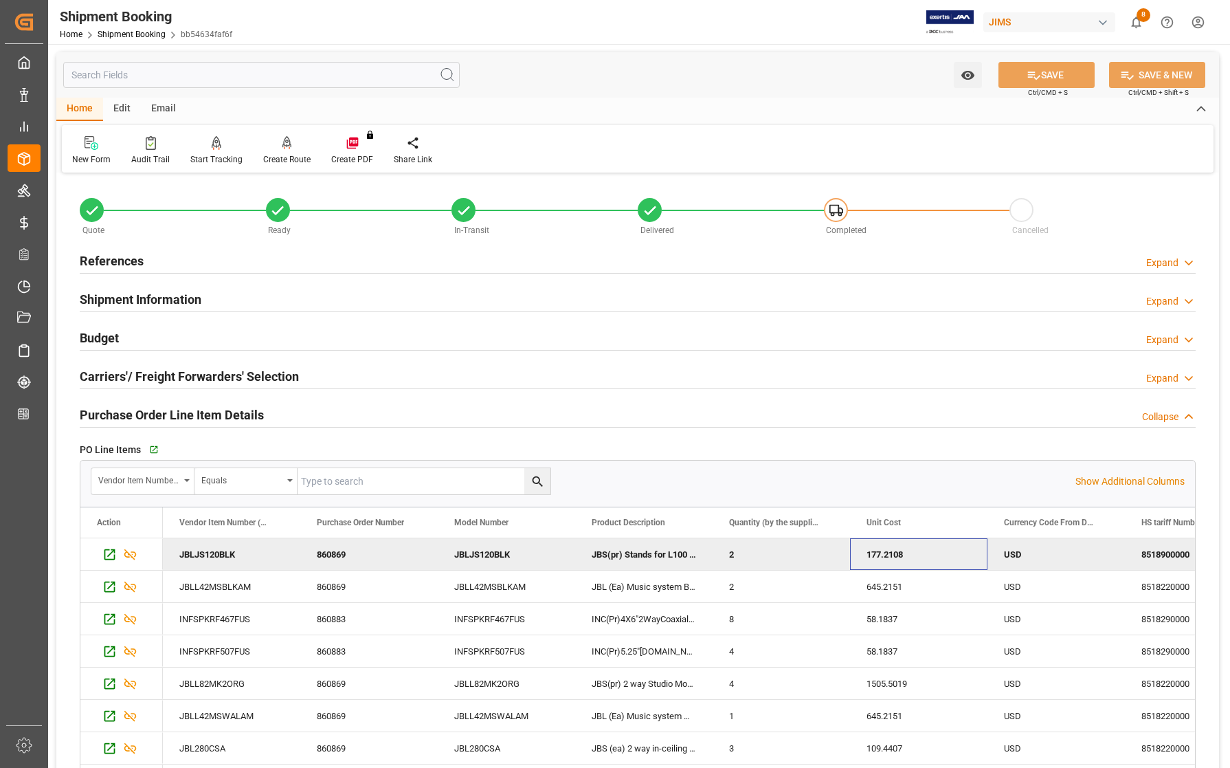
click at [961, 567] on div "177.2108" at bounding box center [918, 554] width 137 height 32
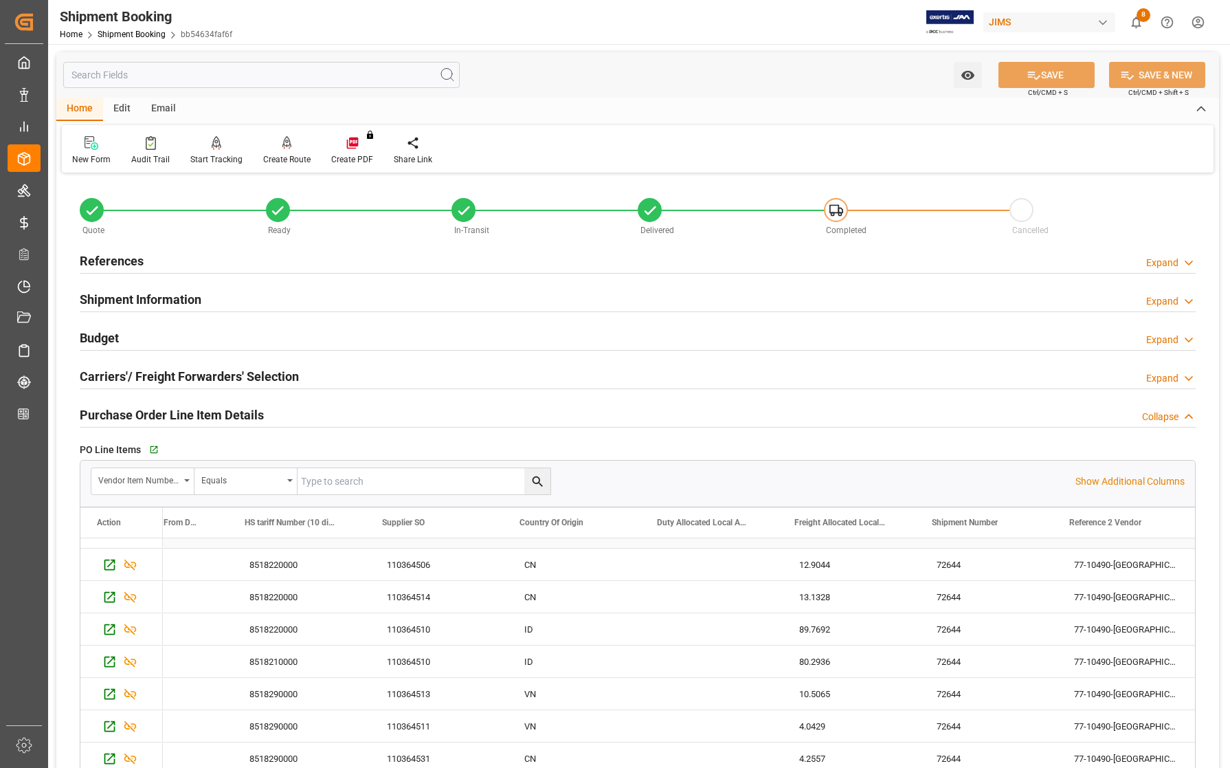
scroll to position [390, 0]
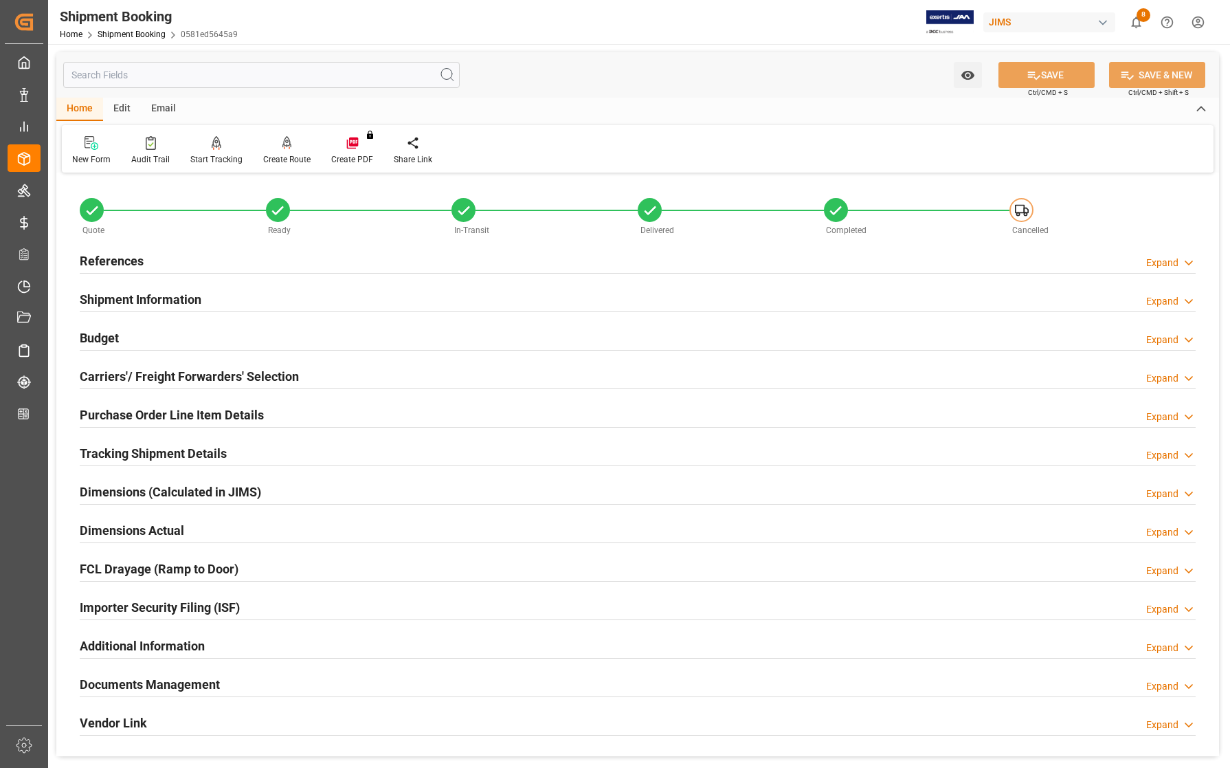
click at [128, 256] on h2 "References" at bounding box center [112, 261] width 64 height 19
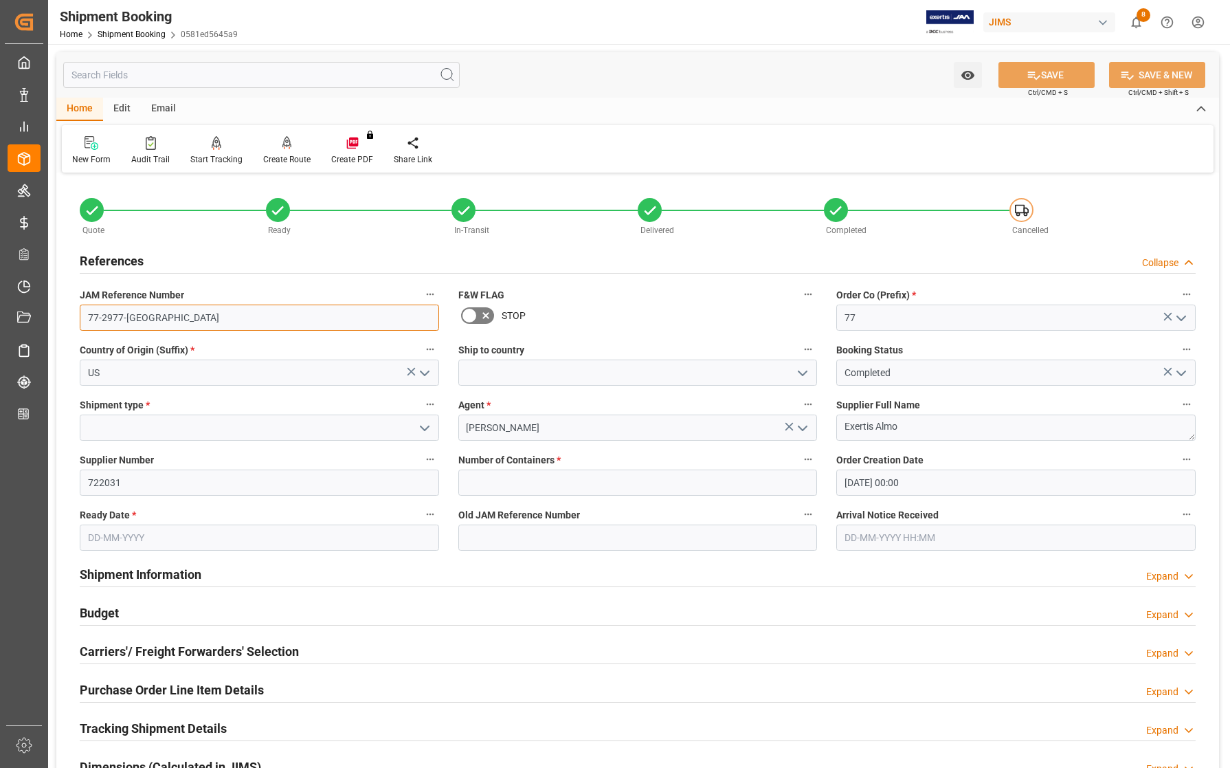
drag, startPoint x: 141, startPoint y: 321, endPoint x: 80, endPoint y: 318, distance: 60.5
click at [80, 318] on input "77-2977-[GEOGRAPHIC_DATA]" at bounding box center [259, 317] width 359 height 26
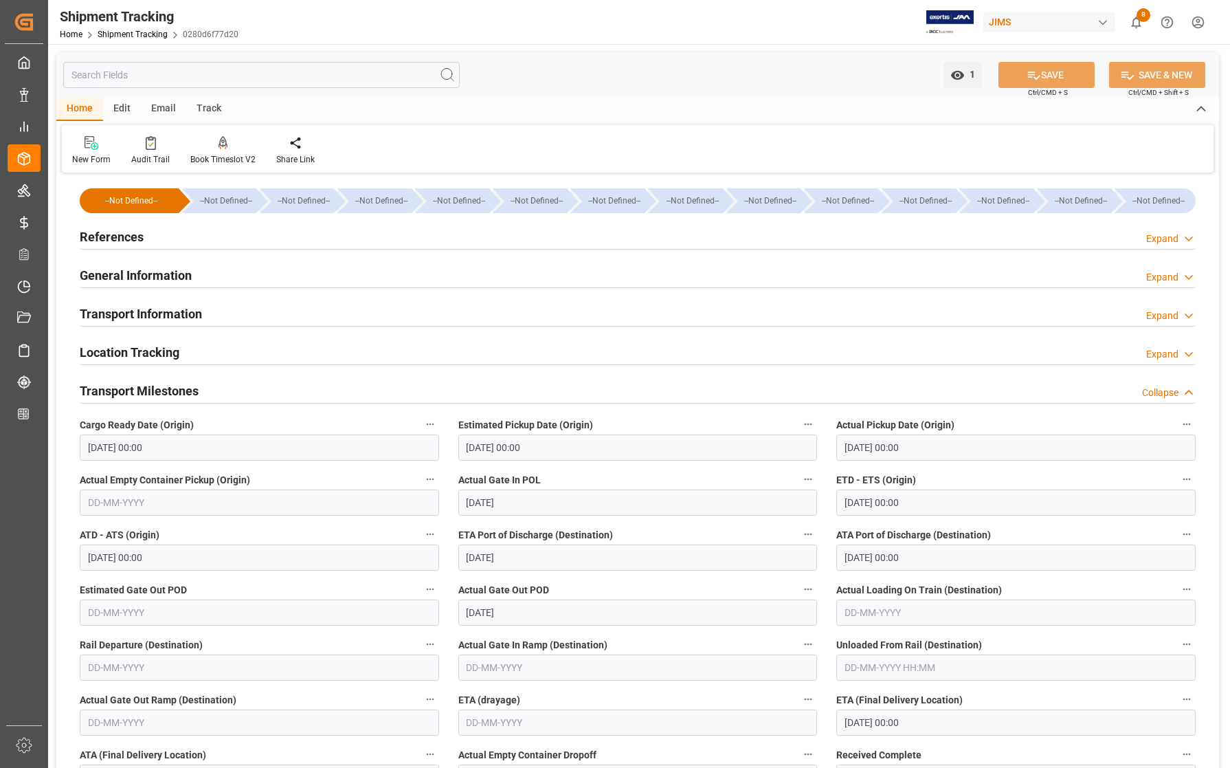
click at [127, 234] on h2 "References" at bounding box center [112, 237] width 64 height 19
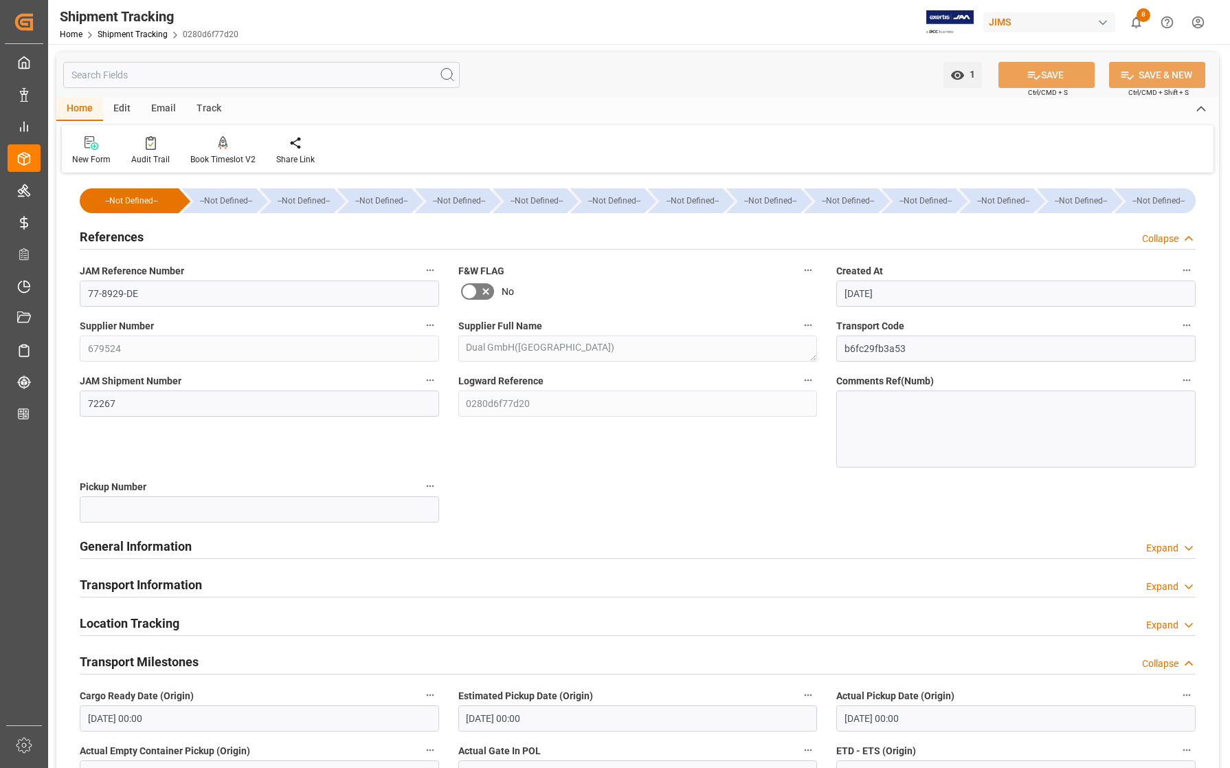
click at [127, 234] on h2 "References" at bounding box center [112, 237] width 64 height 19
